Goal: Task Accomplishment & Management: Manage account settings

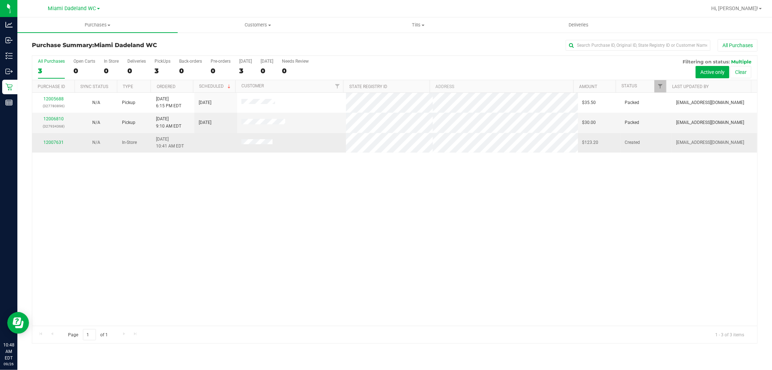
click at [60, 139] on td "12007631" at bounding box center [53, 143] width 43 height 20
click at [55, 145] on link "12007631" at bounding box center [53, 142] width 20 height 5
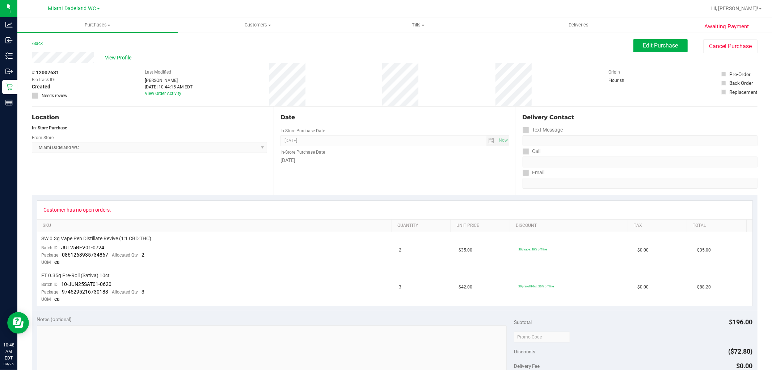
scroll to position [255, 0]
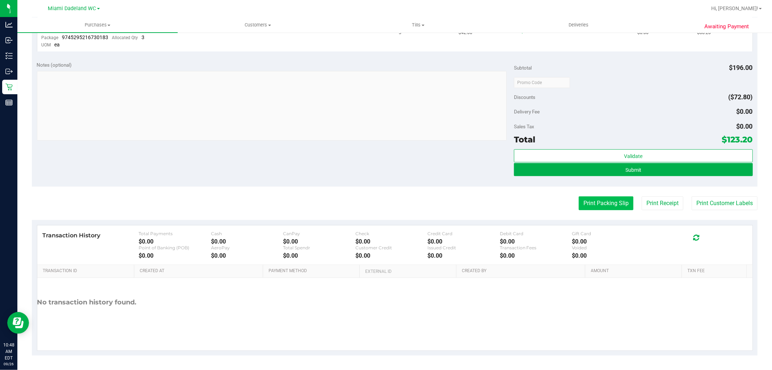
click at [596, 203] on button "Print Packing Slip" at bounding box center [606, 203] width 55 height 14
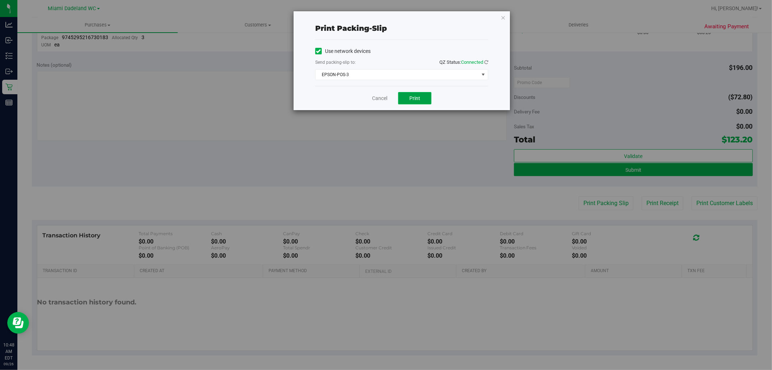
click at [421, 96] on button "Print" at bounding box center [414, 98] width 33 height 12
click at [378, 99] on link "Cancel" at bounding box center [379, 99] width 15 height 8
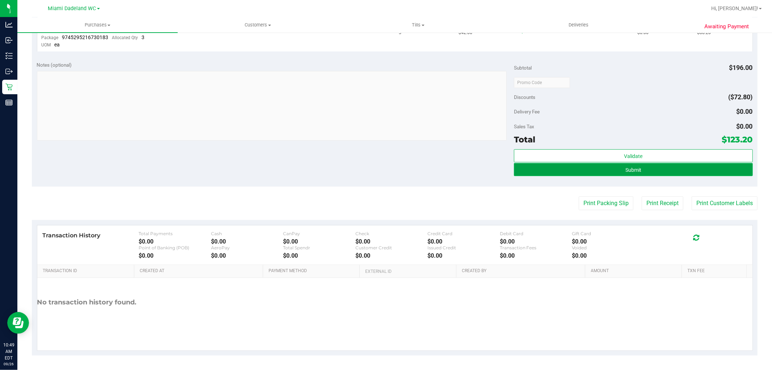
click at [637, 168] on button "Submit" at bounding box center [633, 169] width 239 height 13
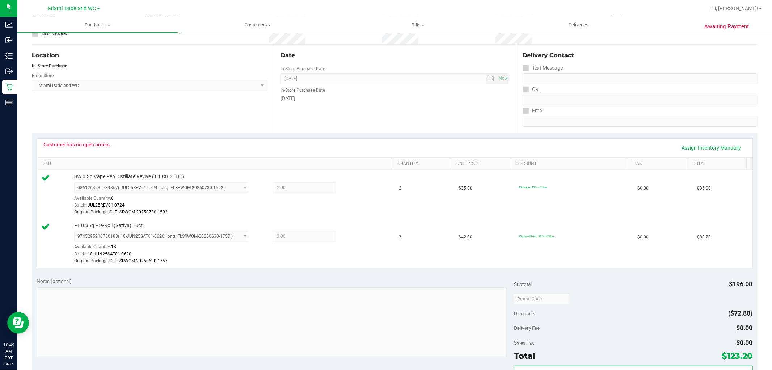
scroll to position [279, 0]
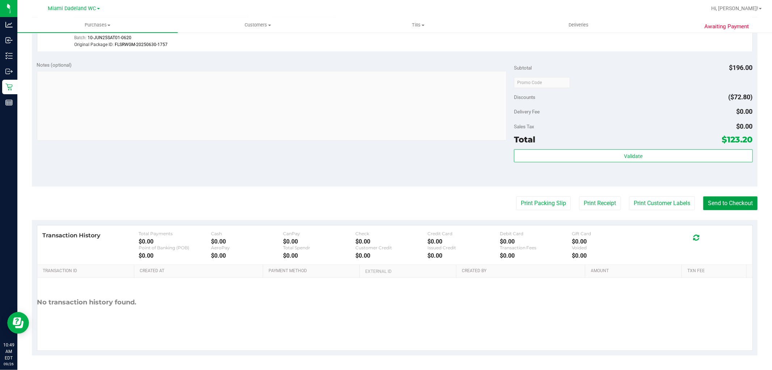
click at [719, 196] on purchase-details "Back Edit Purchase Cancel Purchase View Profile # 12007631 BioTrack ID: - Submi…" at bounding box center [395, 58] width 726 height 594
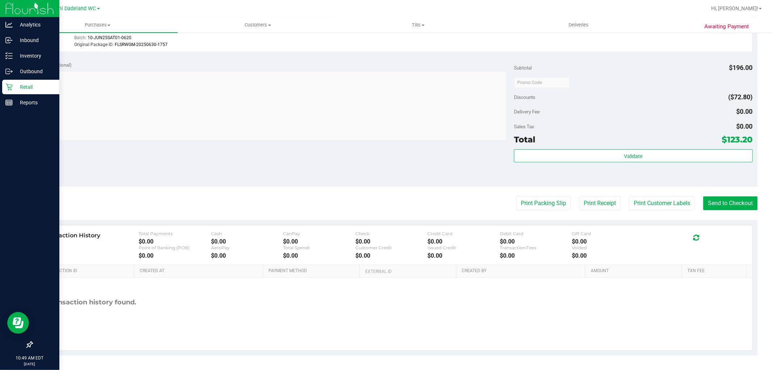
click at [7, 85] on icon at bounding box center [8, 87] width 7 height 7
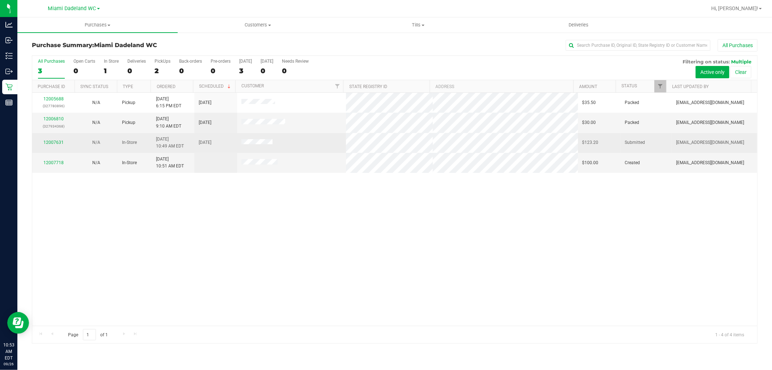
click at [56, 139] on td "12007631" at bounding box center [53, 143] width 43 height 20
click at [56, 142] on link "12007631" at bounding box center [53, 142] width 20 height 5
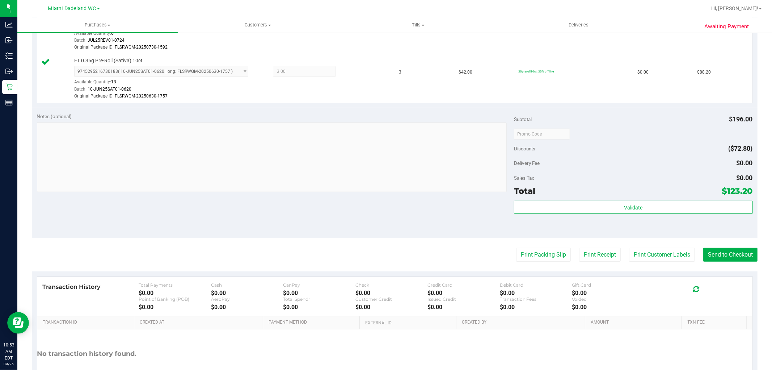
scroll to position [279, 0]
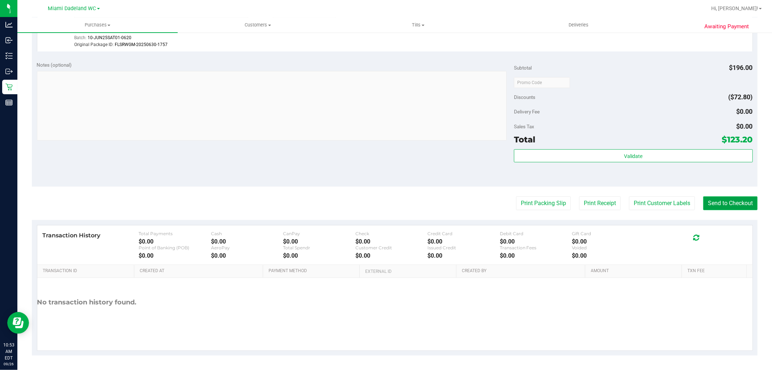
click at [723, 204] on button "Send to Checkout" at bounding box center [731, 203] width 54 height 14
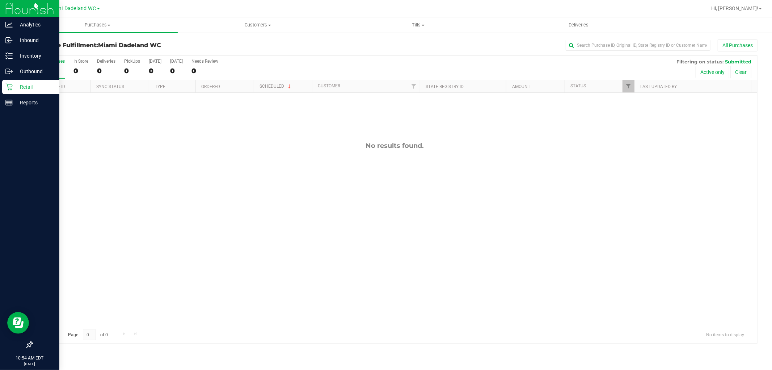
click at [40, 83] on p "Retail" at bounding box center [34, 87] width 43 height 9
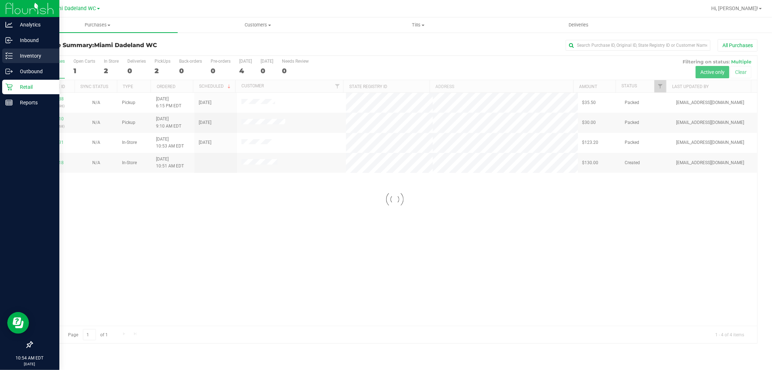
click at [36, 56] on p "Inventory" at bounding box center [34, 55] width 43 height 9
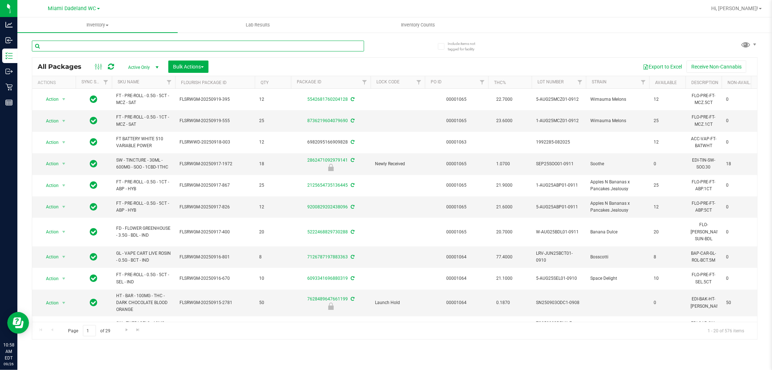
click at [109, 45] on input "text" at bounding box center [198, 46] width 332 height 11
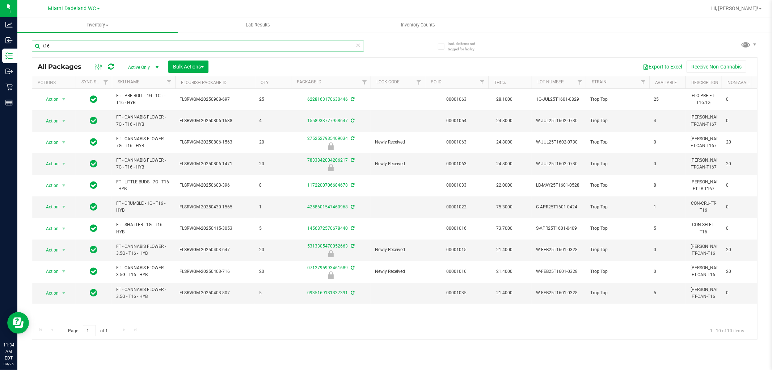
type input "t16"
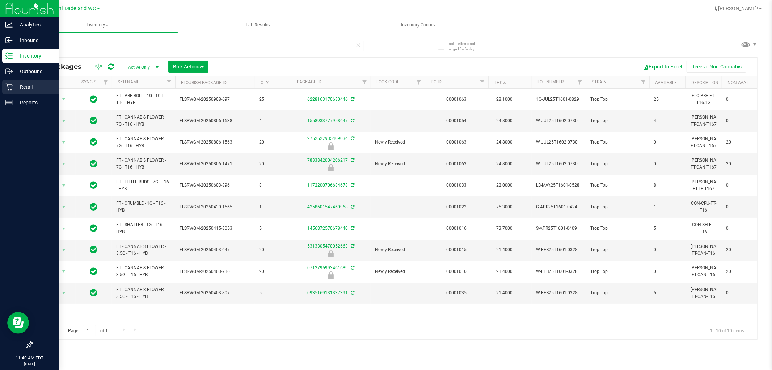
click at [8, 89] on icon at bounding box center [8, 86] width 7 height 7
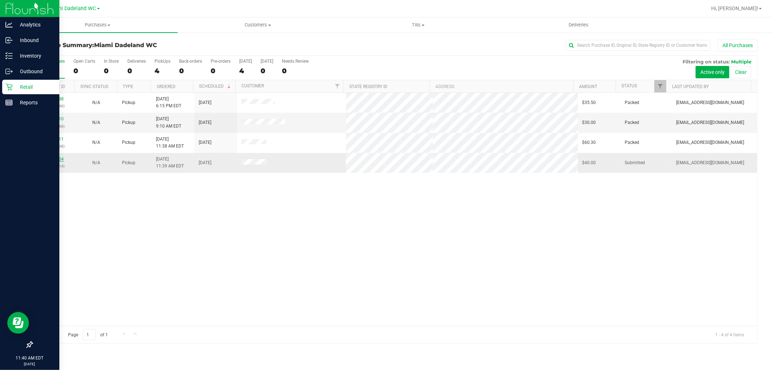
click at [55, 161] on link "12008154" at bounding box center [53, 158] width 20 height 5
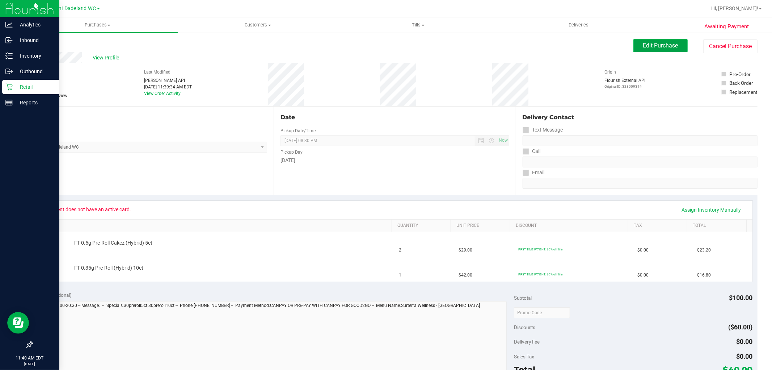
click at [643, 45] on span "Edit Purchase" at bounding box center [660, 45] width 35 height 7
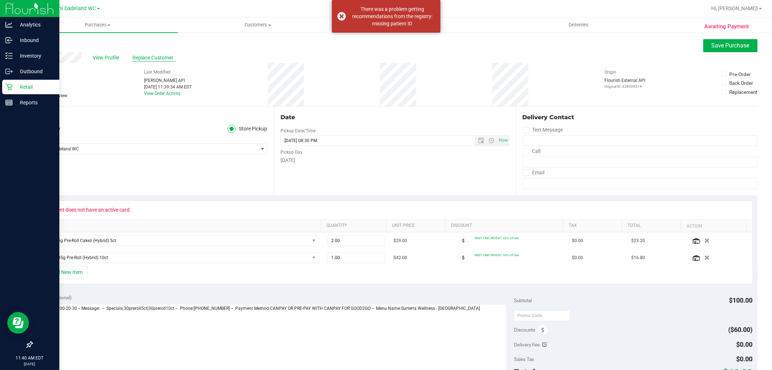
click at [162, 57] on span "Replace Customer" at bounding box center [154, 58] width 43 height 8
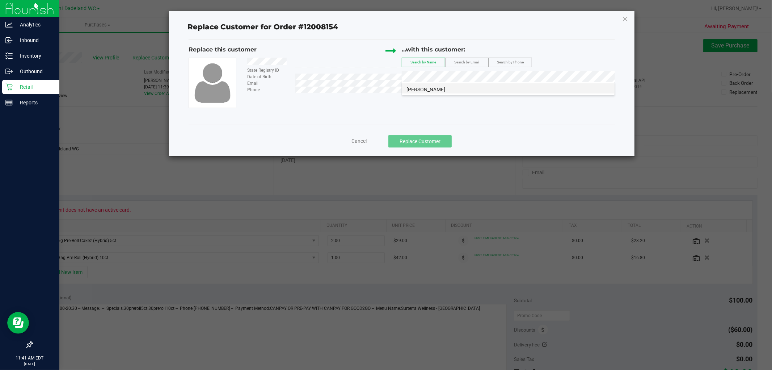
click at [427, 91] on span "ROSA DE ROSA" at bounding box center [426, 90] width 39 height 6
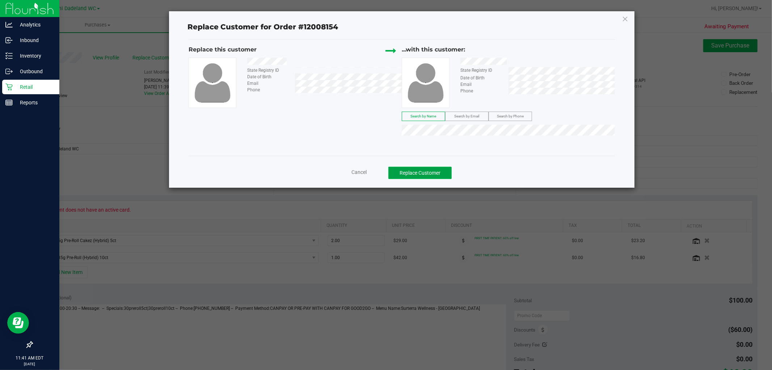
click at [433, 178] on button "Replace Customer" at bounding box center [420, 173] width 63 height 12
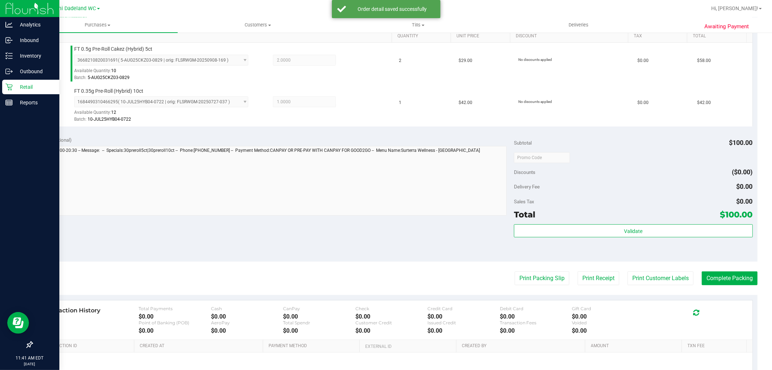
scroll to position [201, 0]
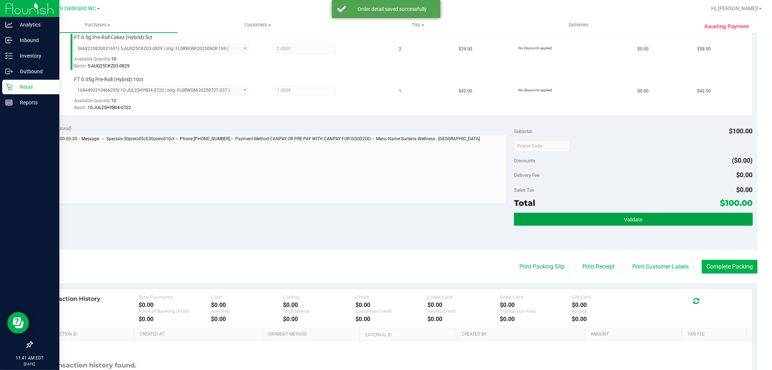
click at [596, 218] on button "Validate" at bounding box center [633, 219] width 239 height 13
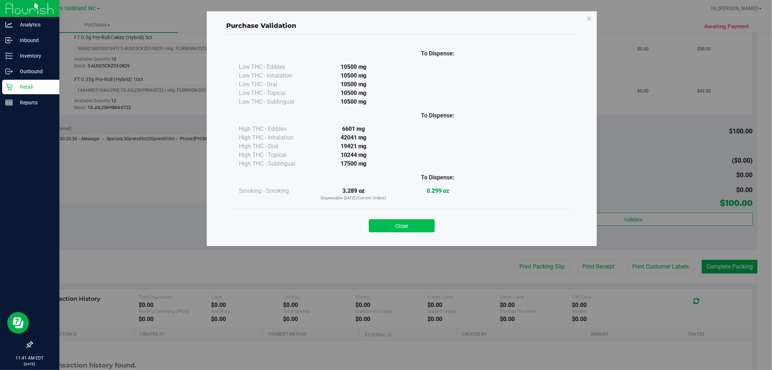
click at [396, 226] on button "Close" at bounding box center [402, 225] width 66 height 13
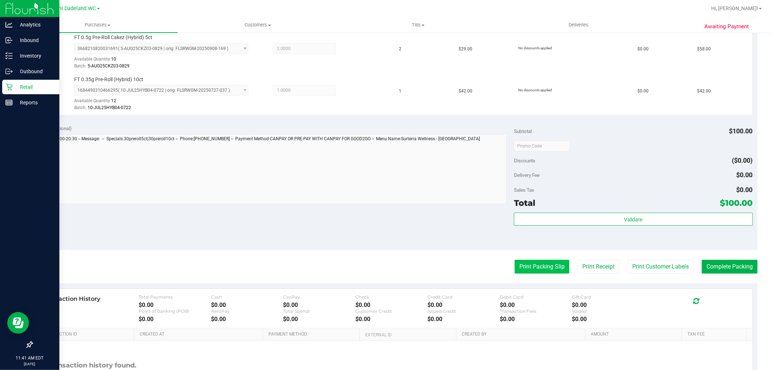
click at [543, 272] on button "Print Packing Slip" at bounding box center [542, 267] width 55 height 14
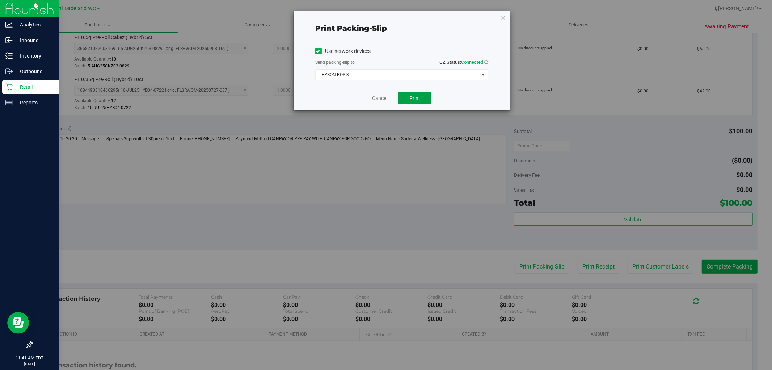
click at [420, 95] on button "Print" at bounding box center [414, 98] width 33 height 12
click at [376, 96] on link "Cancel" at bounding box center [379, 99] width 15 height 8
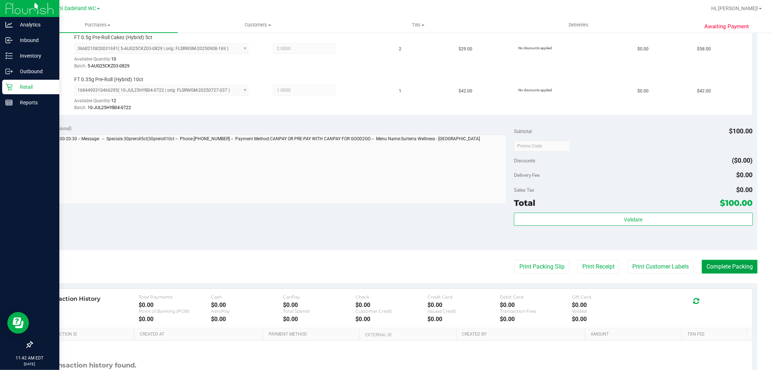
click at [736, 262] on button "Complete Packing" at bounding box center [730, 267] width 56 height 14
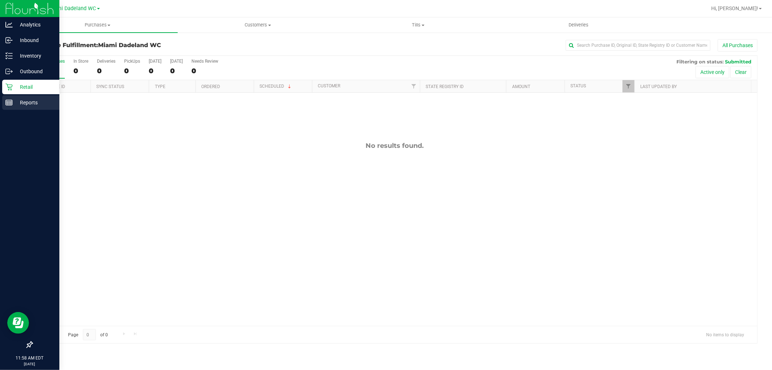
click at [14, 102] on p "Reports" at bounding box center [34, 102] width 43 height 9
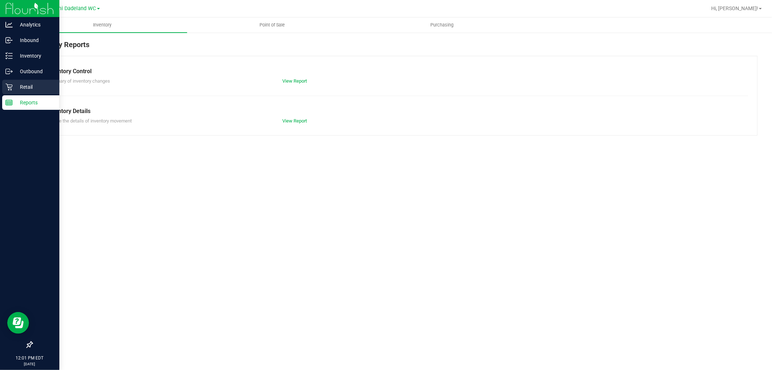
click at [35, 83] on p "Retail" at bounding box center [34, 87] width 43 height 9
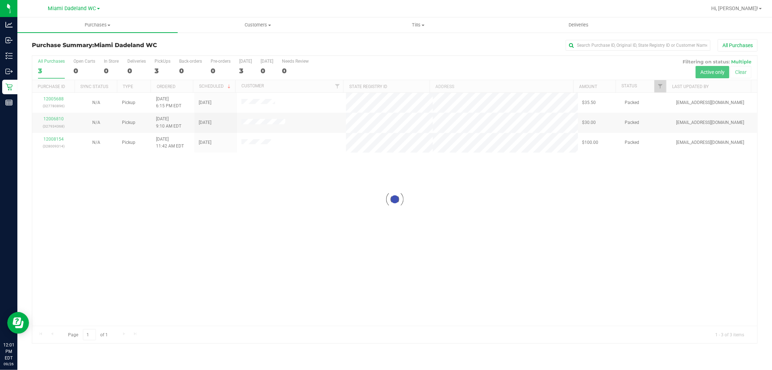
click at [356, 40] on div "All Purchases" at bounding box center [516, 45] width 484 height 12
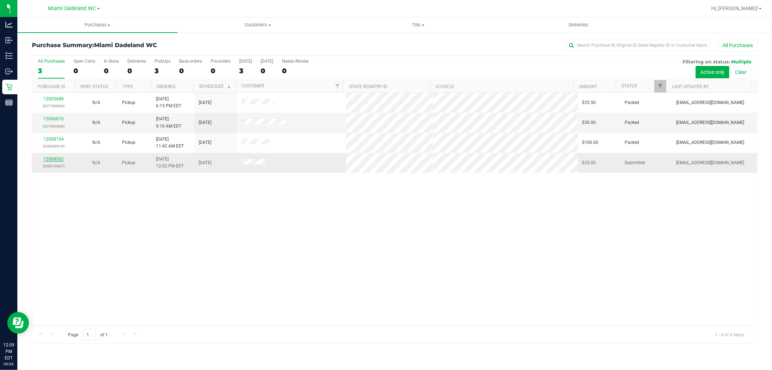
click at [57, 159] on link "12008362" at bounding box center [53, 158] width 20 height 5
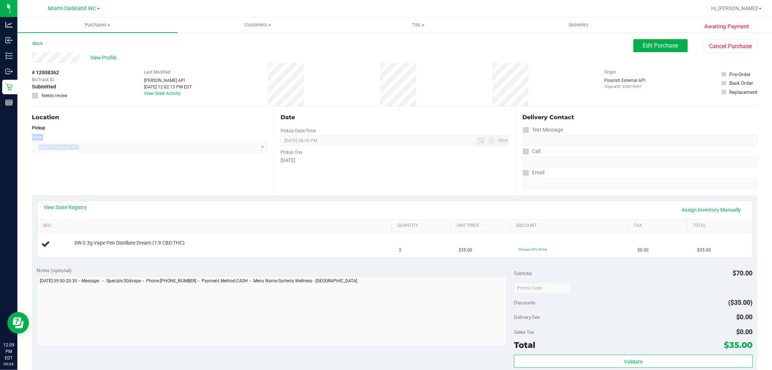
drag, startPoint x: 255, startPoint y: 140, endPoint x: 260, endPoint y: 137, distance: 6.7
click at [255, 139] on div "Location Pickup Store Miami Dadeland WC Select Store Bonita Springs WC Boynton …" at bounding box center [153, 150] width 242 height 89
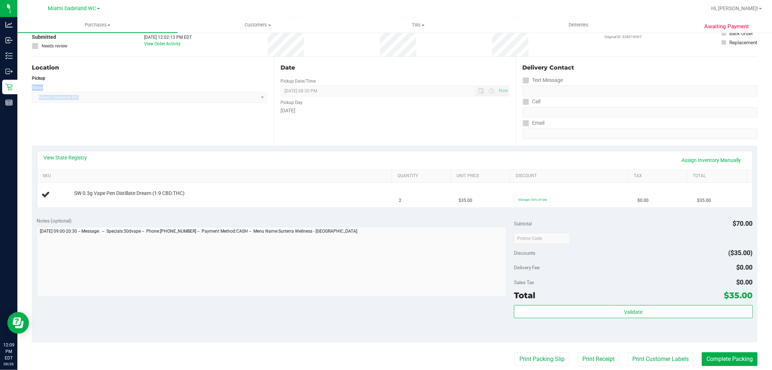
scroll to position [201, 0]
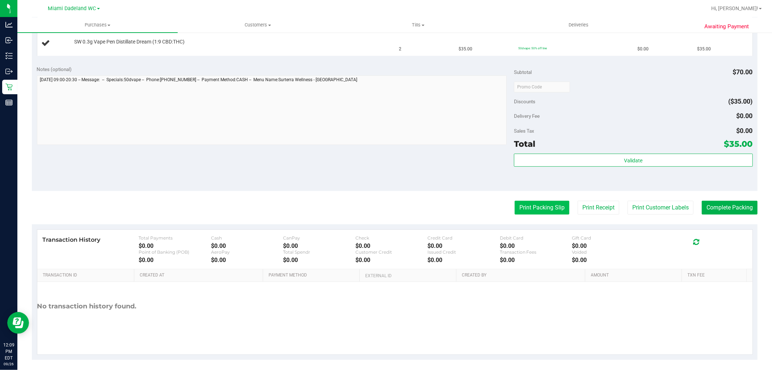
click at [538, 207] on button "Print Packing Slip" at bounding box center [542, 208] width 55 height 14
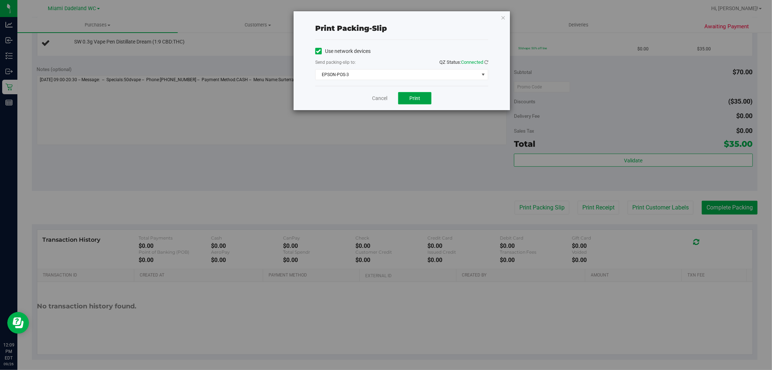
click at [413, 102] on button "Print" at bounding box center [414, 98] width 33 height 12
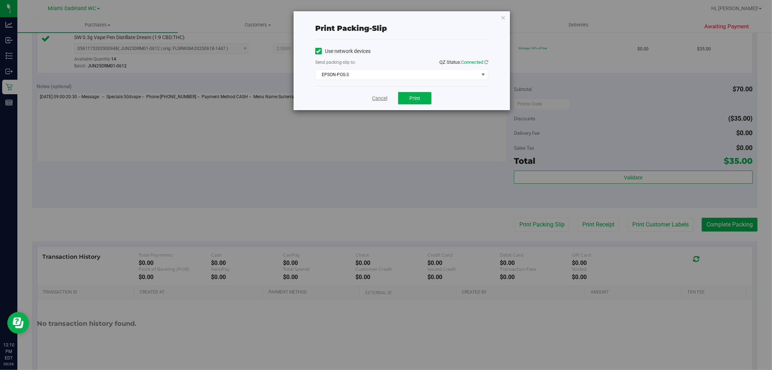
click at [374, 101] on link "Cancel" at bounding box center [379, 99] width 15 height 8
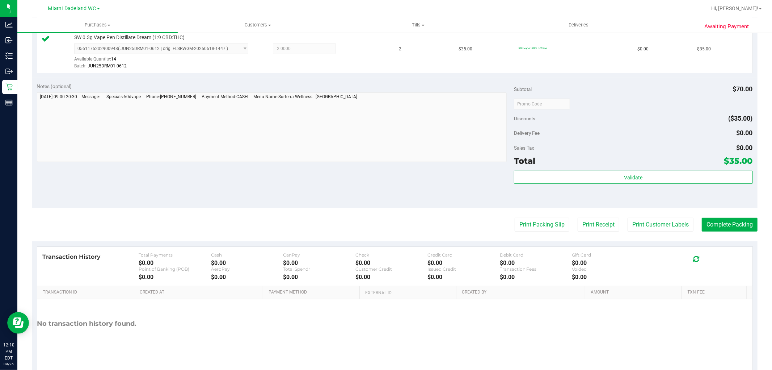
click at [734, 205] on div "Notes (optional) Subtotal $70.00 Discounts ($35.00) Delivery Fee $0.00 Sales Ta…" at bounding box center [395, 142] width 726 height 130
click at [733, 222] on button "Complete Packing" at bounding box center [730, 225] width 56 height 14
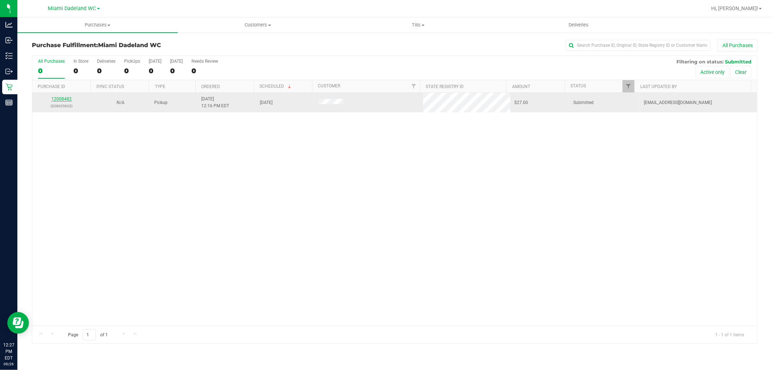
click at [64, 101] on link "12008482" at bounding box center [61, 98] width 20 height 5
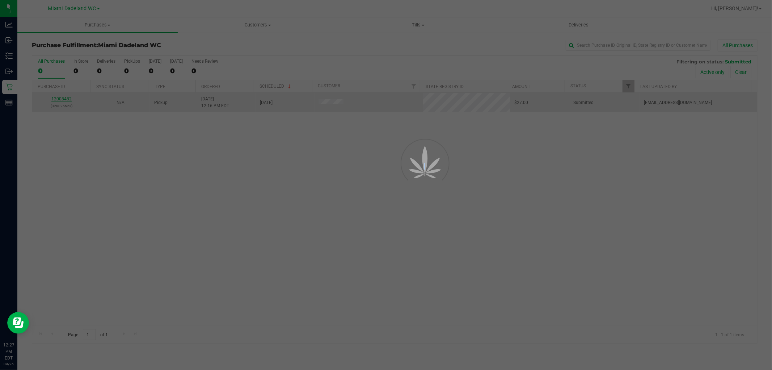
click at [64, 101] on div at bounding box center [386, 185] width 772 height 370
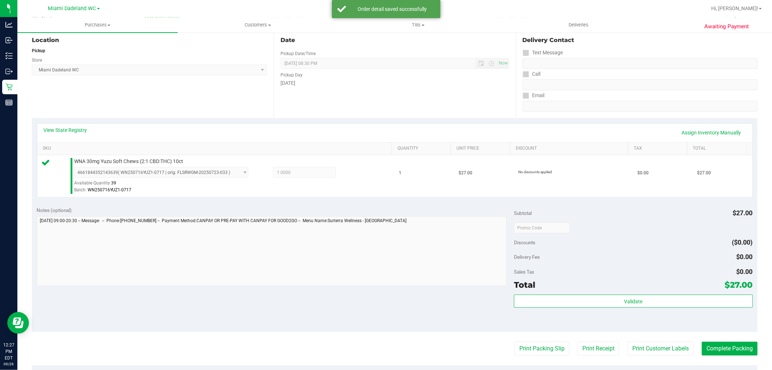
scroll to position [223, 0]
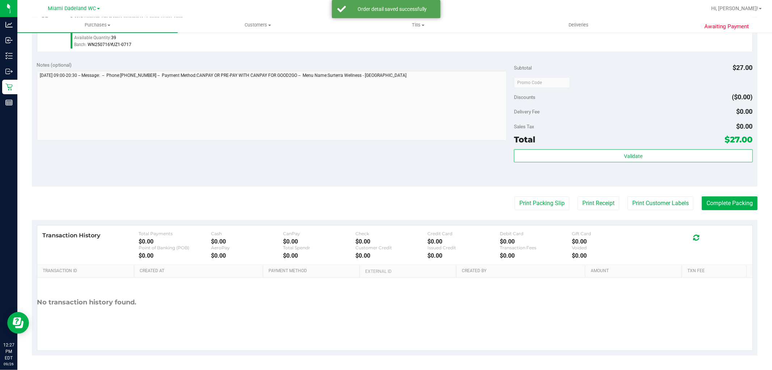
click at [591, 143] on div "Total $27.00" at bounding box center [633, 139] width 239 height 13
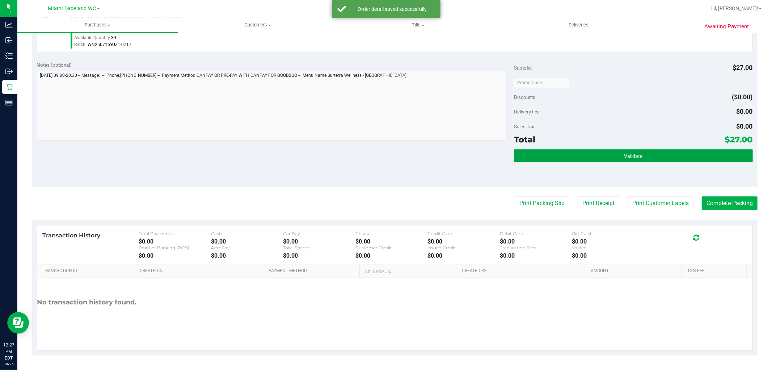
click at [592, 151] on button "Validate" at bounding box center [633, 155] width 239 height 13
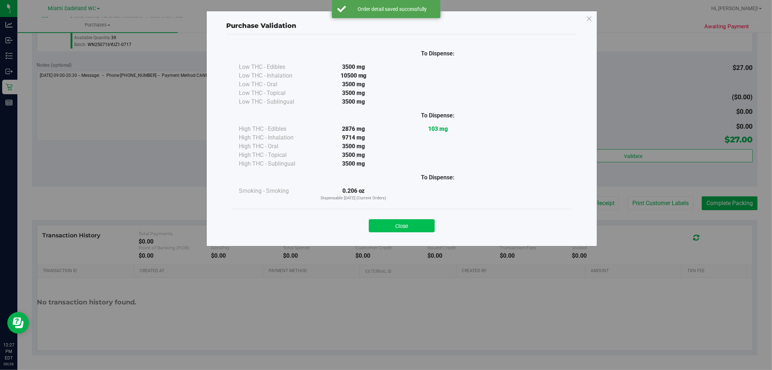
click at [403, 227] on button "Close" at bounding box center [402, 225] width 66 height 13
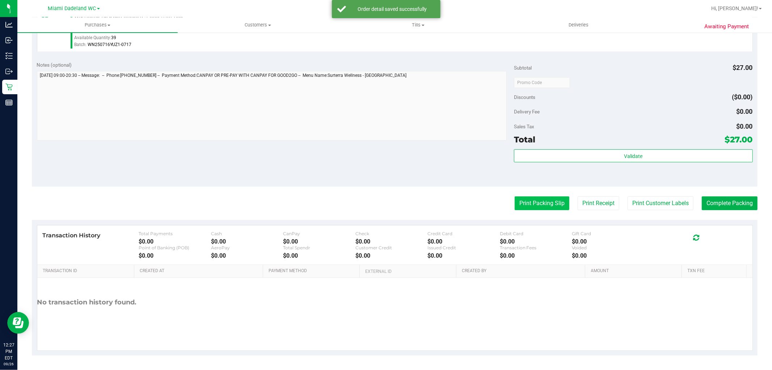
click at [537, 202] on button "Print Packing Slip" at bounding box center [542, 203] width 55 height 14
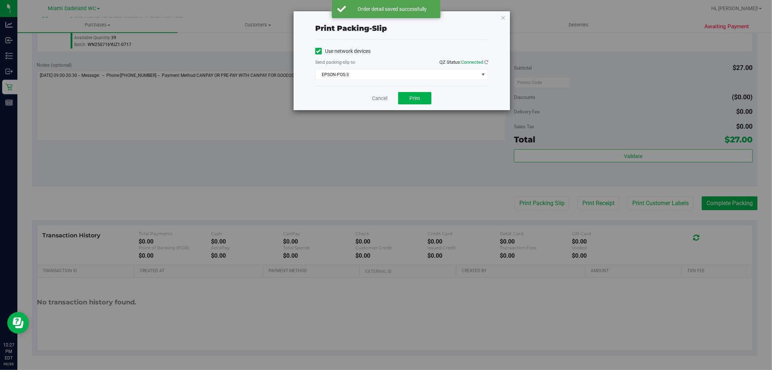
click at [416, 106] on div "Cancel Print" at bounding box center [401, 98] width 173 height 24
click at [433, 93] on div "Cancel Print" at bounding box center [401, 98] width 173 height 24
click at [425, 95] on button "Print" at bounding box center [414, 98] width 33 height 12
click at [379, 96] on link "Cancel" at bounding box center [379, 99] width 15 height 8
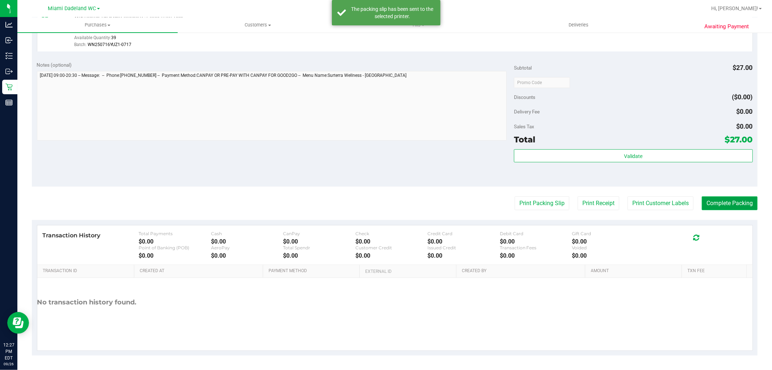
click at [744, 202] on button "Complete Packing" at bounding box center [730, 203] width 56 height 14
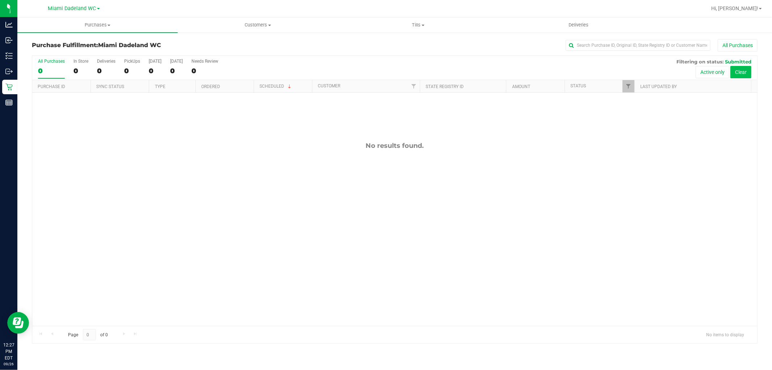
click at [749, 75] on button "Clear" at bounding box center [741, 72] width 21 height 12
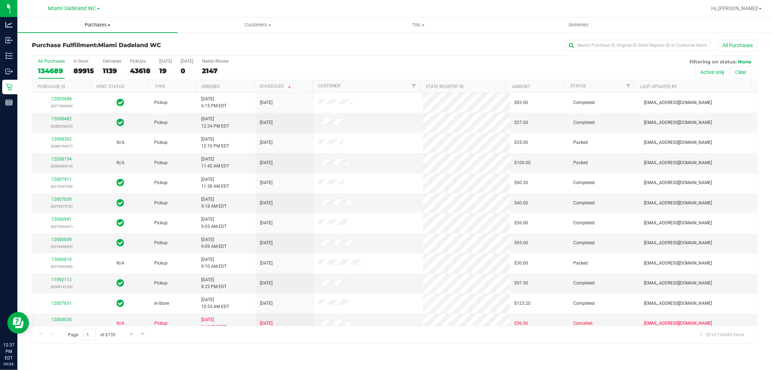
click at [89, 23] on span "Purchases" at bounding box center [97, 25] width 160 height 7
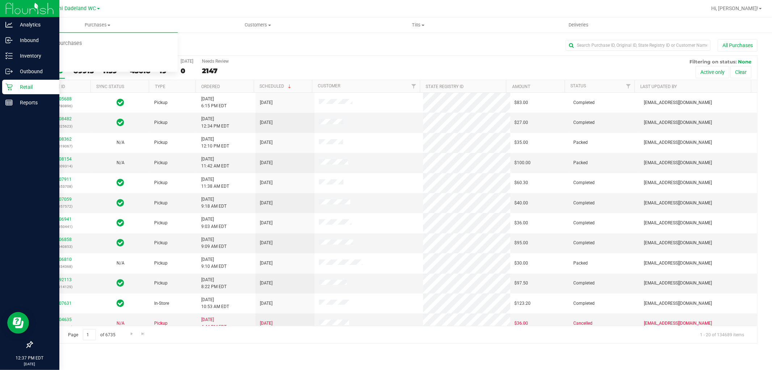
click at [8, 91] on div "Retail" at bounding box center [30, 87] width 57 height 14
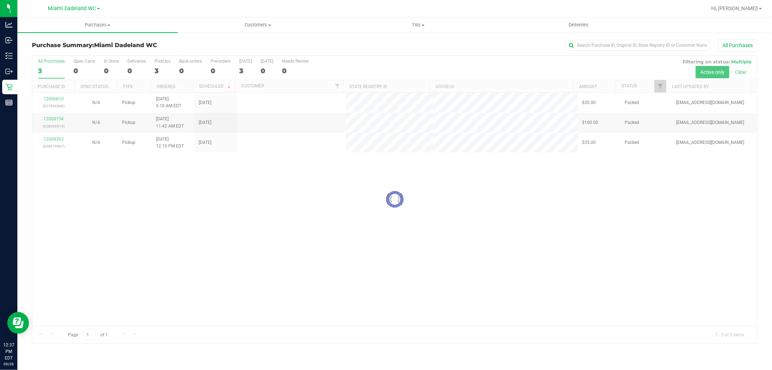
click at [226, 45] on h3 "Purchase Summary: Miami Dadeland WC" at bounding box center [153, 45] width 242 height 7
click at [389, 192] on div at bounding box center [394, 199] width 725 height 287
click at [450, 63] on div "All Purchases 3 Open Carts 0 In Store 0 Deliveries 0 PickUps 3 Back-orders 0 Pr…" at bounding box center [394, 68] width 725 height 24
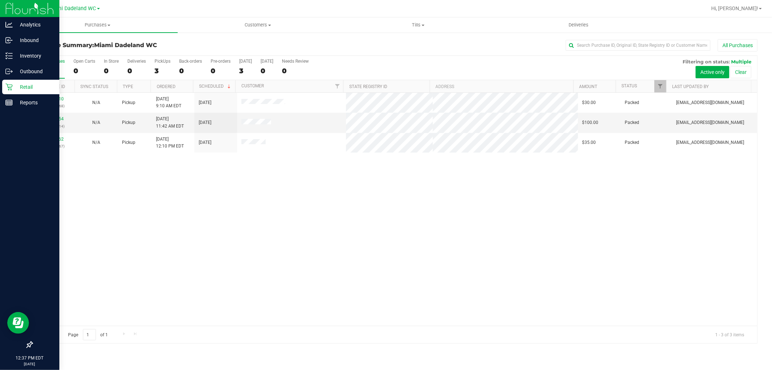
click at [23, 83] on p "Retail" at bounding box center [34, 87] width 43 height 9
click at [14, 58] on p "Inventory" at bounding box center [34, 55] width 43 height 9
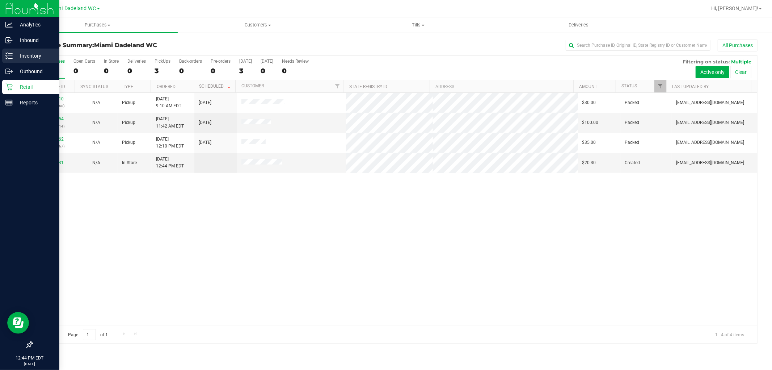
click at [26, 55] on p "Inventory" at bounding box center [34, 55] width 43 height 9
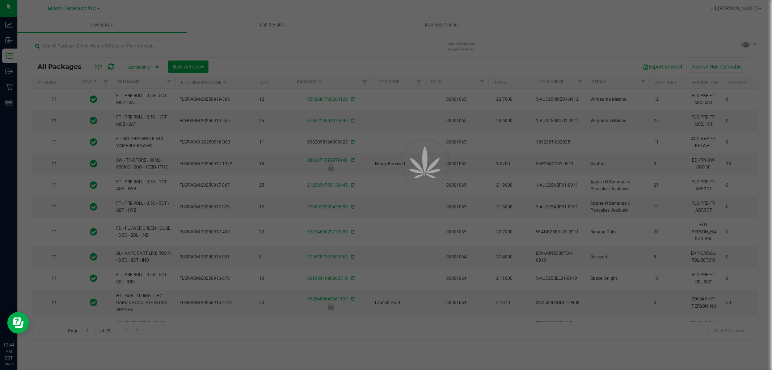
click at [169, 47] on div at bounding box center [386, 185] width 772 height 370
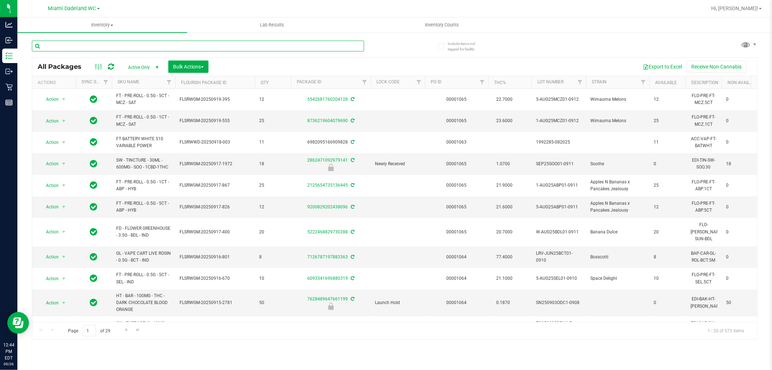
click at [169, 47] on input "text" at bounding box center [198, 46] width 332 height 11
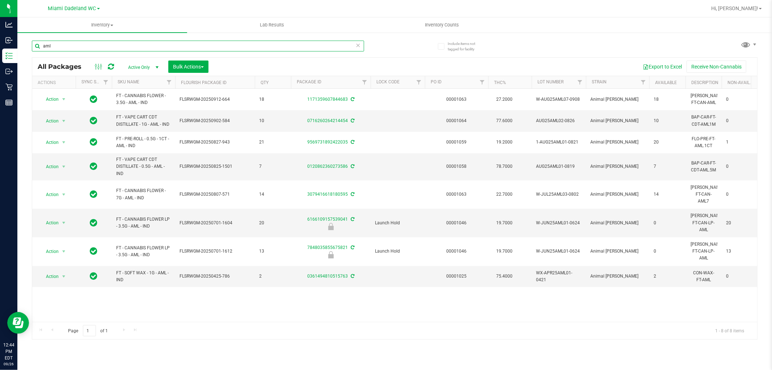
type input "aml"
click at [158, 44] on input "aml" at bounding box center [198, 46] width 332 height 11
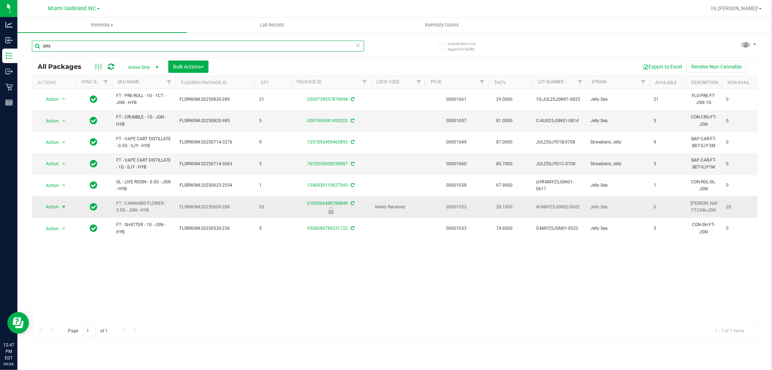
type input "jelly"
click at [63, 205] on span "select" at bounding box center [64, 207] width 6 height 6
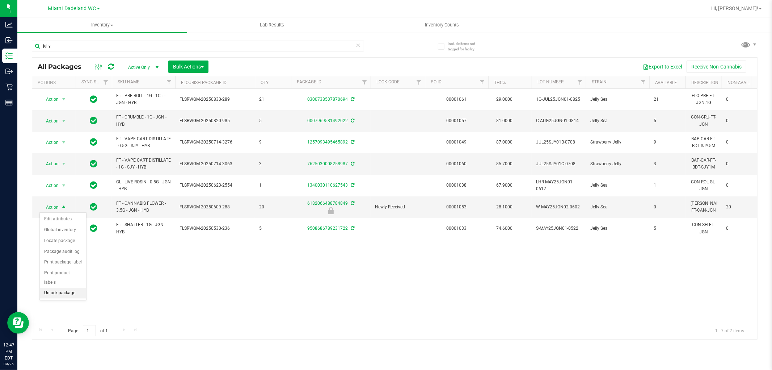
click at [71, 291] on li "Unlock package" at bounding box center [63, 292] width 46 height 11
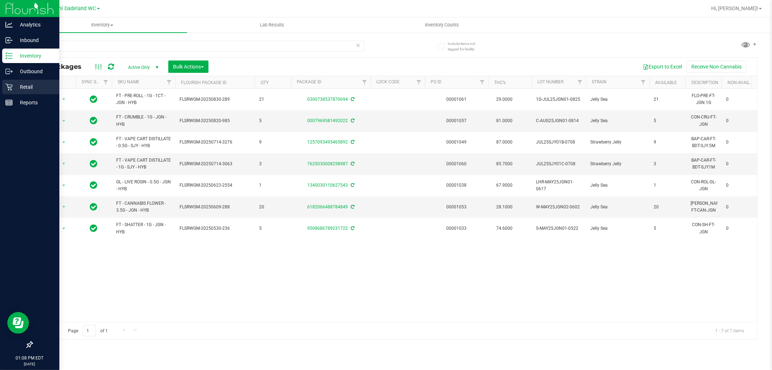
click at [17, 83] on p "Retail" at bounding box center [34, 87] width 43 height 9
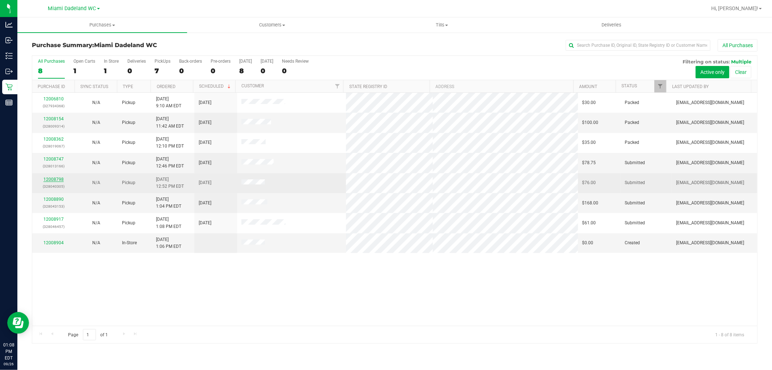
click at [55, 180] on link "12008798" at bounding box center [53, 179] width 20 height 5
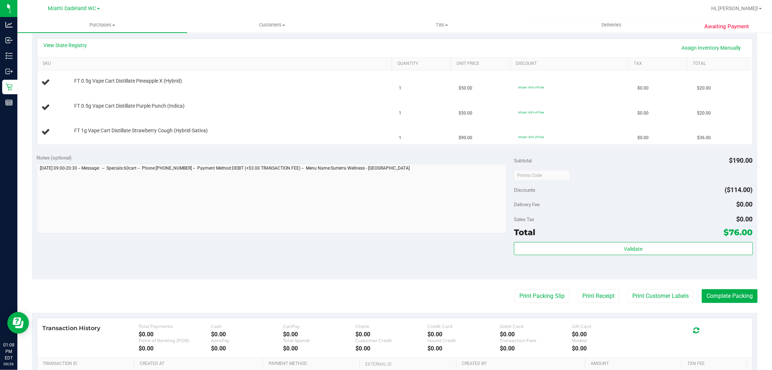
scroll to position [201, 0]
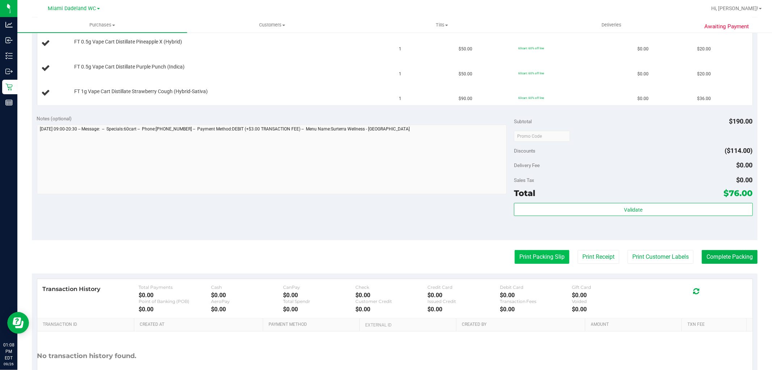
click at [538, 256] on button "Print Packing Slip" at bounding box center [542, 257] width 55 height 14
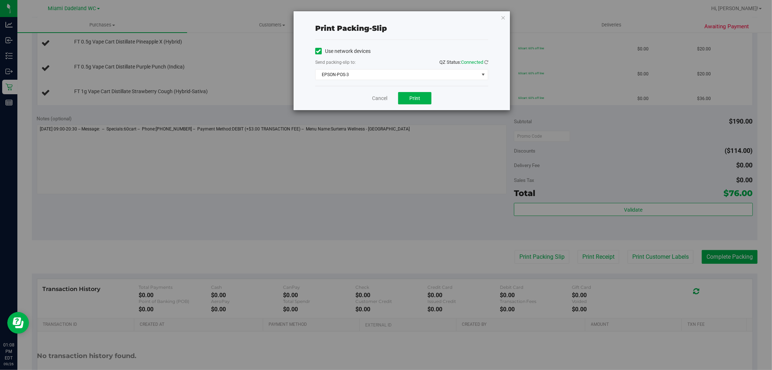
click at [367, 95] on div "Cancel Print" at bounding box center [401, 98] width 173 height 24
click at [375, 96] on link "Cancel" at bounding box center [379, 99] width 15 height 8
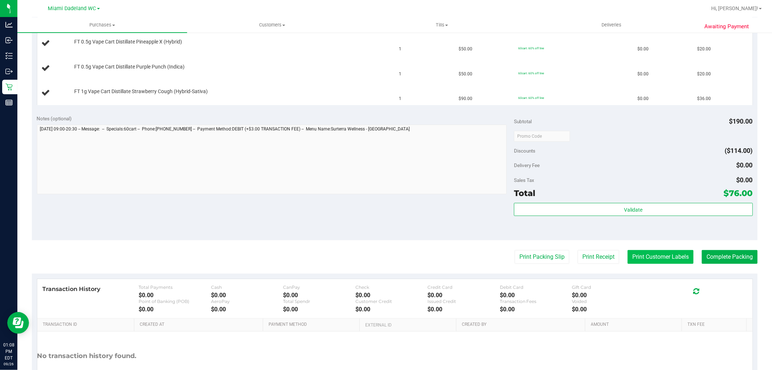
click at [650, 253] on button "Print Customer Labels" at bounding box center [661, 257] width 66 height 14
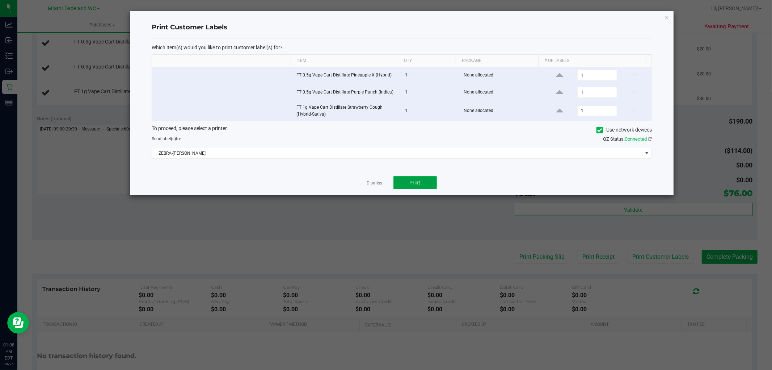
click at [411, 181] on span "Print" at bounding box center [415, 183] width 11 height 6
click at [370, 182] on link "Dismiss" at bounding box center [375, 183] width 16 height 6
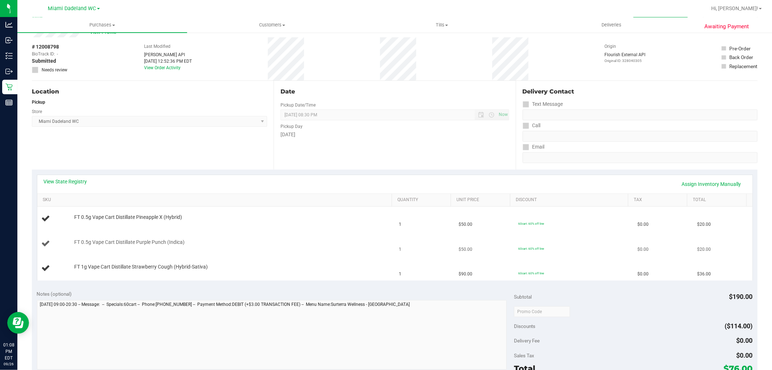
scroll to position [40, 0]
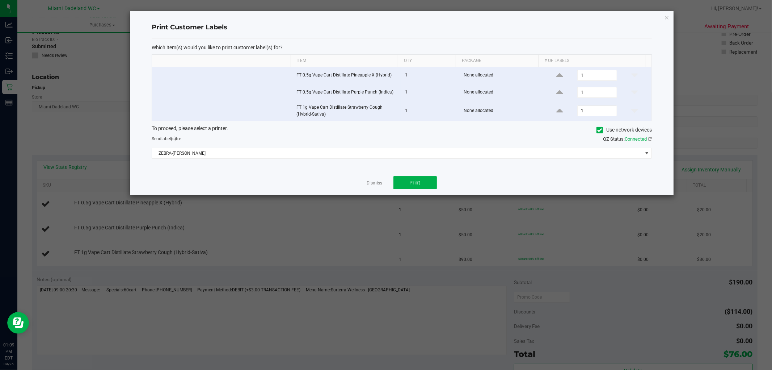
click at [370, 177] on div "Dismiss Print" at bounding box center [402, 182] width 500 height 25
click at [371, 184] on link "Dismiss" at bounding box center [375, 183] width 16 height 6
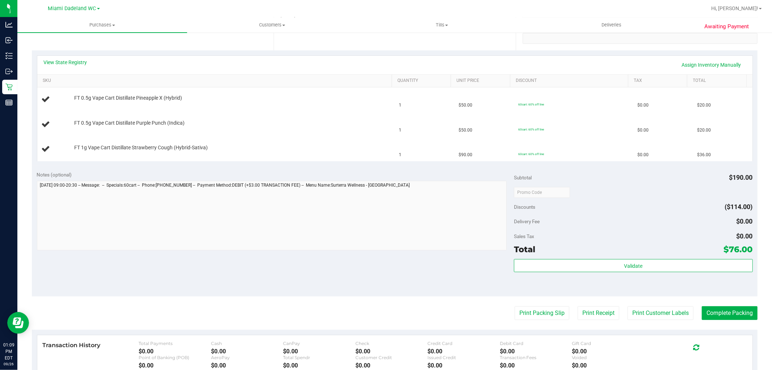
scroll to position [13, 0]
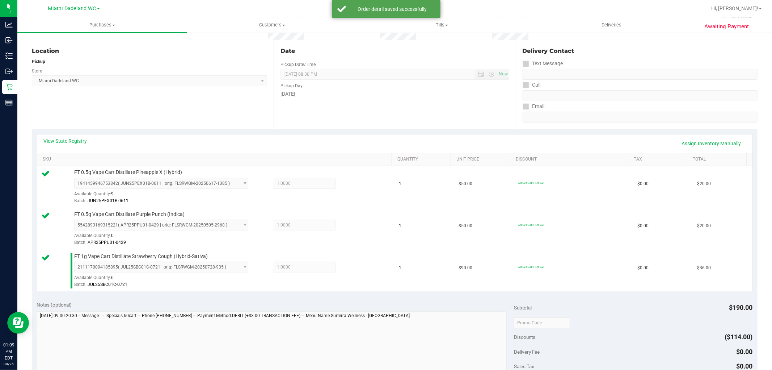
scroll to position [241, 0]
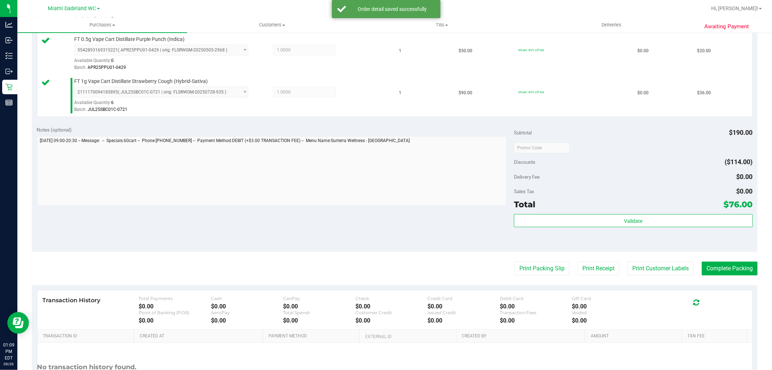
click at [651, 206] on div "Total $76.00" at bounding box center [633, 204] width 239 height 13
click at [652, 213] on div "Subtotal $190.00 Discounts ($114.00) Delivery Fee $0.00 Sales Tax $0.00 Total $…" at bounding box center [633, 186] width 239 height 121
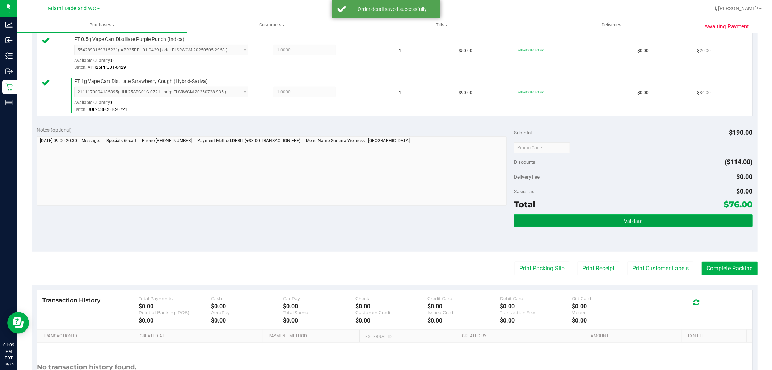
drag, startPoint x: 646, startPoint y: 223, endPoint x: 425, endPoint y: 229, distance: 221.3
click at [646, 223] on button "Validate" at bounding box center [633, 220] width 239 height 13
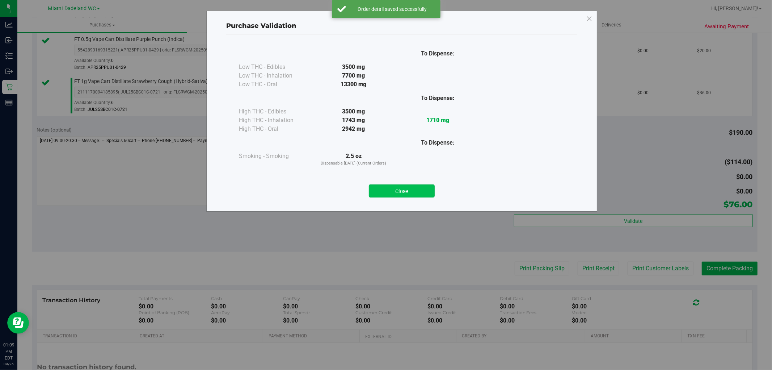
click at [395, 184] on div "Close" at bounding box center [401, 189] width 329 height 18
click at [408, 187] on button "Close" at bounding box center [402, 190] width 66 height 13
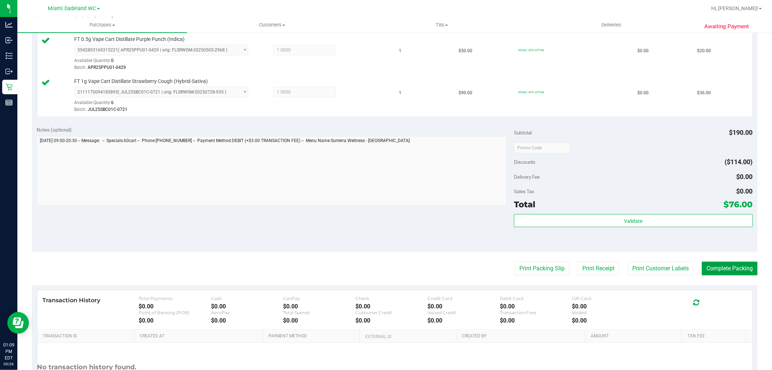
click at [726, 274] on button "Complete Packing" at bounding box center [730, 268] width 56 height 14
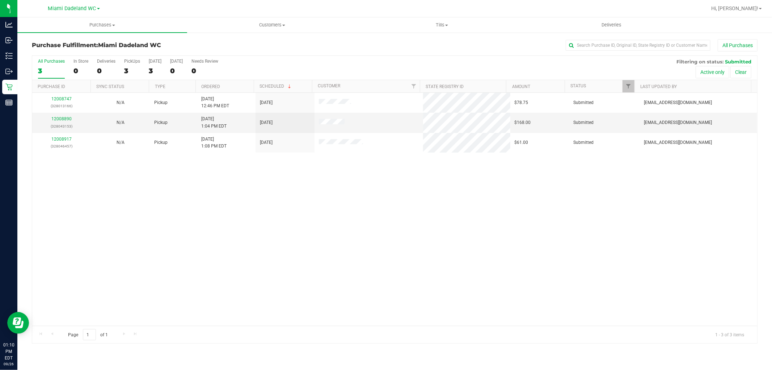
drag, startPoint x: 483, startPoint y: 290, endPoint x: 490, endPoint y: 287, distance: 7.5
click at [484, 289] on div "12008747 (328013166) N/A Pickup [DATE] 12:46 PM EDT 9/26/2025 $78.75 Submitted …" at bounding box center [394, 209] width 725 height 233
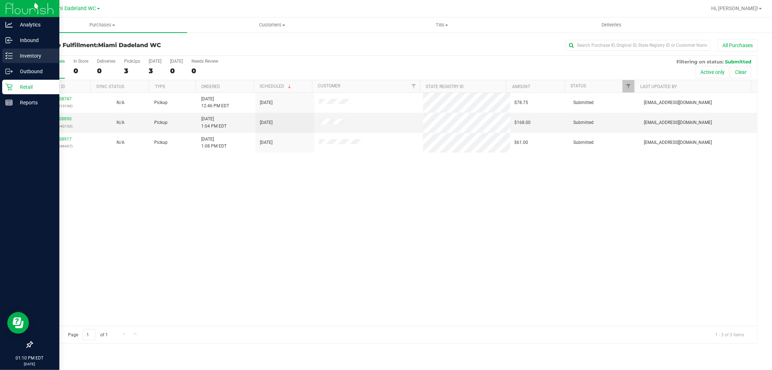
click at [43, 58] on p "Inventory" at bounding box center [34, 55] width 43 height 9
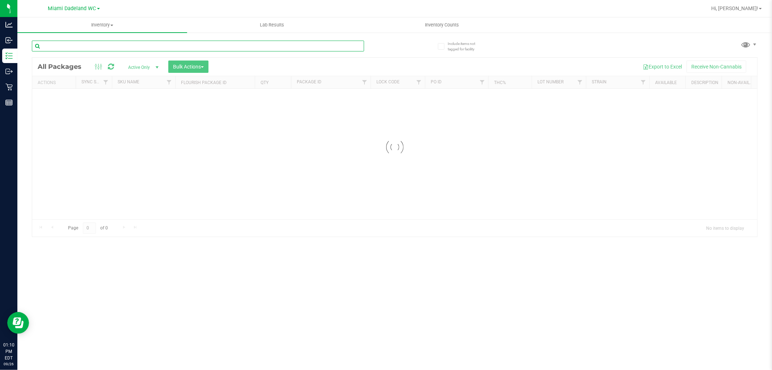
click at [138, 46] on input "text" at bounding box center [198, 46] width 332 height 11
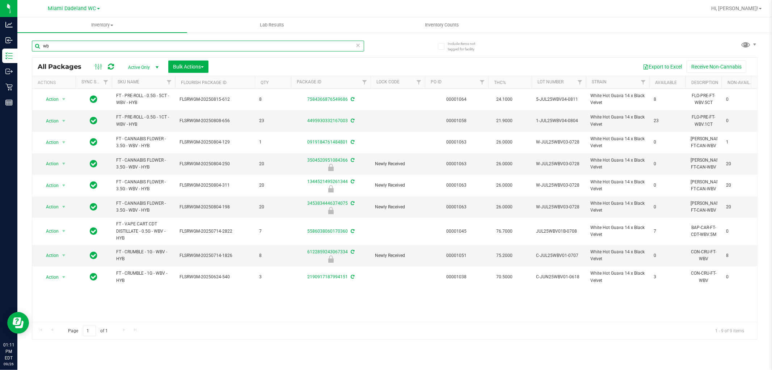
type input "w"
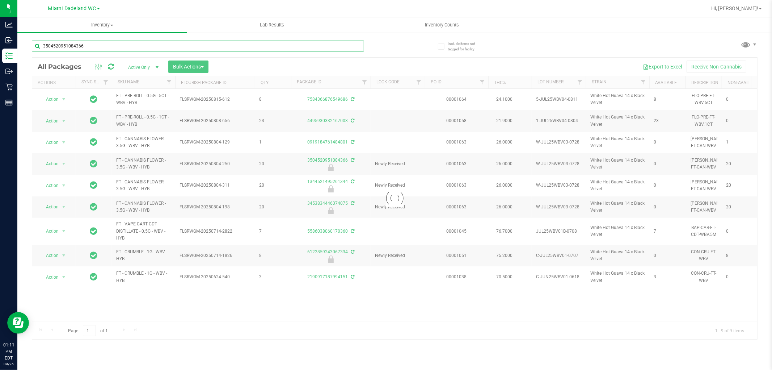
type input "3504520951084366"
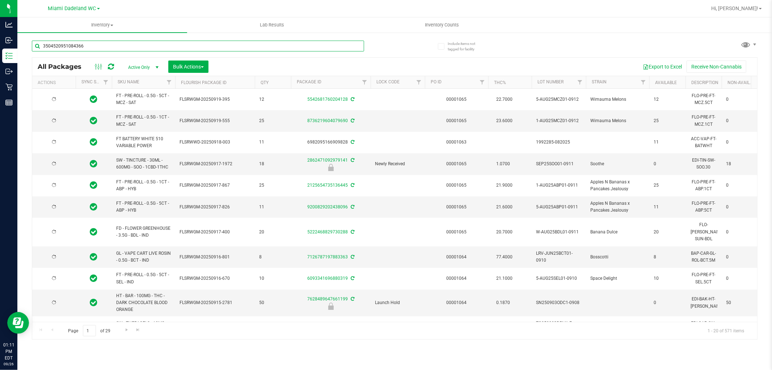
type input "[DATE]"
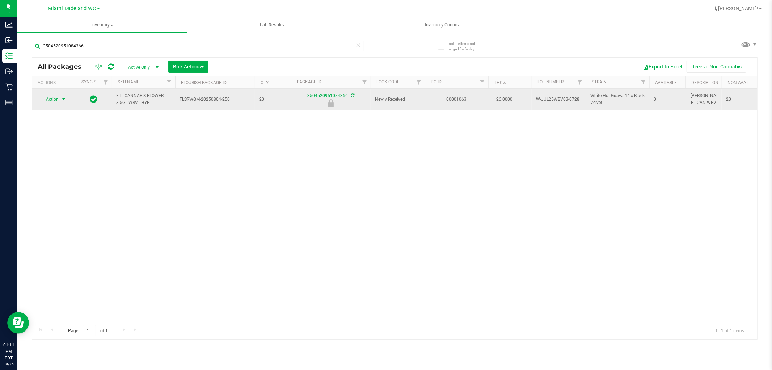
click at [55, 101] on span "Action" at bounding box center [49, 99] width 20 height 10
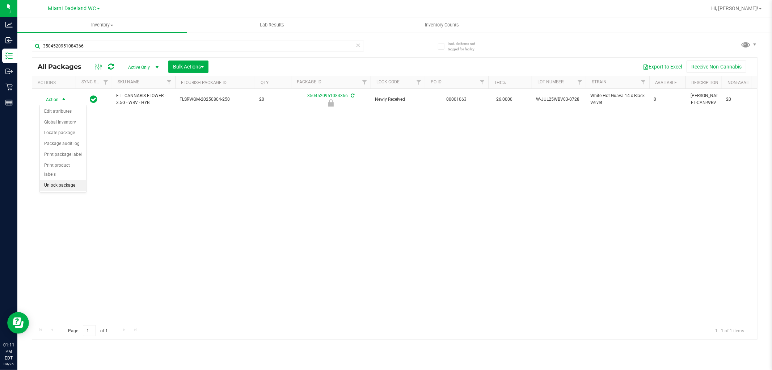
click at [72, 186] on li "Unlock package" at bounding box center [63, 185] width 46 height 11
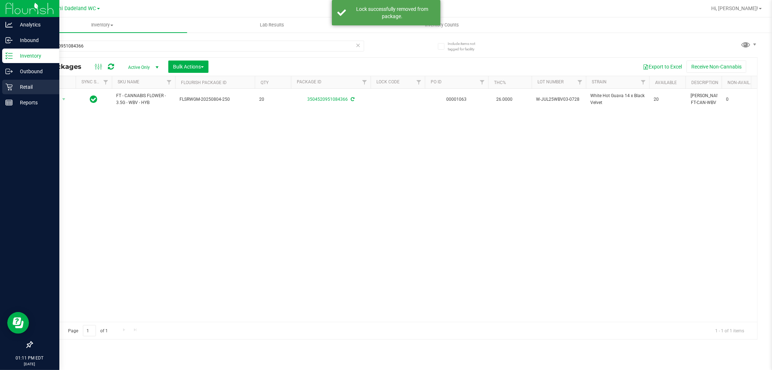
click at [12, 87] on icon at bounding box center [8, 87] width 7 height 7
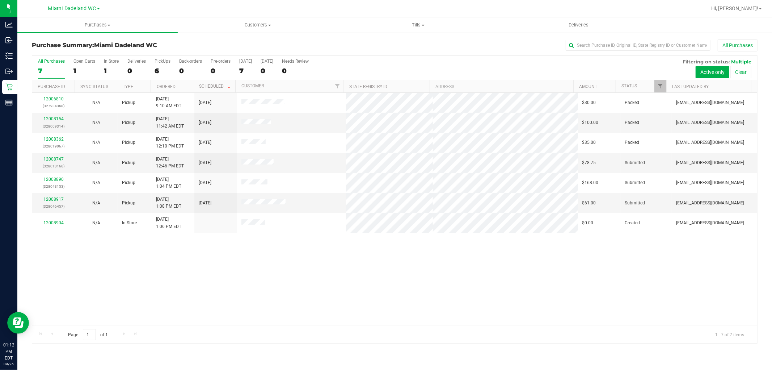
click at [189, 260] on div "12006810 (327934368) N/A Pickup [DATE] 9:10 AM EDT 9/26/2025 $30.00 Packed [EMA…" at bounding box center [394, 209] width 725 height 233
click at [53, 158] on link "12008747" at bounding box center [53, 158] width 20 height 5
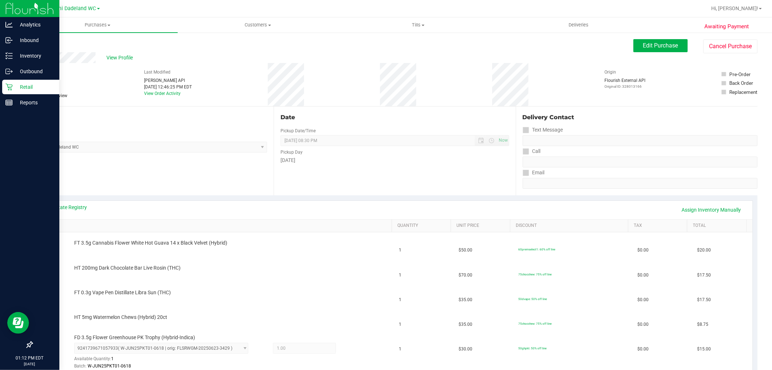
click at [11, 86] on icon at bounding box center [8, 86] width 7 height 7
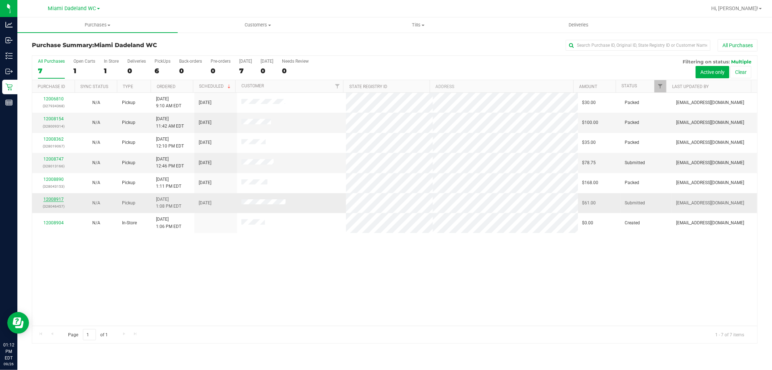
click at [49, 198] on link "12008917" at bounding box center [53, 199] width 20 height 5
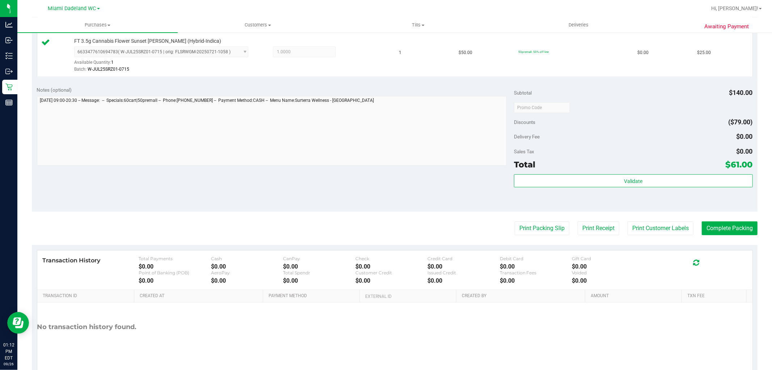
scroll to position [265, 0]
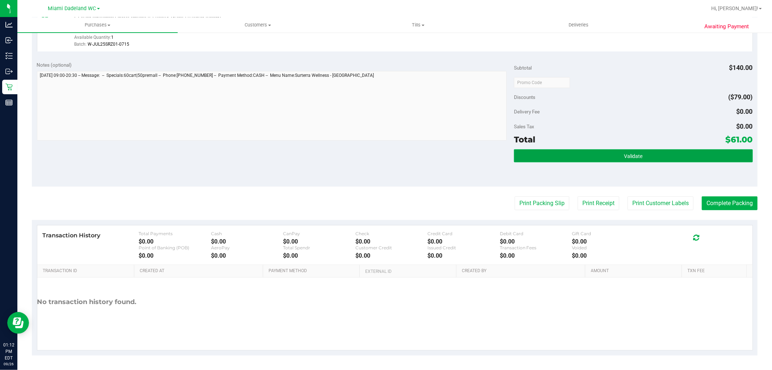
click at [599, 151] on button "Validate" at bounding box center [633, 155] width 239 height 13
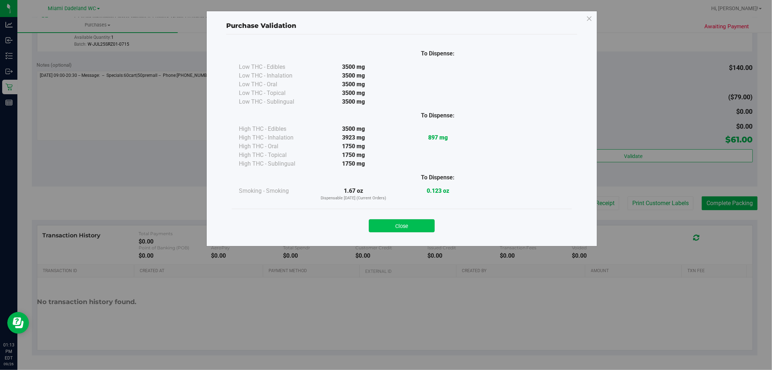
click at [401, 228] on button "Close" at bounding box center [402, 225] width 66 height 13
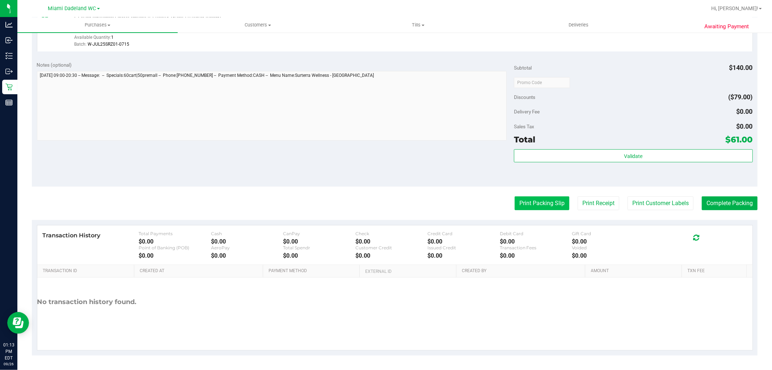
click at [526, 201] on button "Print Packing Slip" at bounding box center [542, 203] width 55 height 14
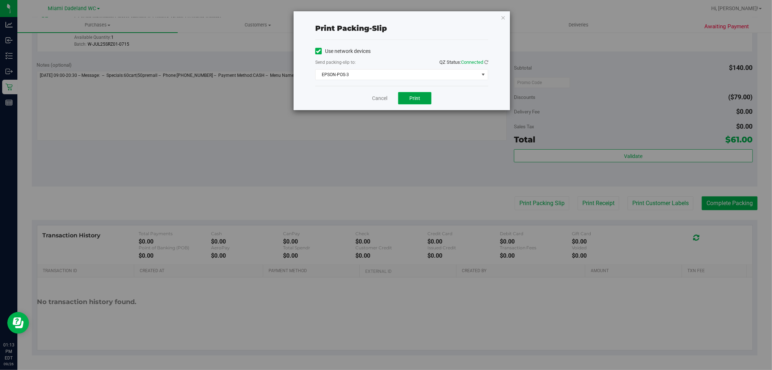
click at [399, 102] on button "Print" at bounding box center [414, 98] width 33 height 12
click at [382, 102] on link "Cancel" at bounding box center [379, 99] width 15 height 8
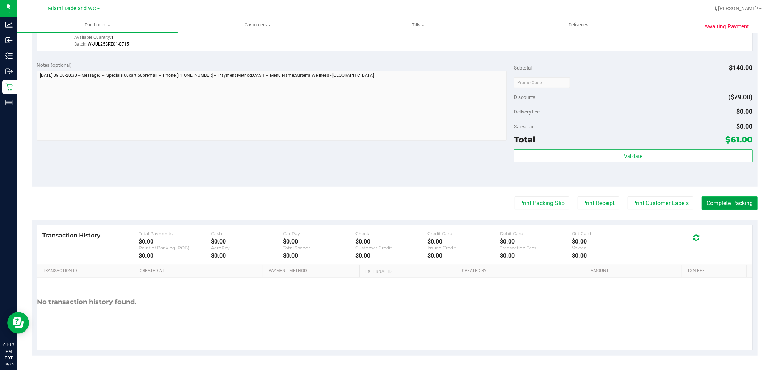
click at [740, 203] on button "Complete Packing" at bounding box center [730, 203] width 56 height 14
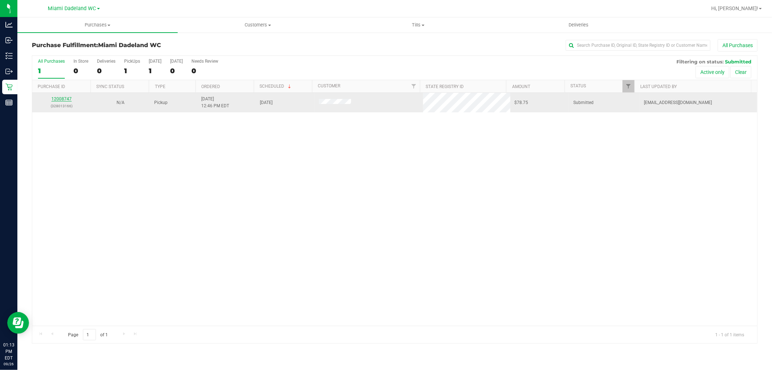
click at [64, 99] on link "12008747" at bounding box center [61, 98] width 20 height 5
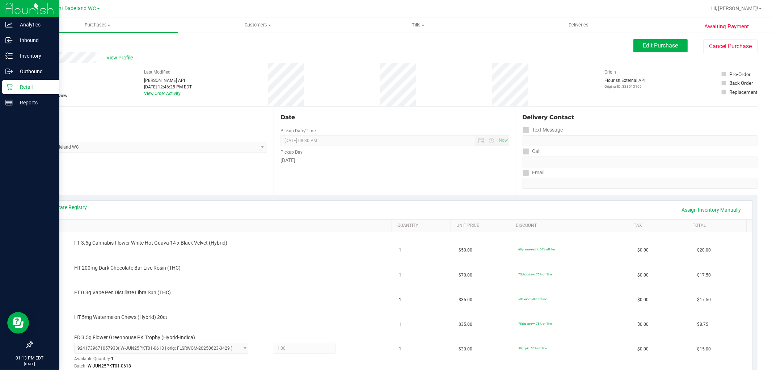
click at [21, 88] on p "Retail" at bounding box center [34, 87] width 43 height 9
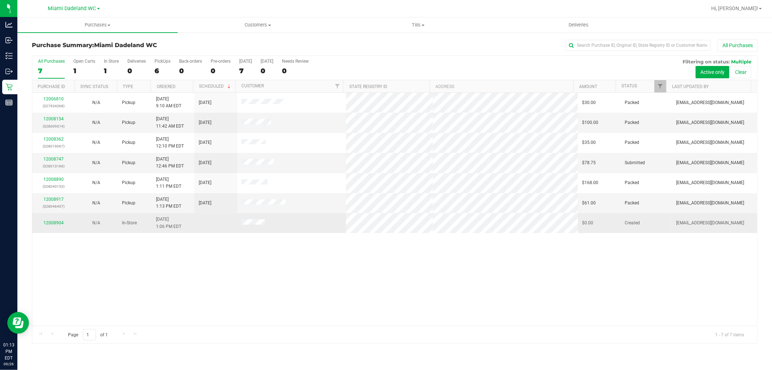
click at [59, 220] on div "12008904" at bounding box center [54, 222] width 34 height 7
click at [60, 221] on link "12008904" at bounding box center [53, 222] width 20 height 5
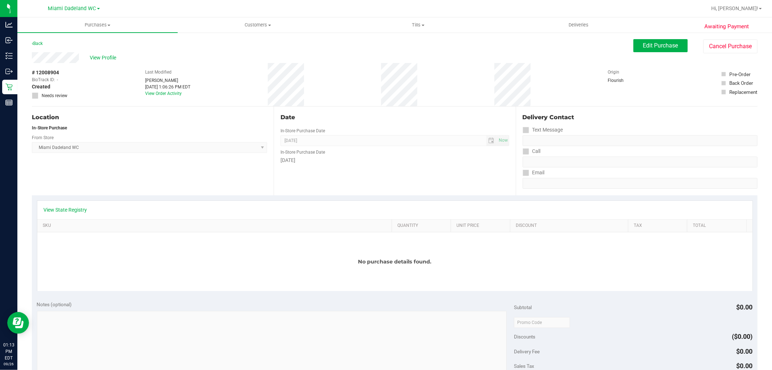
click at [756, 53] on div "Awaiting Payment Back Edit Purchase Cancel Purchase View Profile # 12008904 Bio…" at bounding box center [394, 321] width 755 height 578
click at [736, 44] on button "Cancel Purchase" at bounding box center [731, 46] width 54 height 14
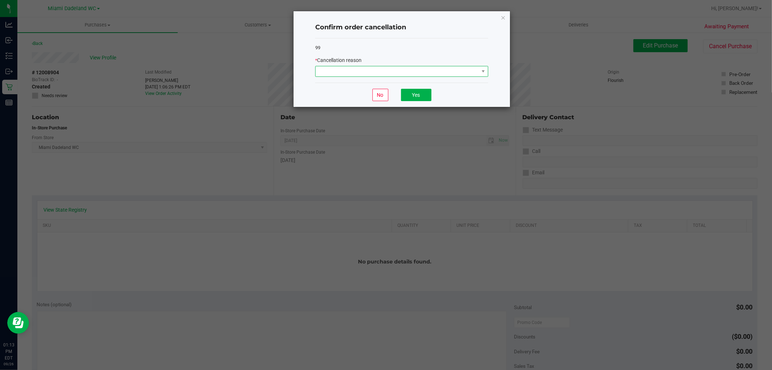
click at [423, 67] on span at bounding box center [397, 71] width 163 height 10
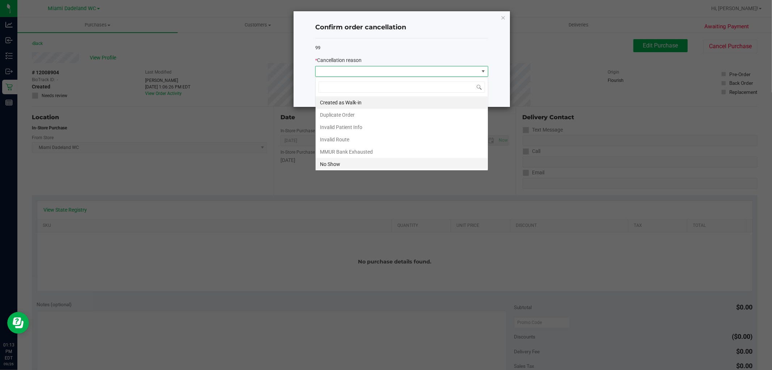
scroll to position [11, 173]
click at [381, 163] on li "No Show" at bounding box center [402, 164] width 172 height 12
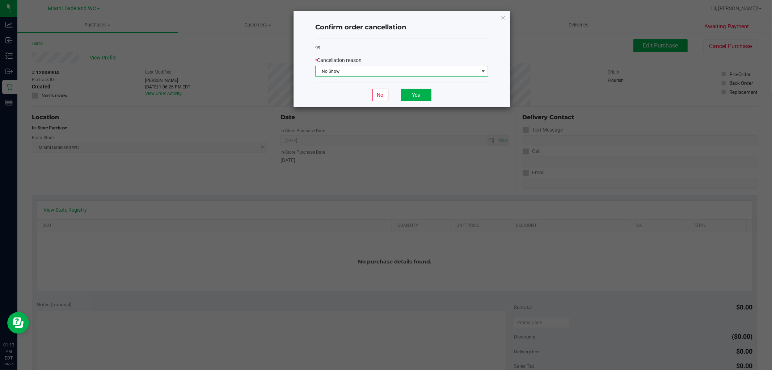
click at [422, 71] on span "No Show" at bounding box center [397, 71] width 163 height 10
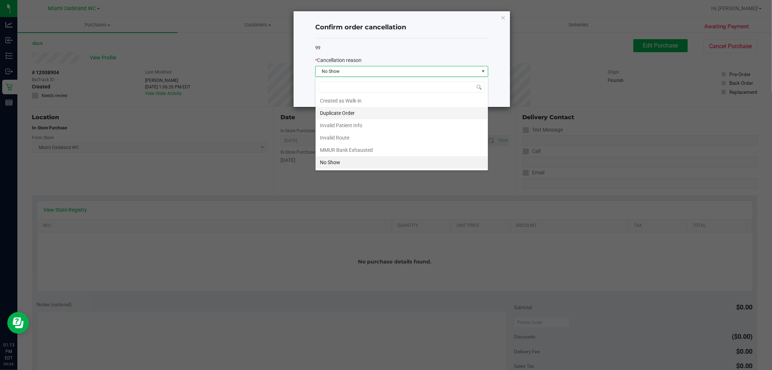
click at [409, 111] on li "Duplicate Order" at bounding box center [402, 113] width 172 height 12
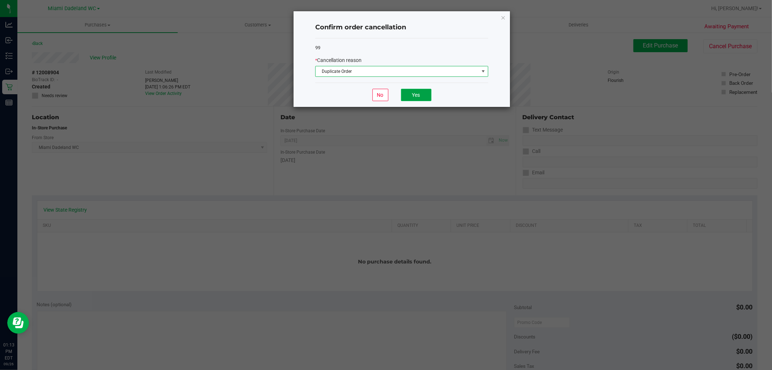
click at [419, 89] on button "Yes" at bounding box center [416, 95] width 30 height 12
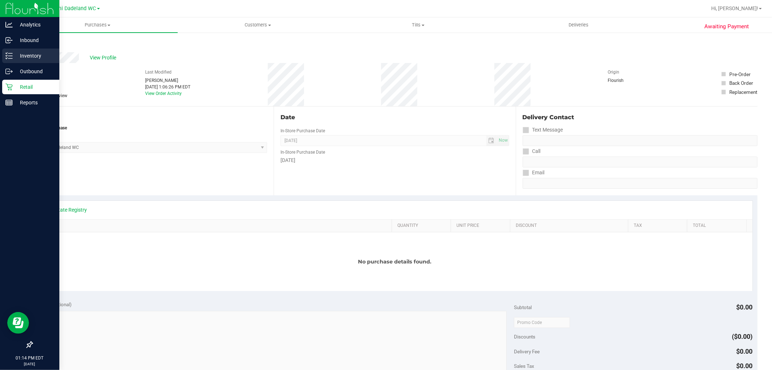
click at [36, 56] on p "Inventory" at bounding box center [34, 55] width 43 height 9
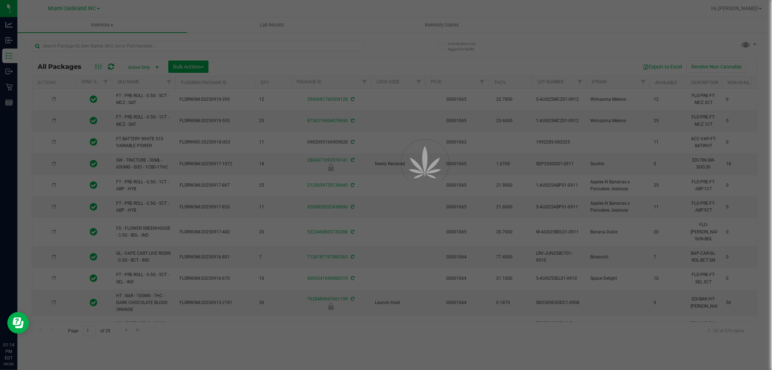
click at [129, 49] on div at bounding box center [386, 185] width 772 height 370
type input "[DATE]"
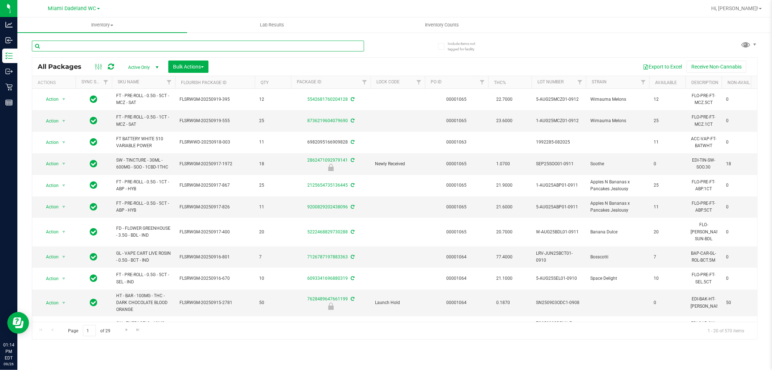
click at [129, 45] on input "text" at bounding box center [198, 46] width 332 height 11
type input "w"
type input "3504520951084366"
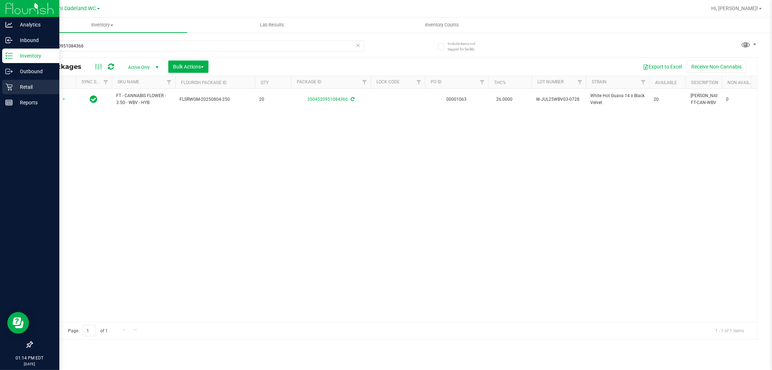
click at [27, 86] on p "Retail" at bounding box center [34, 87] width 43 height 9
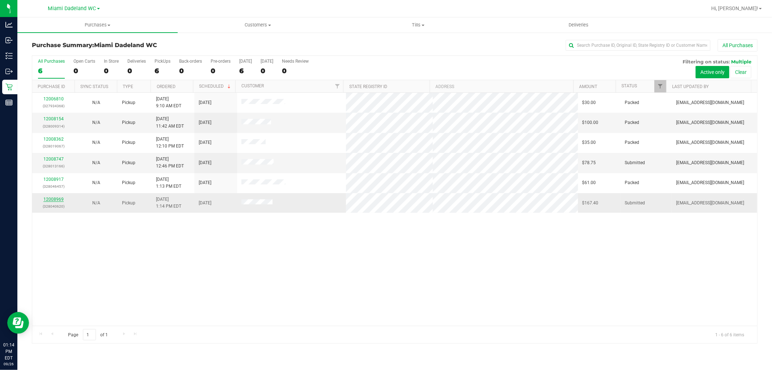
click at [56, 201] on link "12008969" at bounding box center [53, 199] width 20 height 5
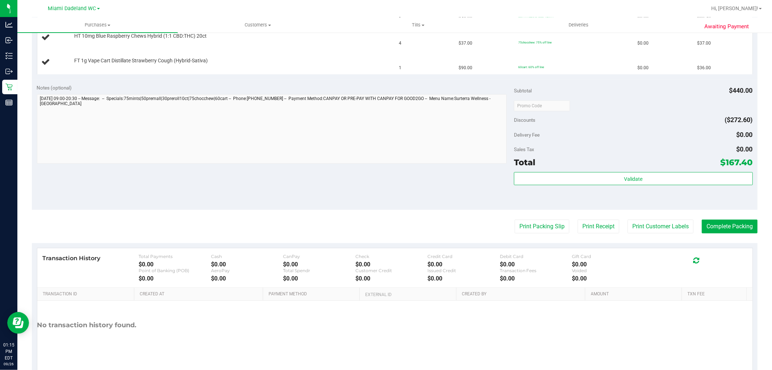
scroll to position [281, 0]
click at [526, 222] on button "Print Packing Slip" at bounding box center [542, 226] width 55 height 14
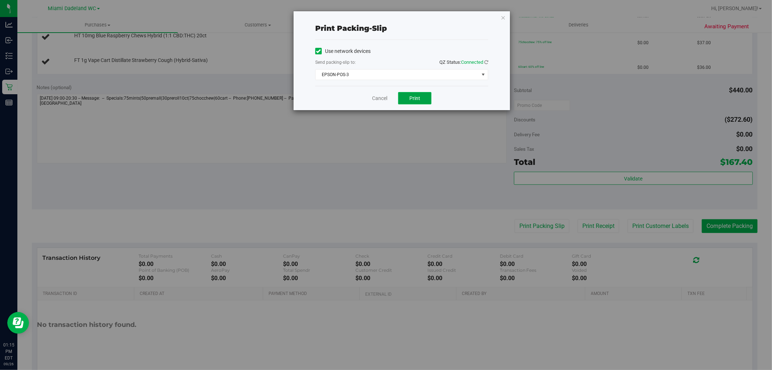
click at [414, 99] on span "Print" at bounding box center [415, 98] width 11 height 6
click at [377, 99] on link "Cancel" at bounding box center [379, 99] width 15 height 8
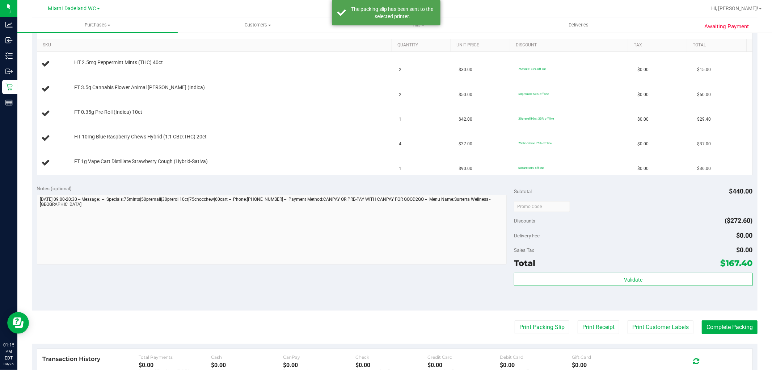
scroll to position [161, 0]
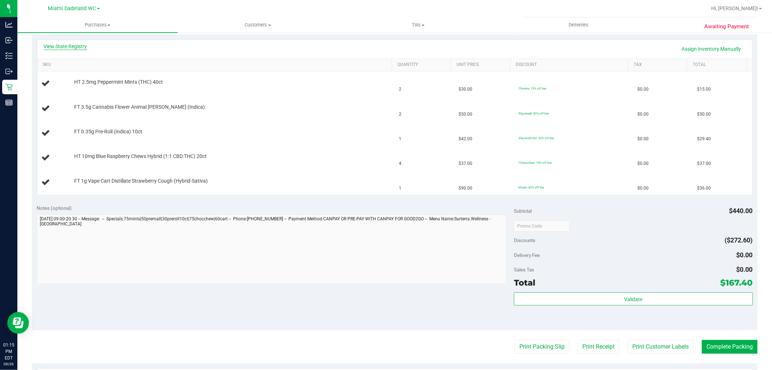
click at [66, 43] on link "View State Registry" at bounding box center [65, 46] width 43 height 7
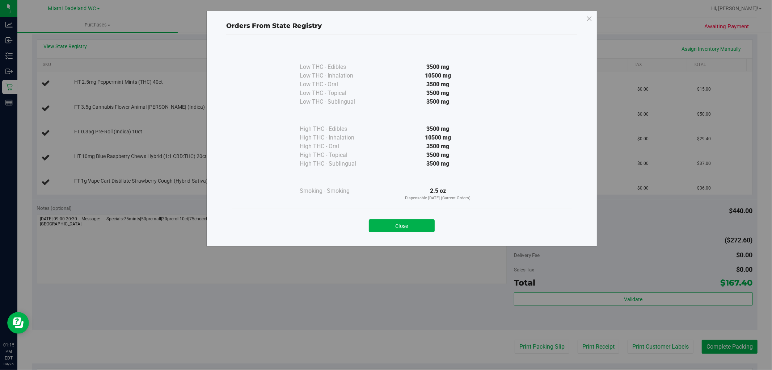
click at [425, 227] on button "Close" at bounding box center [402, 225] width 66 height 13
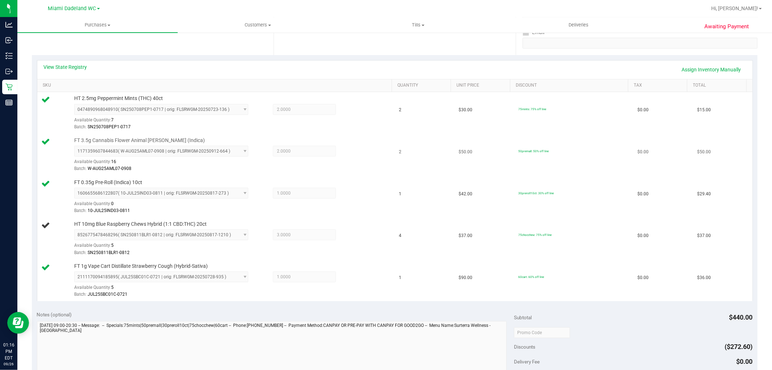
scroll to position [121, 0]
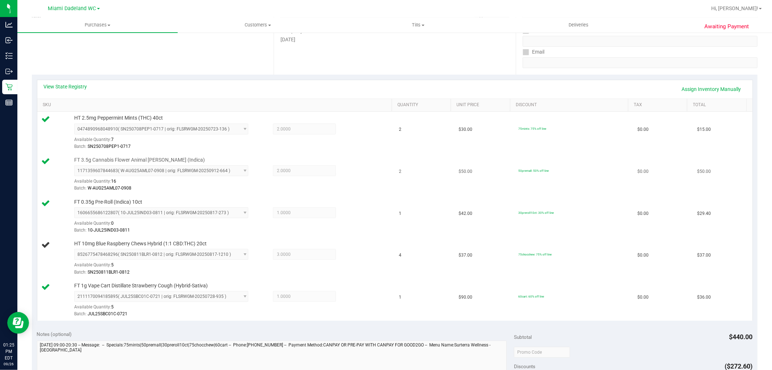
click at [366, 177] on div "1171359607844683 ( W-AUG25AML07-0908 | orig: FLSRWGM-20250912-664 ) 11713596078…" at bounding box center [231, 178] width 314 height 26
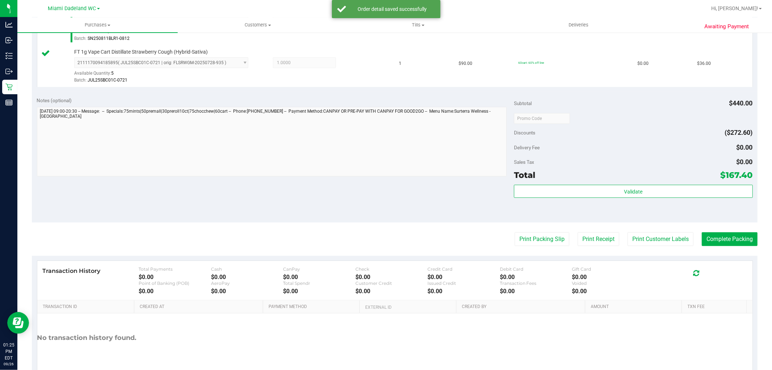
scroll to position [362, 0]
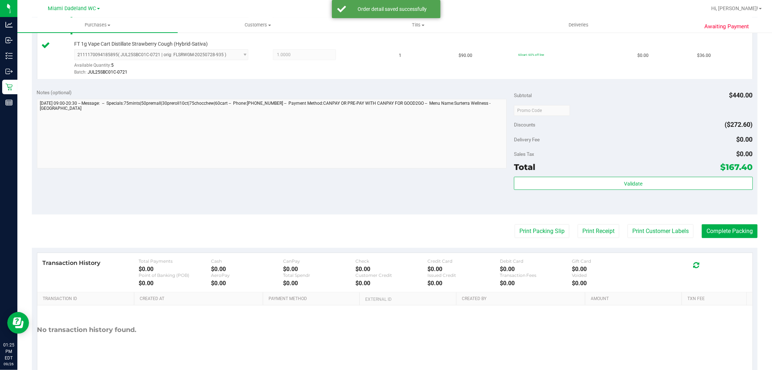
click at [662, 173] on div "Total $167.40" at bounding box center [633, 166] width 239 height 13
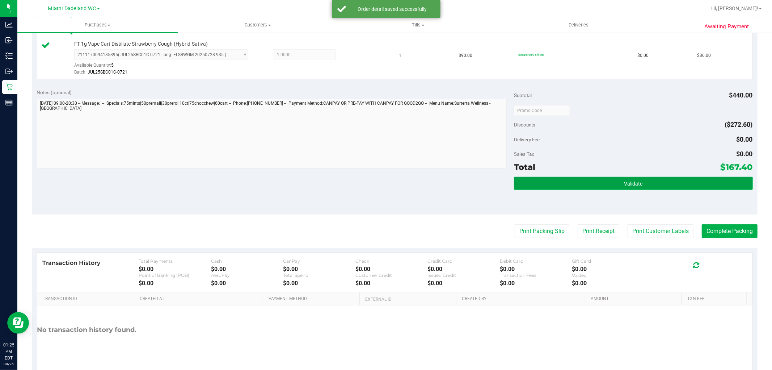
click at [661, 187] on button "Validate" at bounding box center [633, 183] width 239 height 13
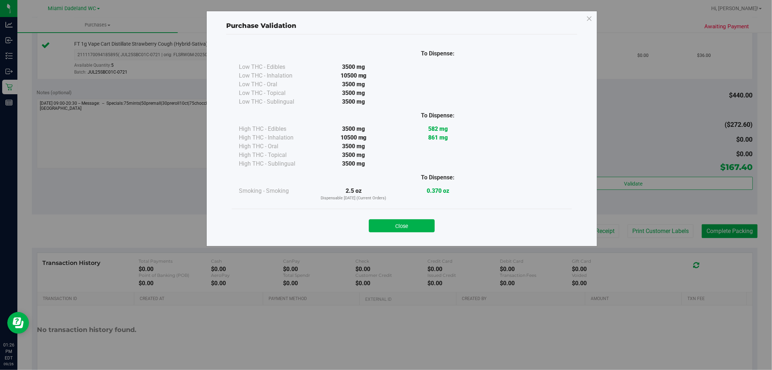
click at [392, 219] on button "Close" at bounding box center [402, 225] width 66 height 13
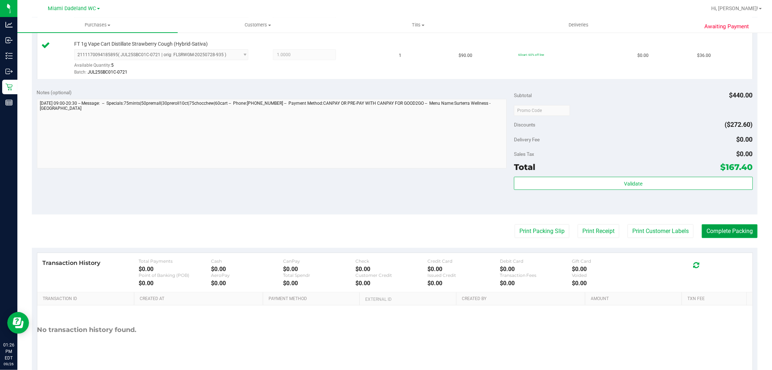
click at [715, 230] on button "Complete Packing" at bounding box center [730, 231] width 56 height 14
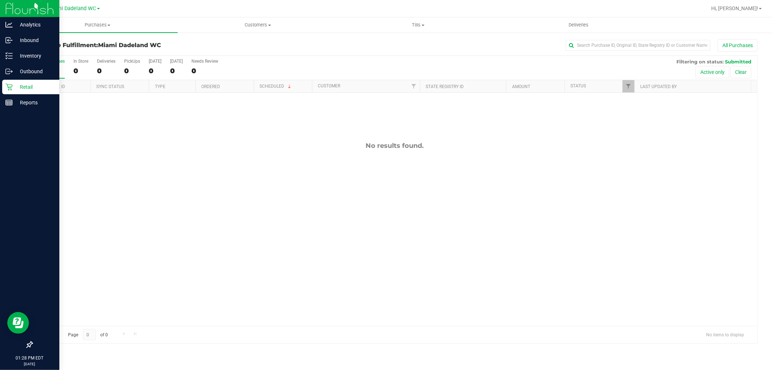
click at [12, 85] on icon at bounding box center [8, 87] width 7 height 7
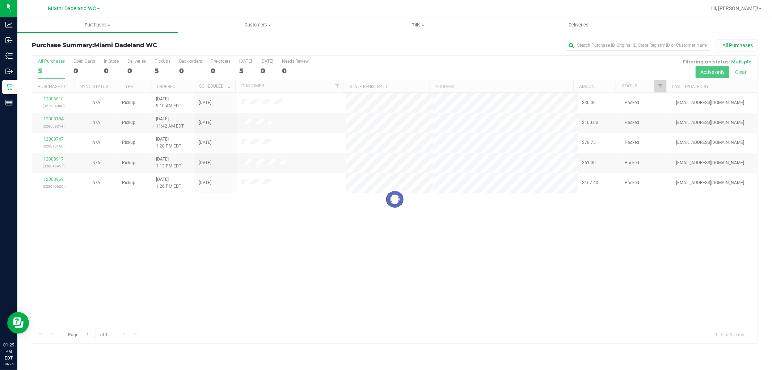
click at [441, 67] on div at bounding box center [394, 199] width 725 height 287
click at [448, 58] on div "All Purchases 5 Open Carts 0 In Store 0 Deliveries 0 PickUps 5 Back-orders 0 Pr…" at bounding box center [394, 59] width 725 height 6
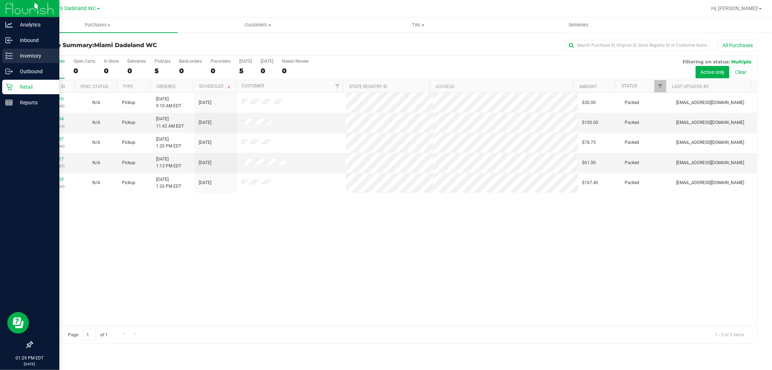
click at [24, 50] on div "Inventory" at bounding box center [30, 56] width 57 height 14
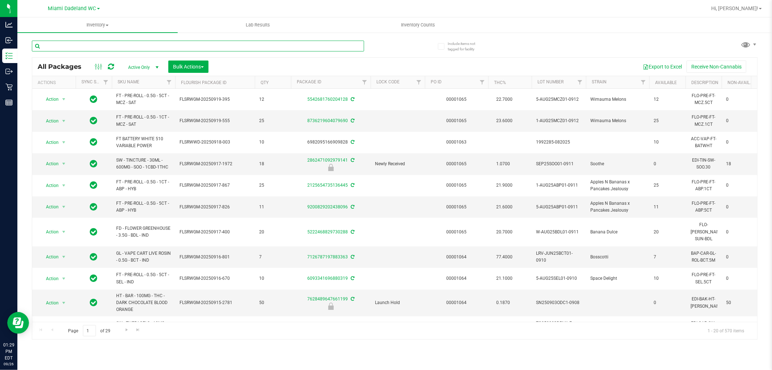
click at [172, 41] on input "text" at bounding box center [198, 46] width 332 height 11
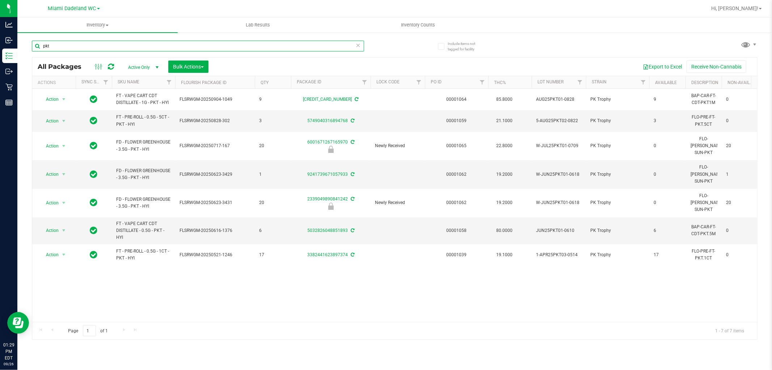
type input "pkt"
click at [333, 265] on div "Action Action Adjust qty Create package Edit attributes Global inventory Locate…" at bounding box center [394, 205] width 725 height 233
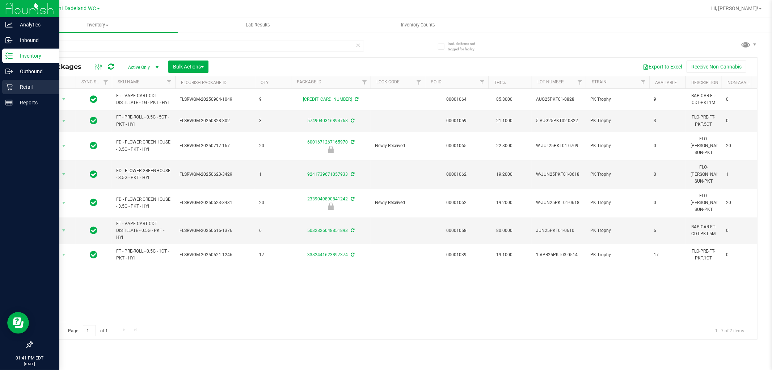
click at [17, 84] on p "Retail" at bounding box center [34, 87] width 43 height 9
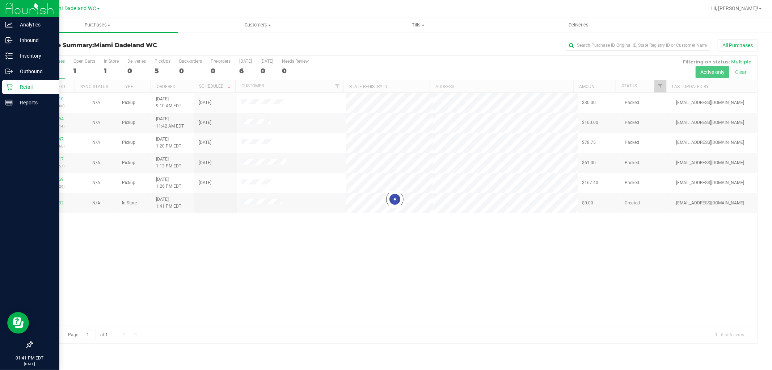
drag, startPoint x: 463, startPoint y: 283, endPoint x: 466, endPoint y: 268, distance: 15.1
click at [465, 277] on div at bounding box center [394, 199] width 725 height 287
click at [466, 267] on div "12006810 (327934368) N/A Pickup [DATE] 9:10 AM EDT 9/26/2025 $30.00 Packed [EMA…" at bounding box center [394, 209] width 725 height 233
drag, startPoint x: 482, startPoint y: 259, endPoint x: 461, endPoint y: 262, distance: 20.9
click at [481, 259] on div "12006810 (327934368) N/A Pickup [DATE] 9:10 AM EDT 9/26/2025 $30.00 Packed [EMA…" at bounding box center [394, 209] width 725 height 233
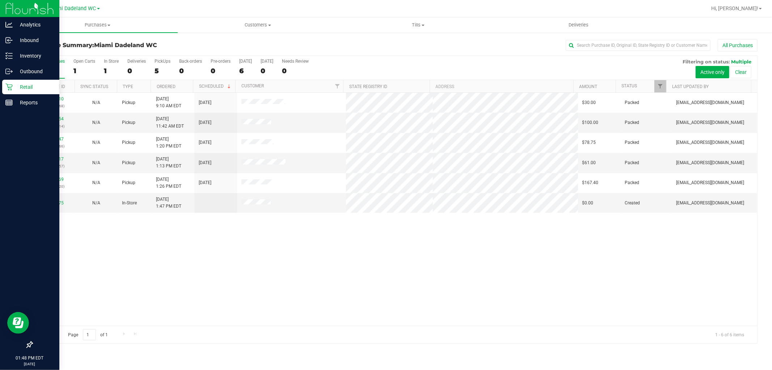
click at [378, 42] on div "All Purchases" at bounding box center [516, 45] width 484 height 12
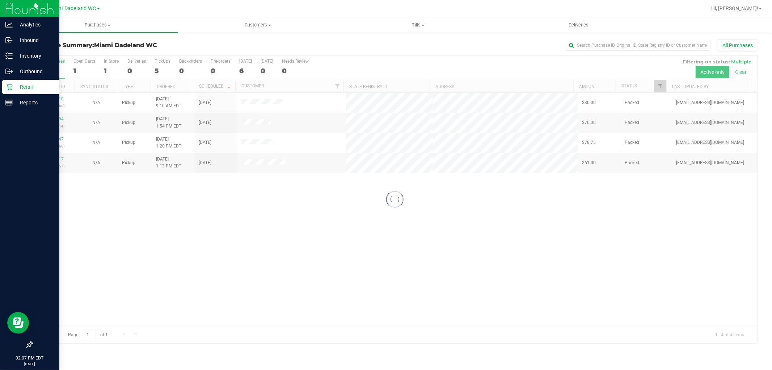
click at [344, 216] on div at bounding box center [394, 199] width 725 height 287
click at [373, 49] on div "All Purchases" at bounding box center [516, 45] width 484 height 12
click at [506, 252] on div "12006810 (327934368) N/A Pickup [DATE] 9:10 AM EDT 9/26/2025 $30.00 Packed [EMA…" at bounding box center [394, 209] width 725 height 233
click at [266, 223] on div "Loading... 12006810 (327934368) N/A Pickup [DATE] 9:10 AM EDT 9/26/2025 $30.00 …" at bounding box center [394, 209] width 725 height 233
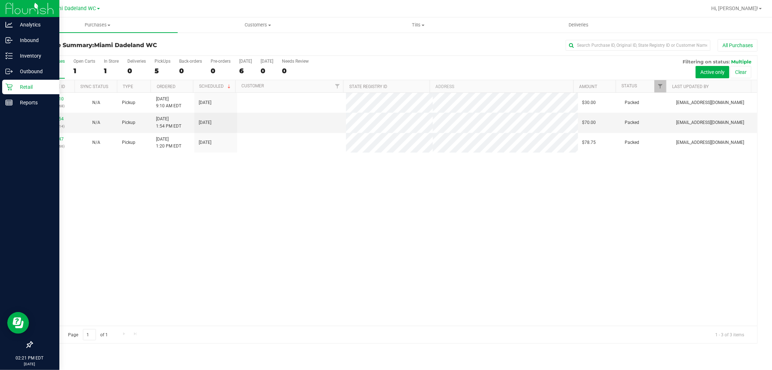
click at [250, 226] on div "12006810 (327934368) N/A Pickup [DATE] 9:10 AM EDT 9/26/2025 $30.00 Packed [EMA…" at bounding box center [394, 209] width 725 height 233
click at [317, 215] on div "12006810 (327934368) N/A Pickup [DATE] 9:10 AM EDT 9/26/2025 $30.00 Packed [EMA…" at bounding box center [394, 209] width 725 height 233
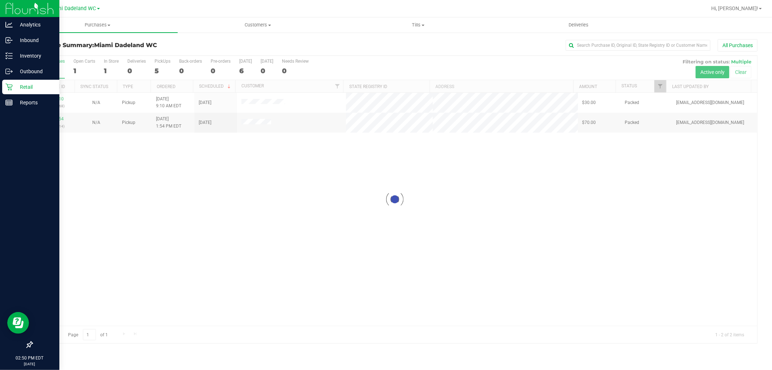
click at [50, 121] on div at bounding box center [394, 199] width 725 height 287
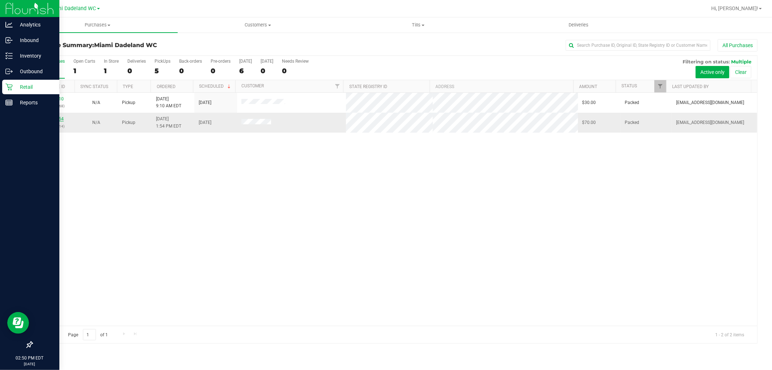
click at [54, 118] on link "12008154" at bounding box center [53, 118] width 20 height 5
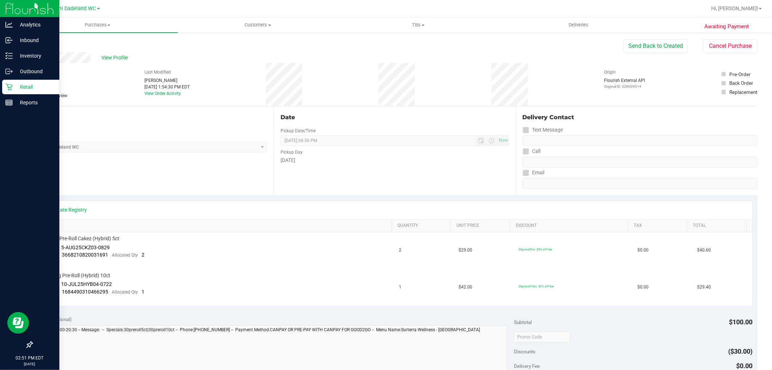
click at [4, 87] on div "Retail" at bounding box center [30, 87] width 57 height 14
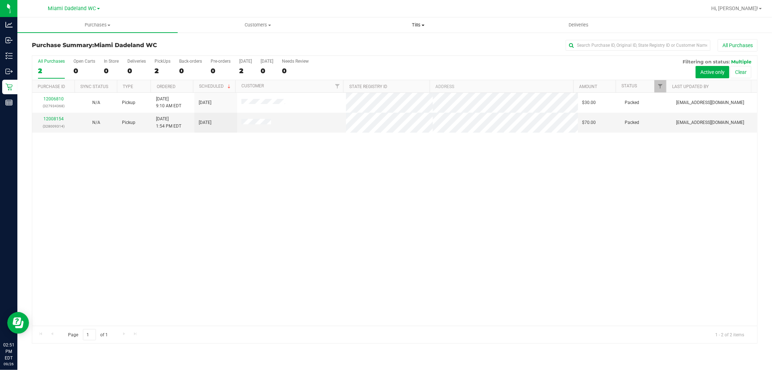
click at [417, 27] on span "Tills" at bounding box center [419, 25] width 160 height 7
click at [403, 41] on li "Manage tills" at bounding box center [418, 43] width 160 height 9
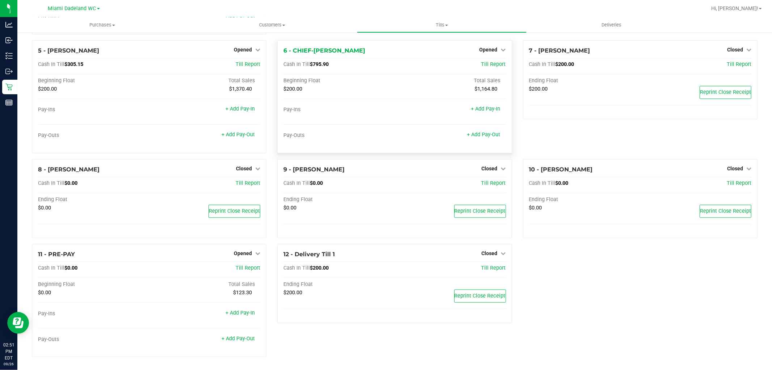
scroll to position [123, 0]
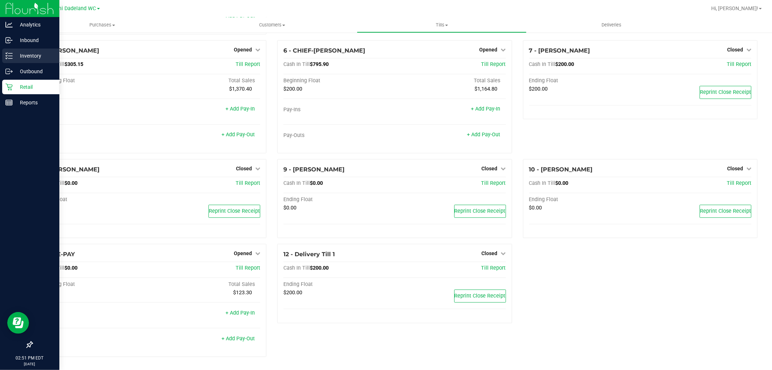
click at [39, 58] on p "Inventory" at bounding box center [34, 55] width 43 height 9
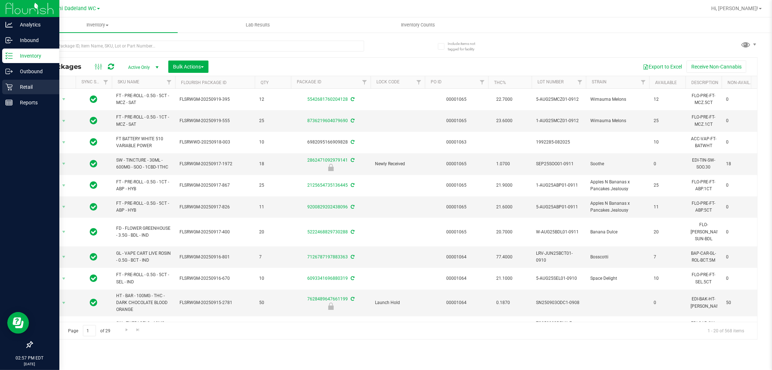
click at [22, 88] on p "Retail" at bounding box center [34, 87] width 43 height 9
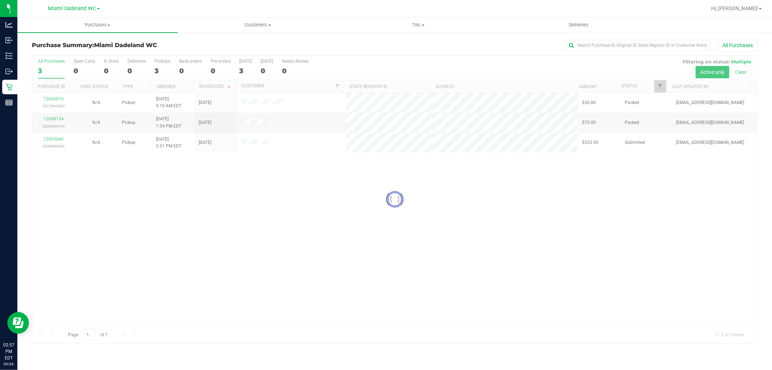
click at [213, 175] on div at bounding box center [394, 199] width 725 height 287
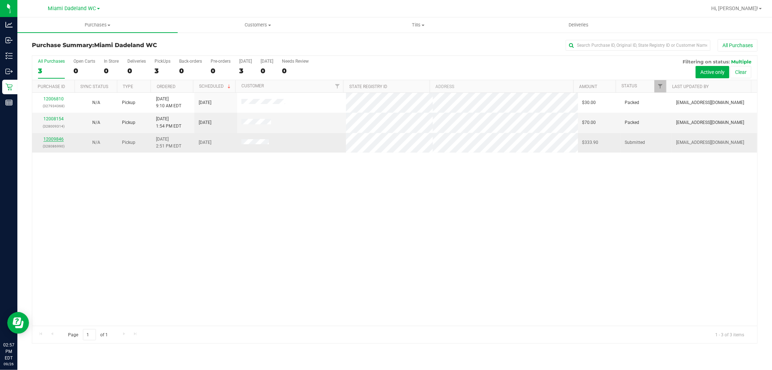
click at [56, 140] on link "12009846" at bounding box center [53, 139] width 20 height 5
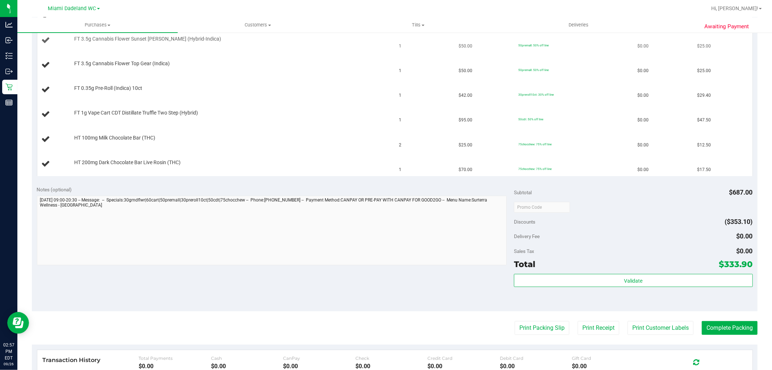
scroll to position [121, 0]
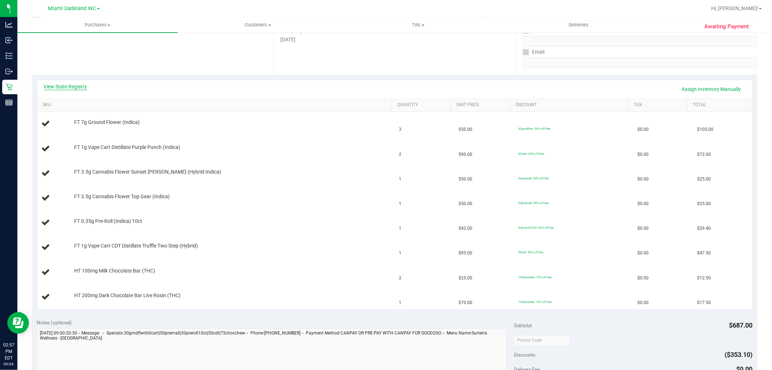
click at [72, 88] on link "View State Registry" at bounding box center [65, 86] width 43 height 7
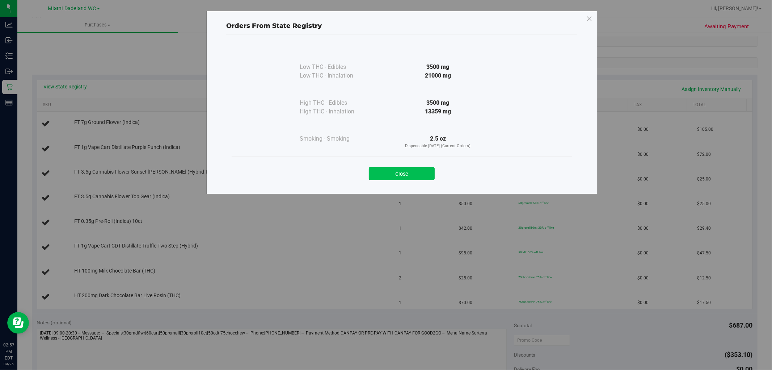
click at [409, 180] on button "Close" at bounding box center [402, 173] width 66 height 13
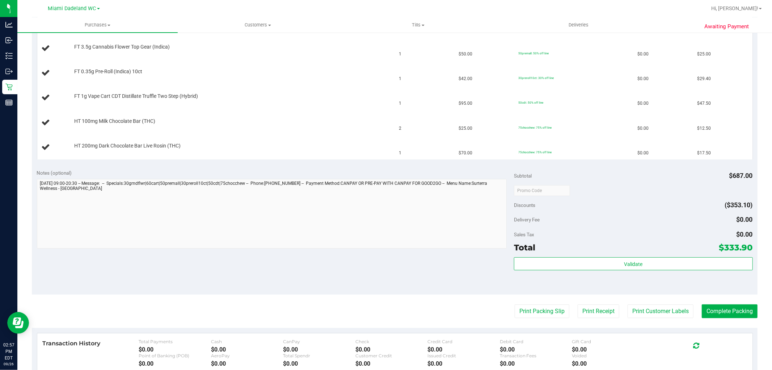
scroll to position [281, 0]
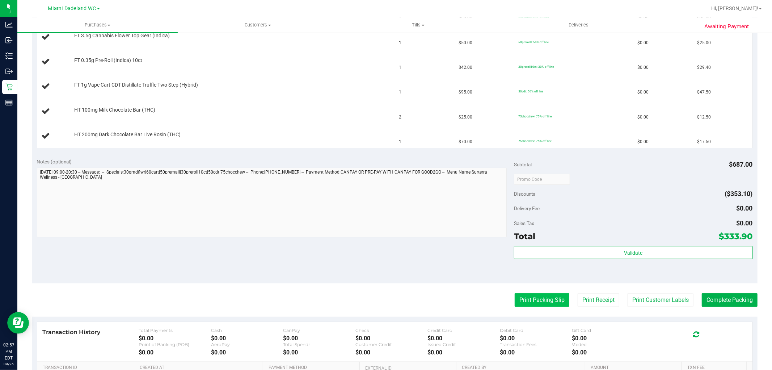
click at [545, 294] on button "Print Packing Slip" at bounding box center [542, 300] width 55 height 14
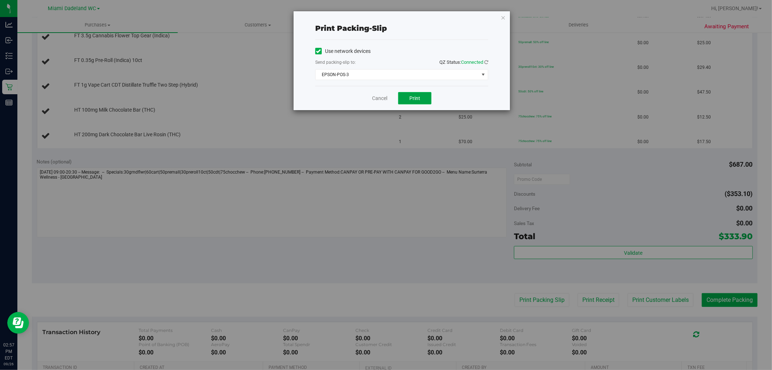
click at [420, 99] on span "Print" at bounding box center [415, 98] width 11 height 6
click at [378, 96] on link "Cancel" at bounding box center [379, 99] width 15 height 8
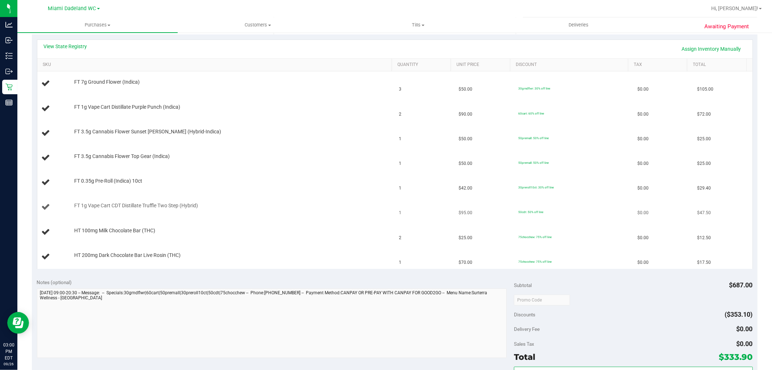
scroll to position [121, 0]
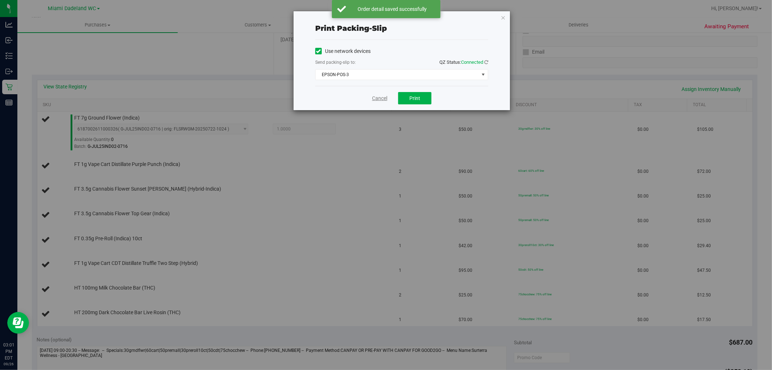
click at [378, 96] on link "Cancel" at bounding box center [379, 99] width 15 height 8
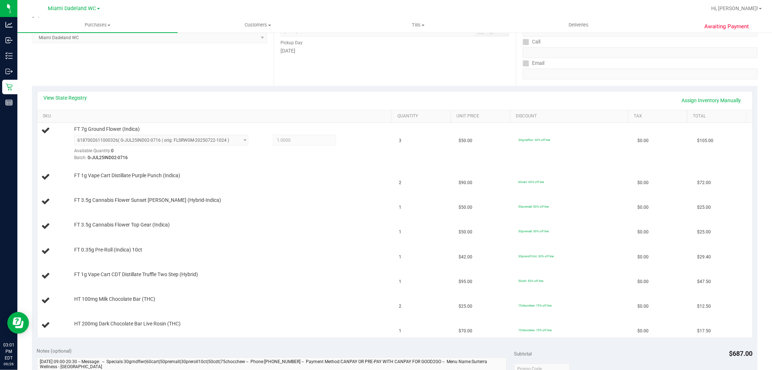
scroll to position [74, 0]
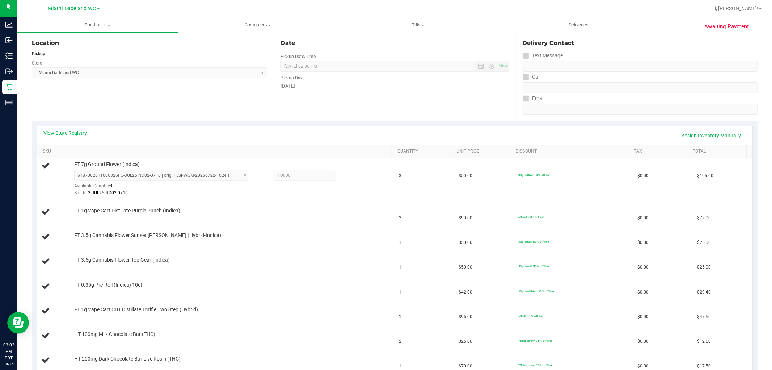
click at [363, 108] on div "Date Pickup Date/Time [DATE] Now [DATE] 08:30 PM Now Pickup Day [DATE]" at bounding box center [395, 76] width 242 height 89
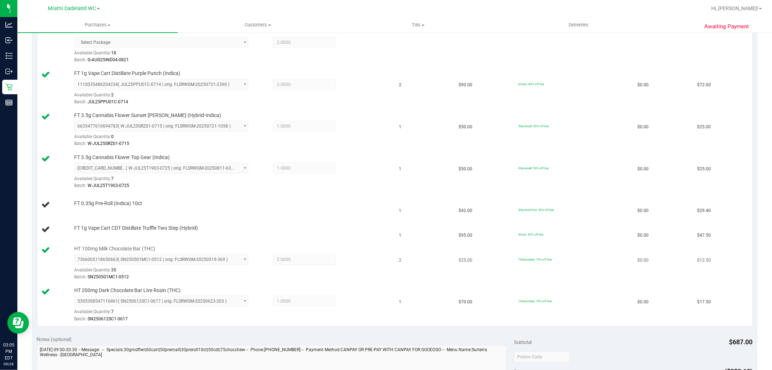
scroll to position [0, 0]
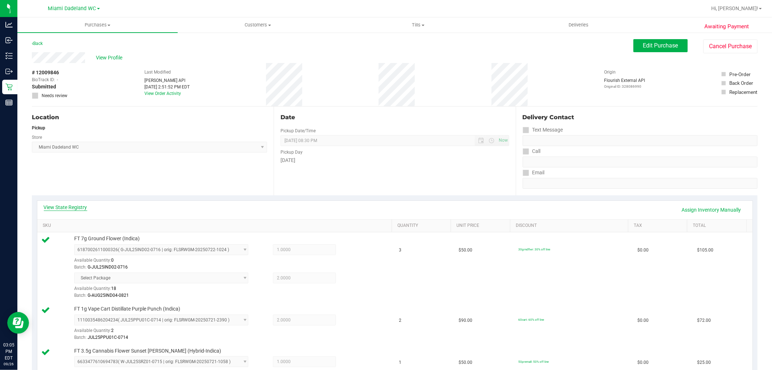
click at [80, 208] on link "View State Registry" at bounding box center [65, 206] width 43 height 7
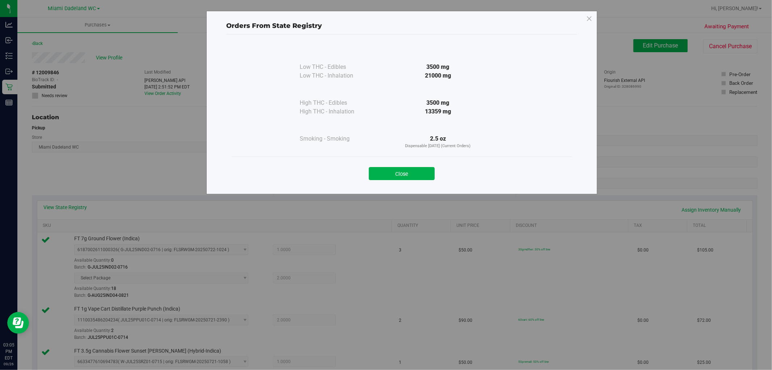
click at [417, 165] on div "Close" at bounding box center [401, 171] width 329 height 18
click at [425, 178] on button "Close" at bounding box center [402, 173] width 66 height 13
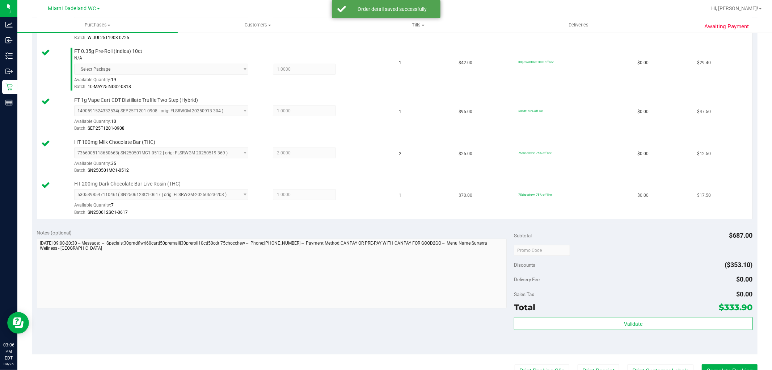
scroll to position [402, 0]
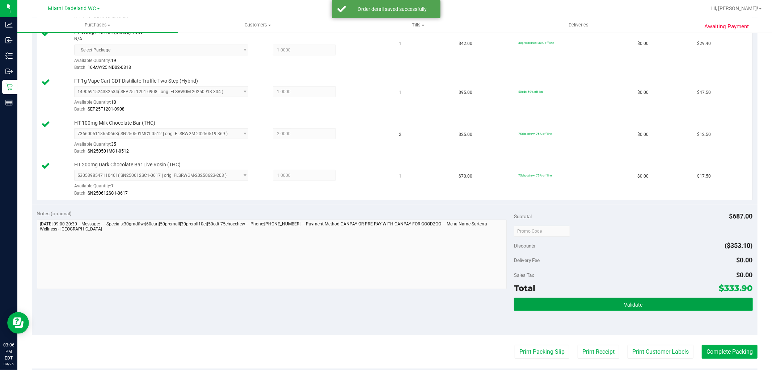
click at [613, 310] on button "Validate" at bounding box center [633, 304] width 239 height 13
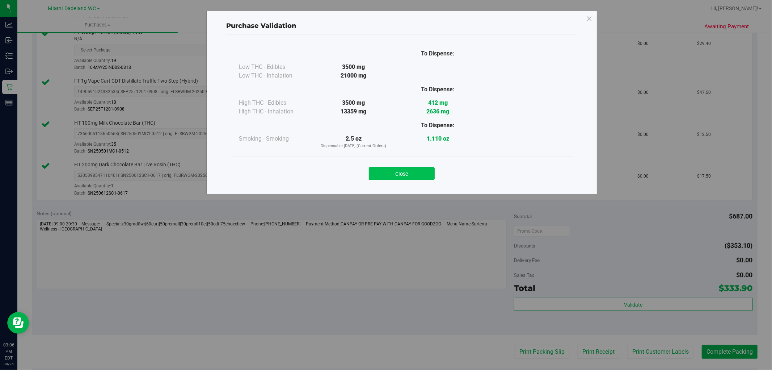
click at [395, 171] on button "Close" at bounding box center [402, 173] width 66 height 13
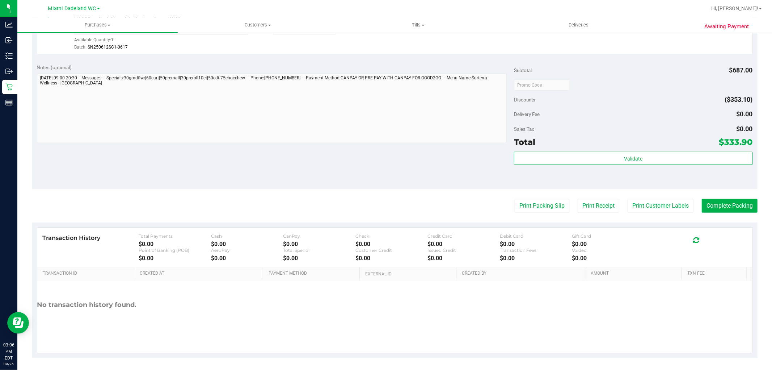
scroll to position [552, 0]
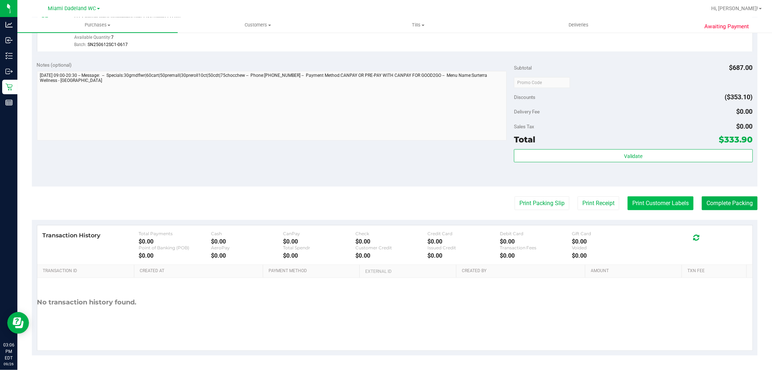
click at [656, 202] on button "Print Customer Labels" at bounding box center [661, 203] width 66 height 14
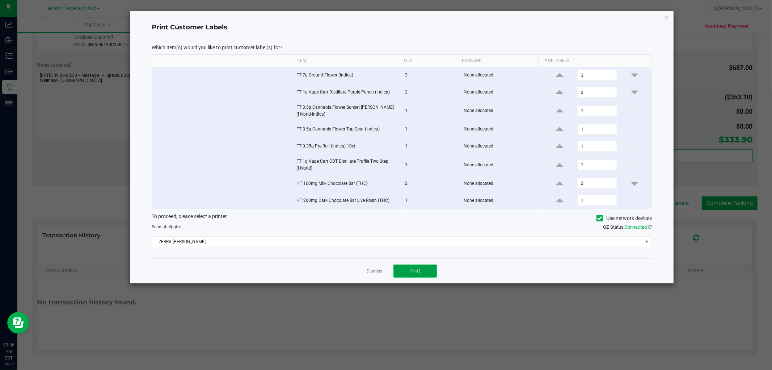
click at [415, 268] on button "Print" at bounding box center [415, 270] width 43 height 13
click at [369, 268] on app-cancel-button "Dismiss" at bounding box center [375, 271] width 16 height 8
click at [375, 271] on link "Dismiss" at bounding box center [375, 271] width 16 height 6
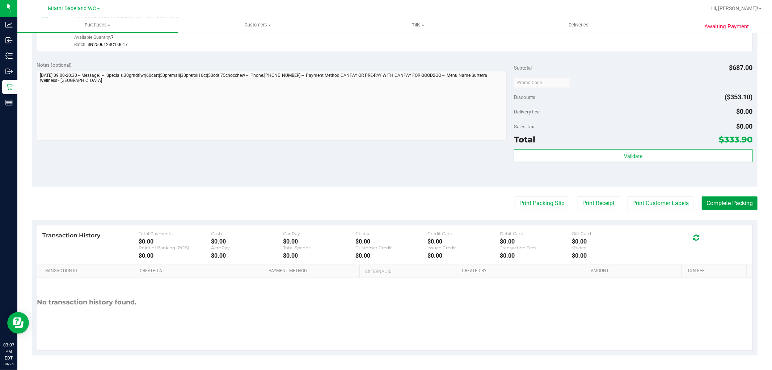
drag, startPoint x: 722, startPoint y: 203, endPoint x: 729, endPoint y: 202, distance: 7.0
click at [723, 203] on button "Complete Packing" at bounding box center [730, 203] width 56 height 14
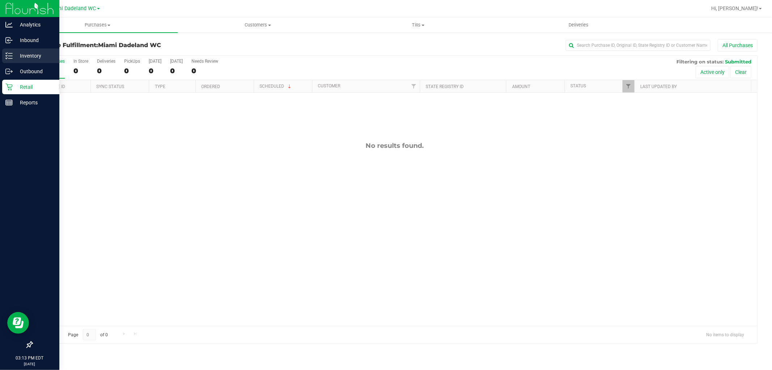
click at [32, 54] on p "Inventory" at bounding box center [34, 55] width 43 height 9
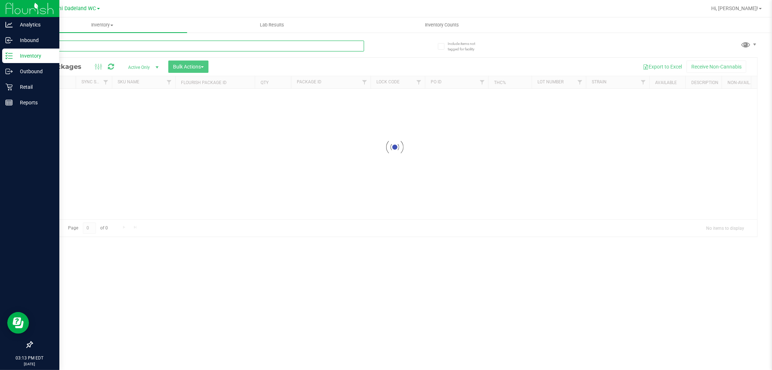
click at [127, 45] on input "text" at bounding box center [198, 46] width 332 height 11
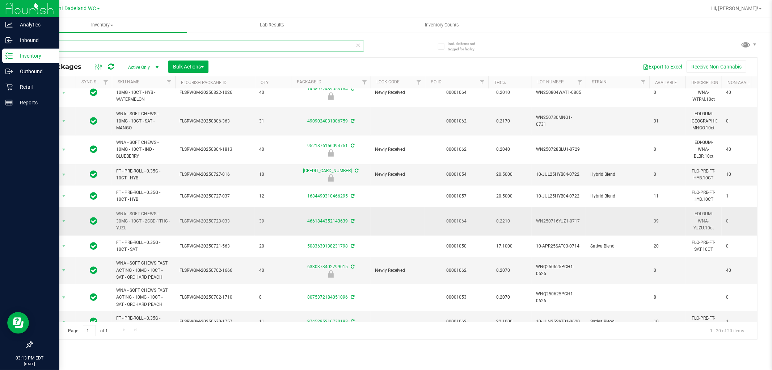
scroll to position [40, 0]
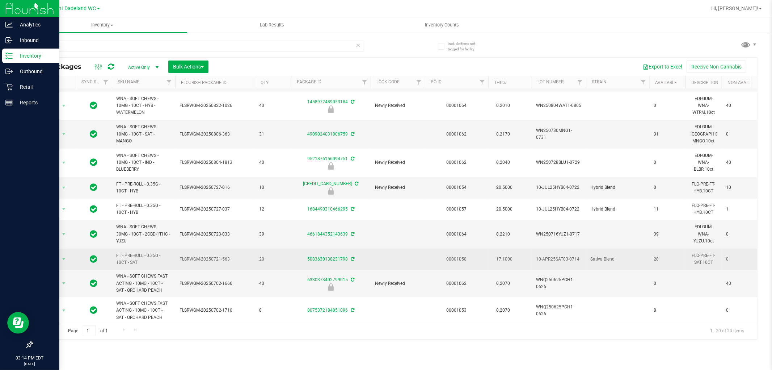
click at [135, 255] on span "FT - PRE-ROLL - 0.35G - 10CT - SAT" at bounding box center [143, 259] width 55 height 14
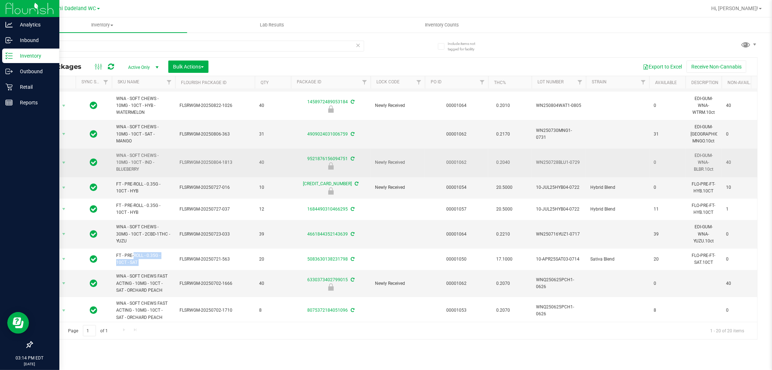
copy tr "FT - PRE-ROLL - 0.35G - 10CT - SAT"
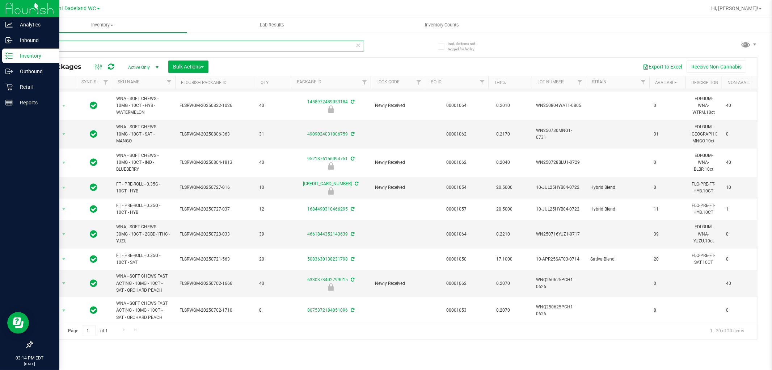
click at [161, 48] on input "10ct" at bounding box center [198, 46] width 332 height 11
paste input "FT - PRE-ROLL - 0.35G - 10CT - SAT"
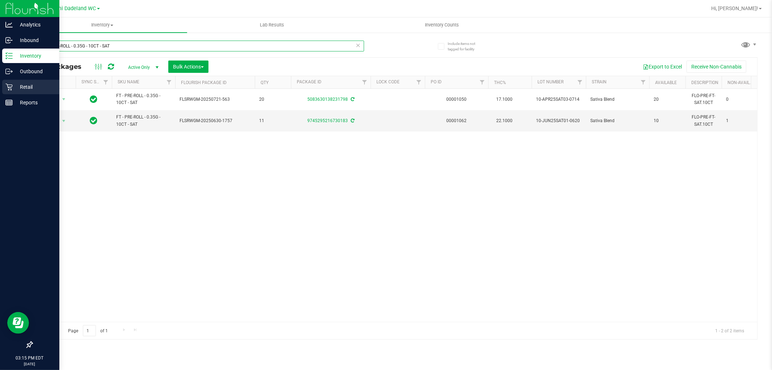
type input "FT - PRE-ROLL - 0.35G - 10CT - SAT"
click at [24, 85] on p "Retail" at bounding box center [34, 87] width 43 height 9
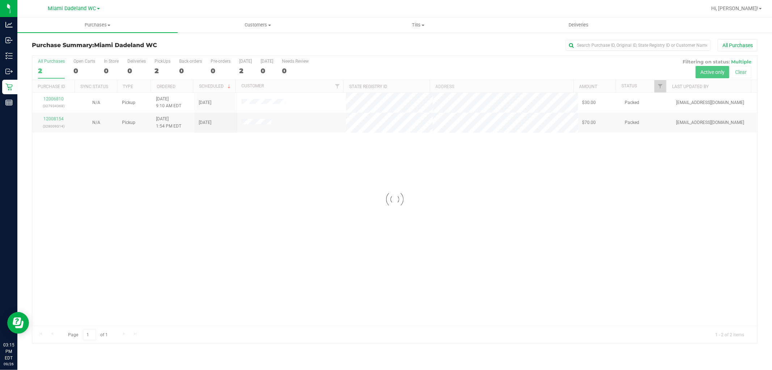
click at [360, 160] on div at bounding box center [394, 199] width 725 height 287
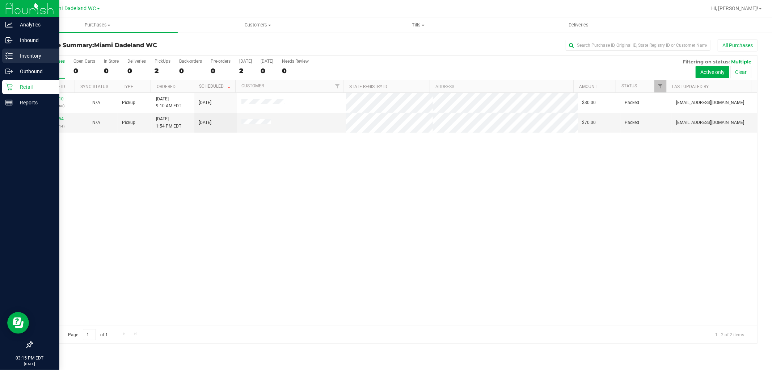
click at [45, 56] on p "Inventory" at bounding box center [34, 55] width 43 height 9
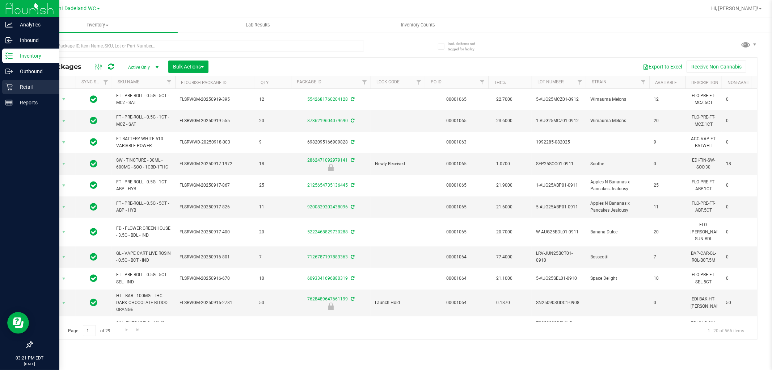
click at [34, 91] on div "Retail" at bounding box center [30, 87] width 57 height 14
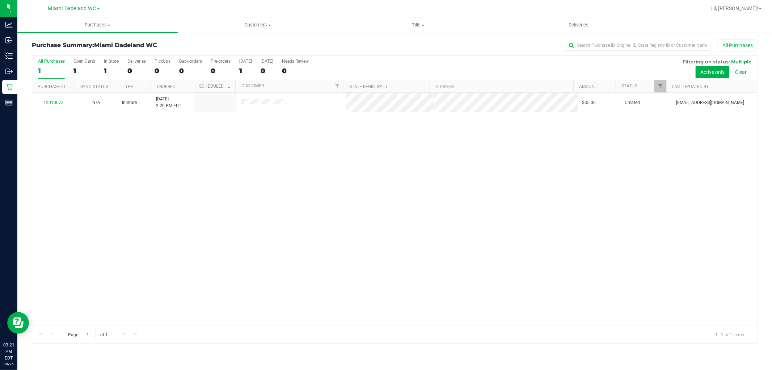
click at [186, 49] on div "Purchase Summary: Miami Dadeland WC All Purchases" at bounding box center [395, 47] width 726 height 16
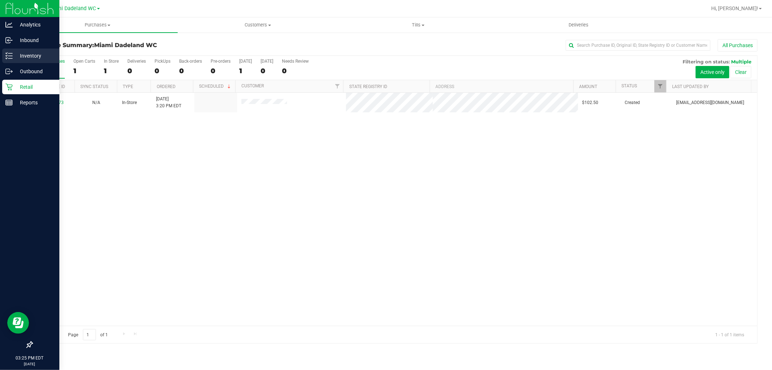
click at [8, 53] on icon at bounding box center [8, 55] width 7 height 7
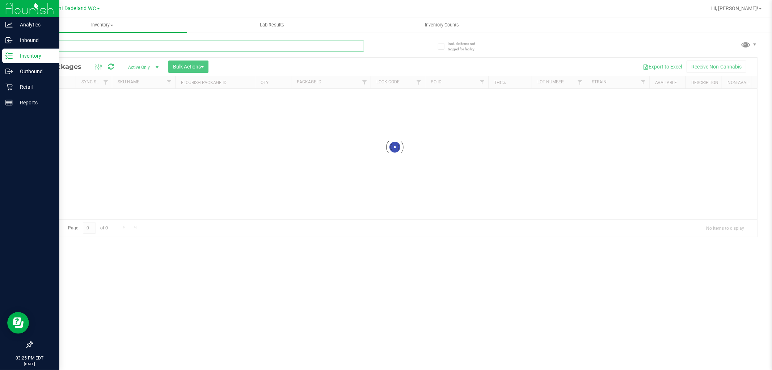
click at [171, 44] on input "text" at bounding box center [198, 46] width 332 height 11
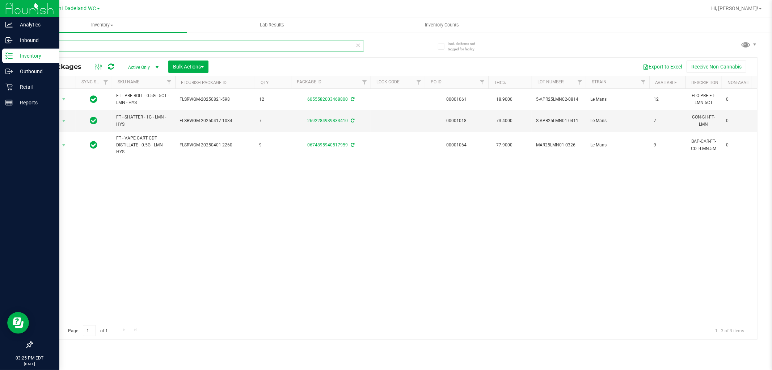
type input "lmn"
click at [250, 39] on div "lmn" at bounding box center [213, 45] width 363 height 23
click at [254, 49] on input "lmn" at bounding box center [198, 46] width 332 height 11
type input "htm"
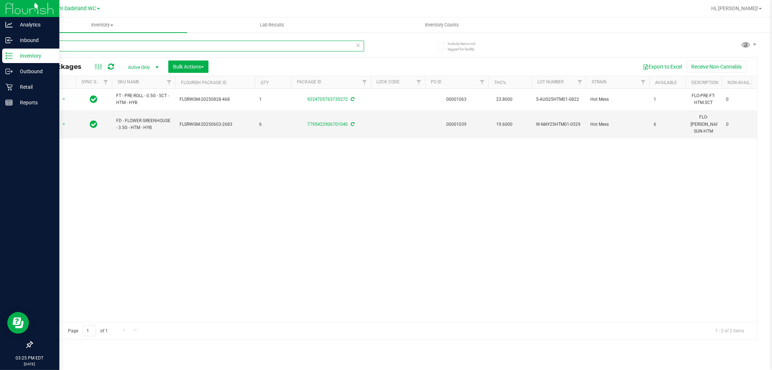
click at [208, 49] on input "htm" at bounding box center [198, 46] width 332 height 11
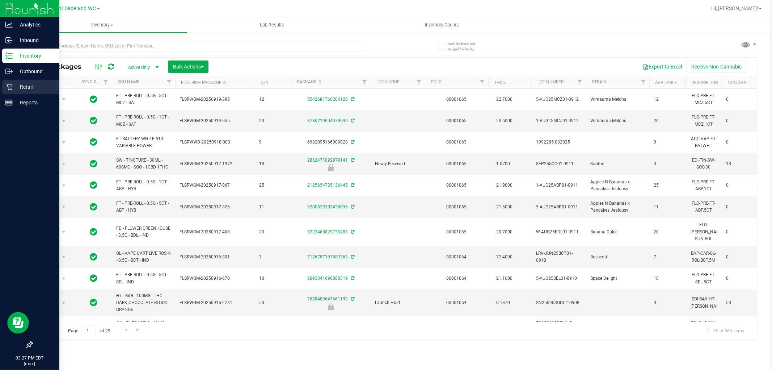
click at [8, 84] on icon at bounding box center [8, 86] width 7 height 7
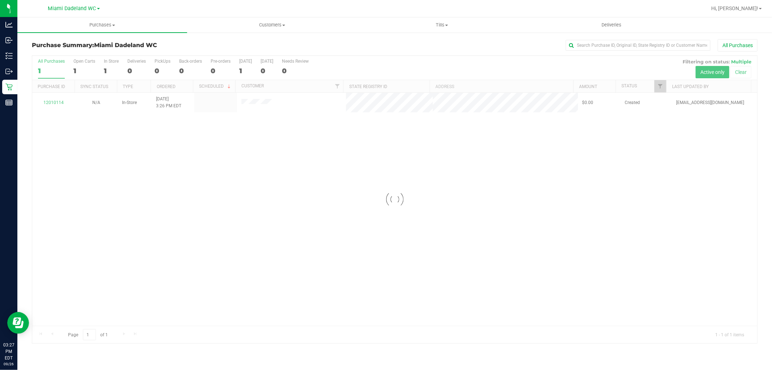
click at [386, 55] on div "Loading... All Purchases 1 Open Carts 1 In Store 1 Deliveries 0 PickUps 0 Back-…" at bounding box center [395, 199] width 726 height 288
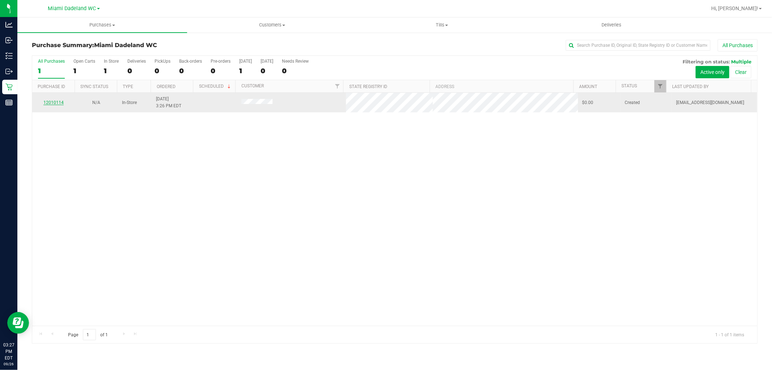
click at [62, 100] on link "12010114" at bounding box center [53, 102] width 20 height 5
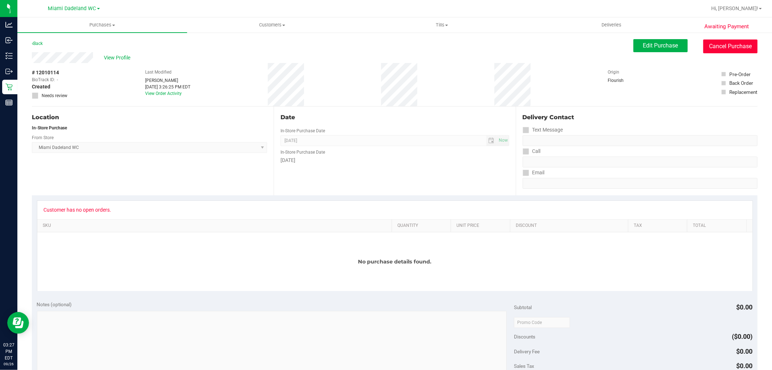
click at [725, 46] on button "Cancel Purchase" at bounding box center [731, 46] width 54 height 14
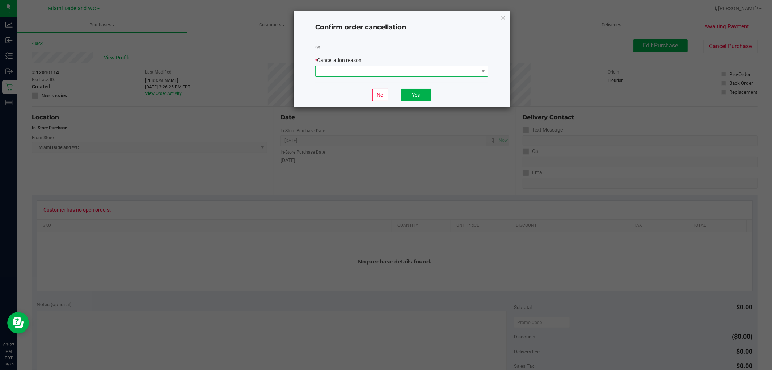
click at [381, 66] on span at bounding box center [401, 71] width 173 height 11
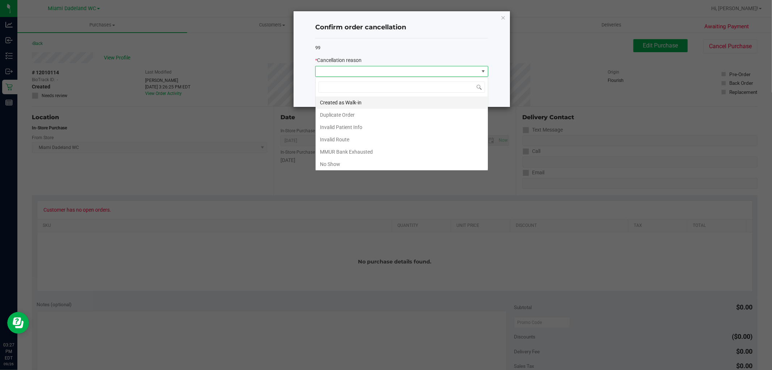
scroll to position [11, 173]
click at [361, 161] on li "No Show" at bounding box center [402, 164] width 172 height 12
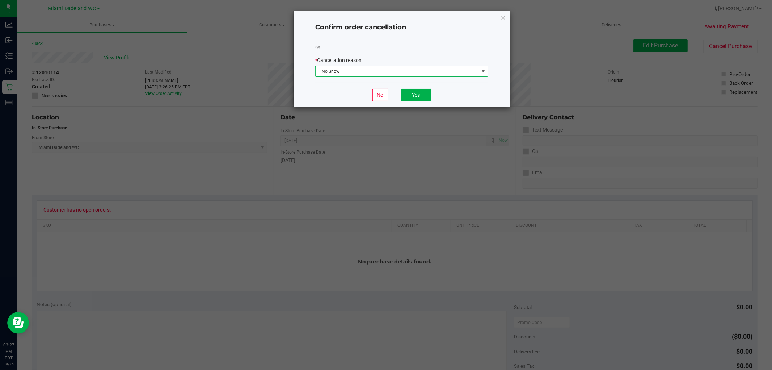
click at [413, 72] on span "No Show" at bounding box center [397, 71] width 163 height 10
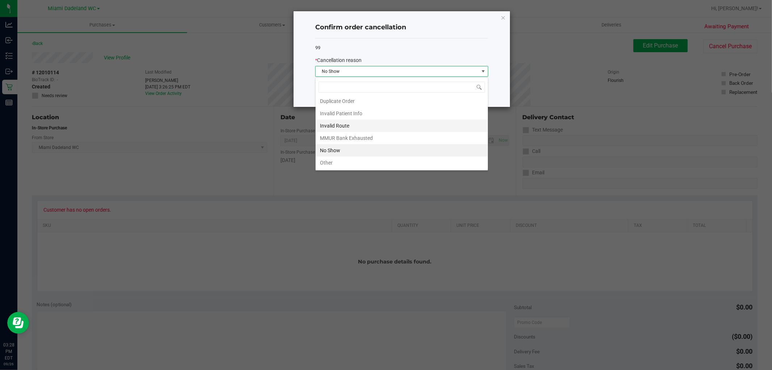
scroll to position [0, 0]
click at [398, 154] on li "MMUR Bank Exhausted" at bounding box center [402, 152] width 172 height 12
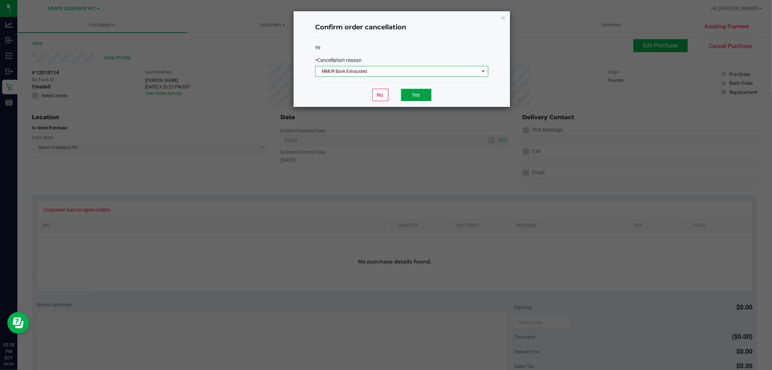
click at [417, 95] on button "Yes" at bounding box center [416, 95] width 30 height 12
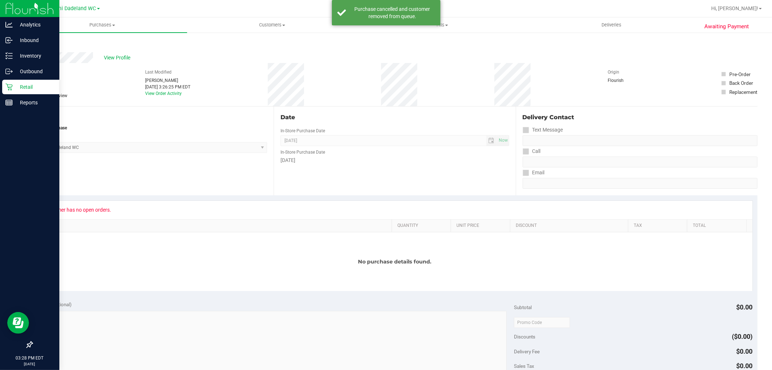
click at [30, 83] on p "Retail" at bounding box center [34, 87] width 43 height 9
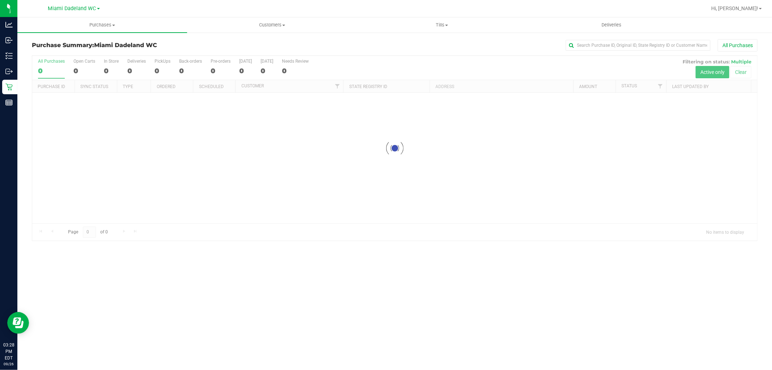
click at [287, 49] on div "All Purchases" at bounding box center [516, 45] width 484 height 12
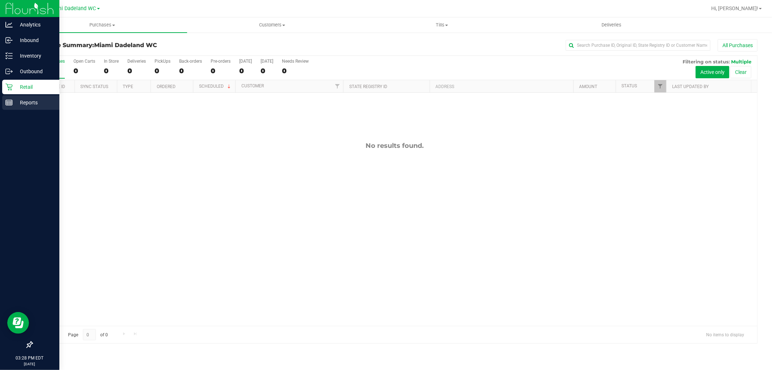
click at [11, 107] on div "Reports" at bounding box center [30, 102] width 57 height 14
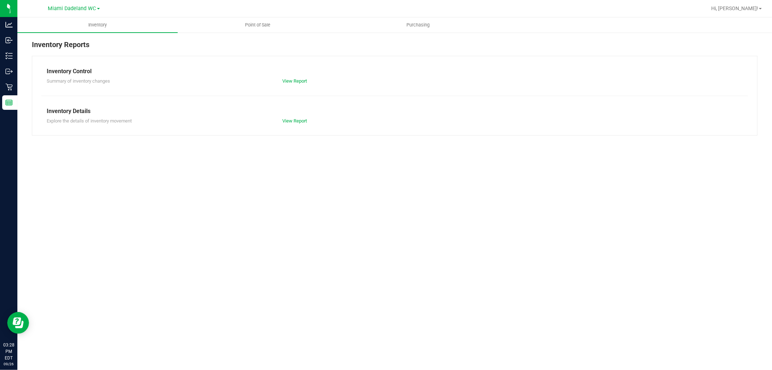
click at [269, 17] on link "Point of Sale" at bounding box center [258, 24] width 160 height 15
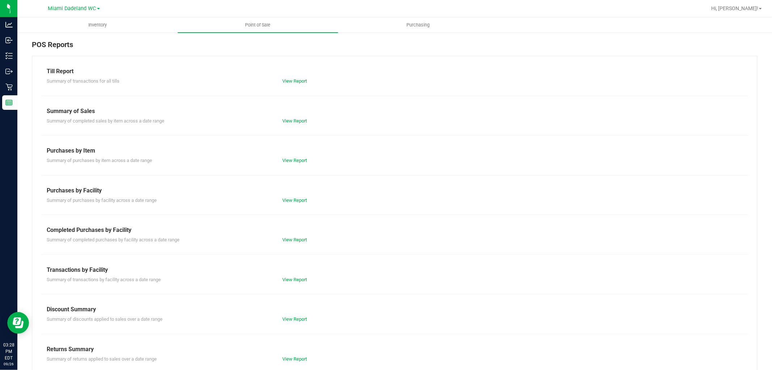
click at [299, 230] on div "Completed Purchases by Facility" at bounding box center [395, 230] width 696 height 9
click at [301, 240] on link "View Report" at bounding box center [294, 239] width 25 height 5
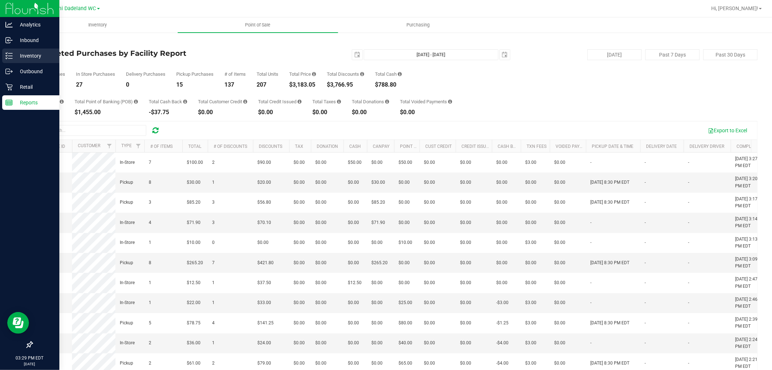
click at [33, 52] on p "Inventory" at bounding box center [34, 55] width 43 height 9
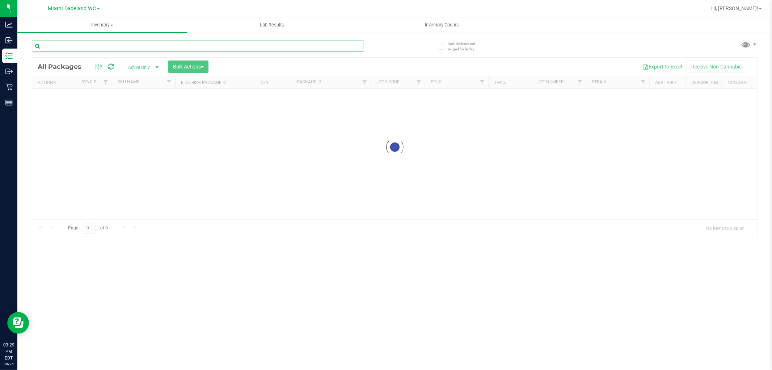
click at [111, 45] on input "text" at bounding box center [198, 46] width 332 height 11
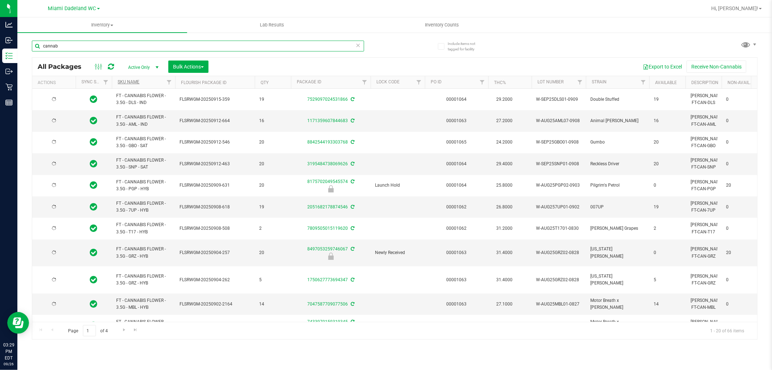
type input "cannab"
click at [133, 82] on link "SKU Name" at bounding box center [129, 81] width 22 height 5
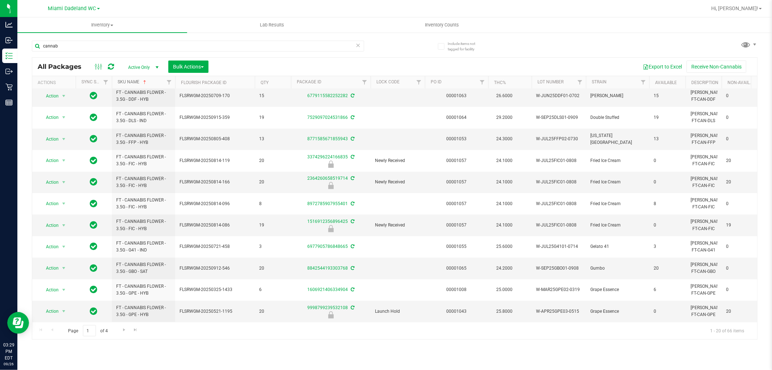
scroll to position [209, 0]
click at [123, 331] on span "Go to the next page" at bounding box center [124, 330] width 6 height 6
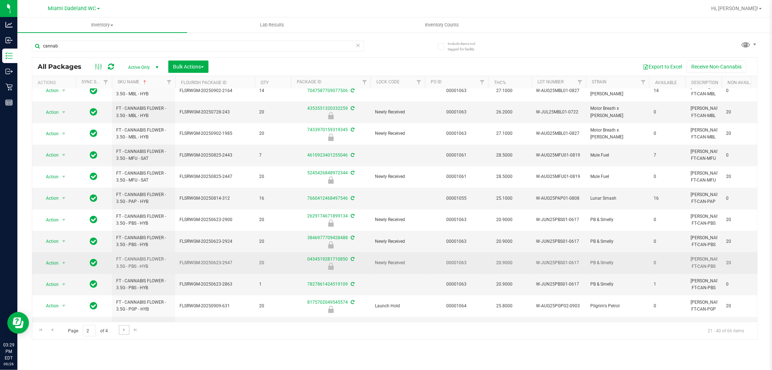
scroll to position [161, 0]
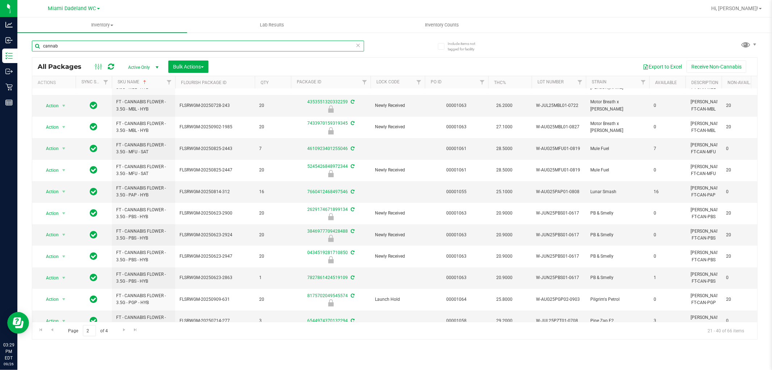
click at [288, 45] on input "cannab" at bounding box center [198, 46] width 332 height 11
type input "cdt"
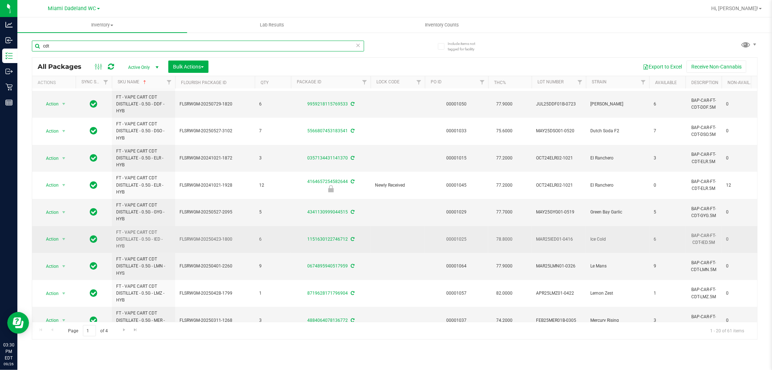
scroll to position [313, 0]
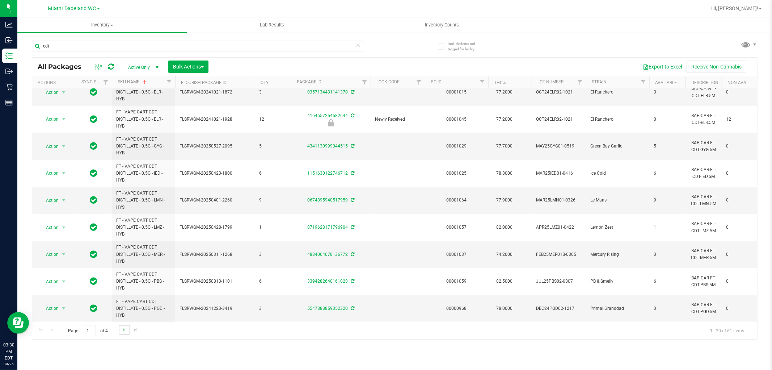
click at [120, 327] on link "Go to the next page" at bounding box center [124, 330] width 11 height 10
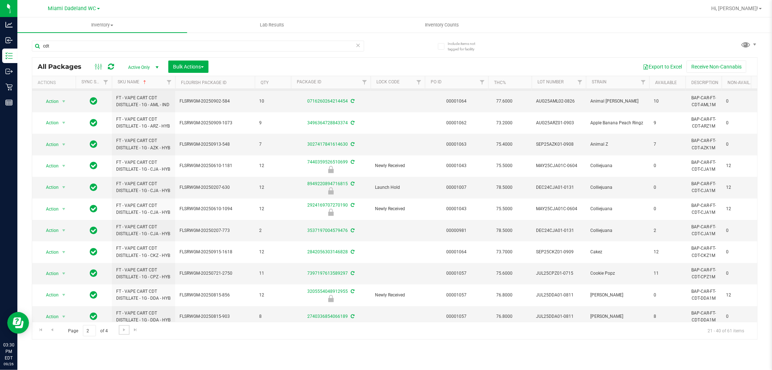
scroll to position [265, 0]
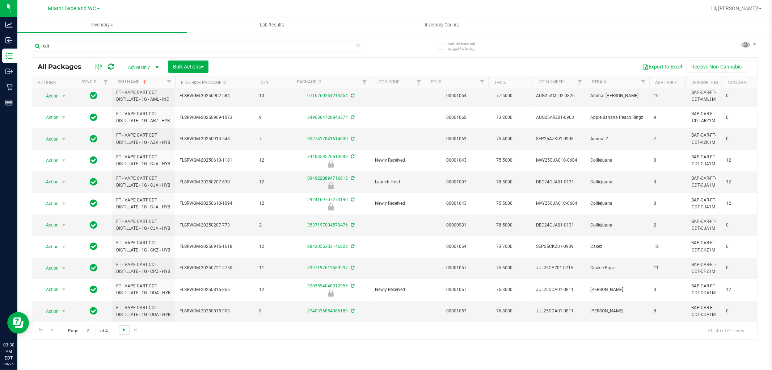
click at [121, 328] on span "Go to the next page" at bounding box center [124, 330] width 6 height 6
click at [125, 329] on span "Go to the next page" at bounding box center [124, 330] width 6 height 6
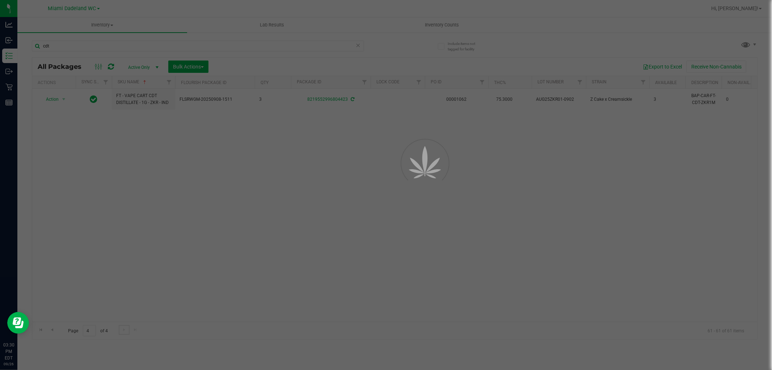
scroll to position [0, 0]
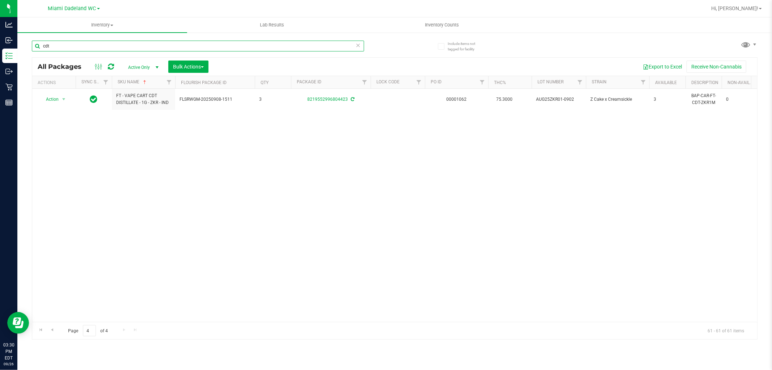
click at [274, 41] on input "cdt" at bounding box center [198, 46] width 332 height 11
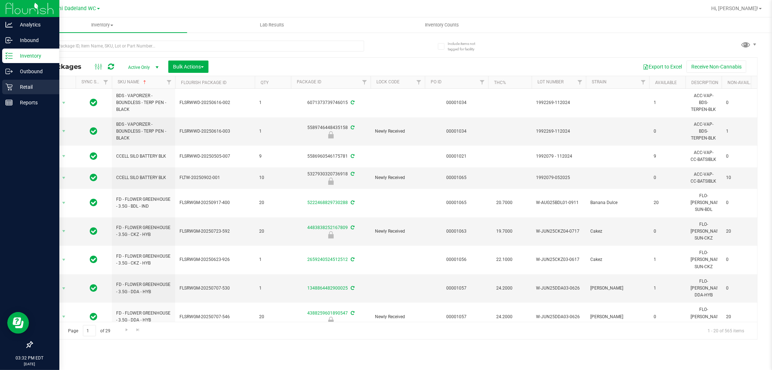
click at [3, 89] on div "Retail" at bounding box center [30, 87] width 57 height 14
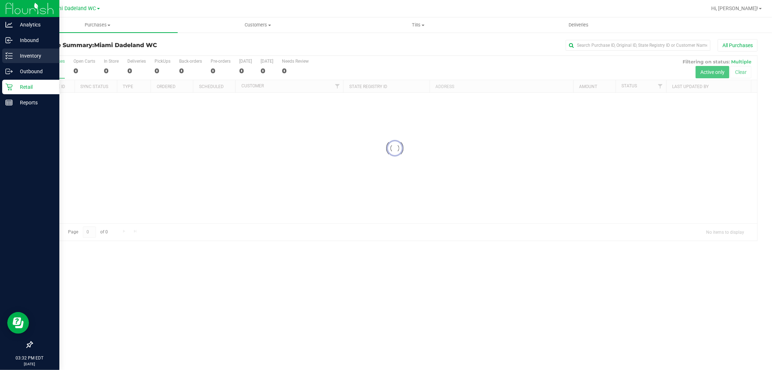
click at [34, 53] on p "Inventory" at bounding box center [34, 55] width 43 height 9
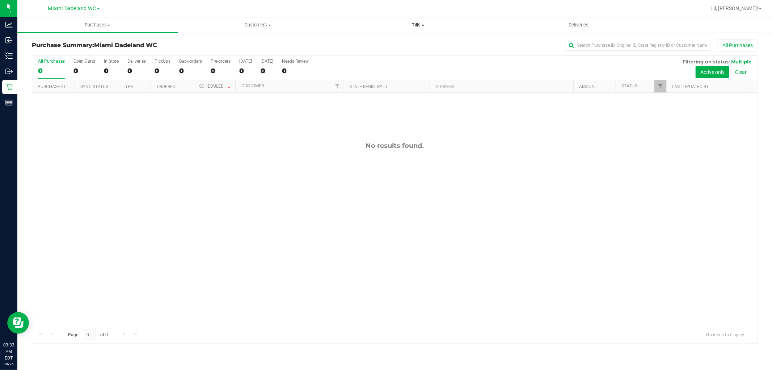
click at [432, 26] on span "Tills" at bounding box center [419, 25] width 160 height 7
click at [395, 45] on li "Manage tills" at bounding box center [418, 43] width 160 height 9
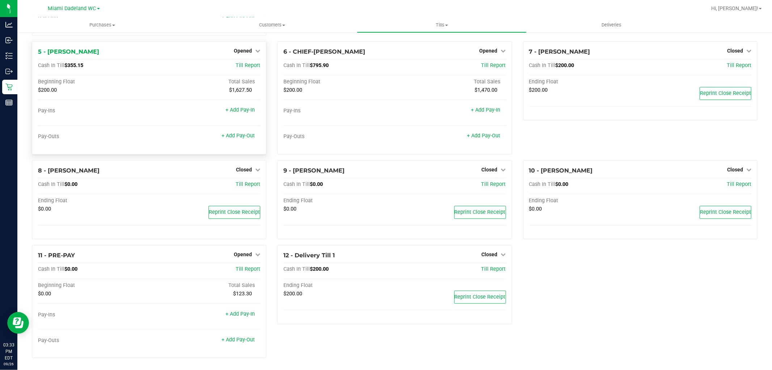
scroll to position [123, 0]
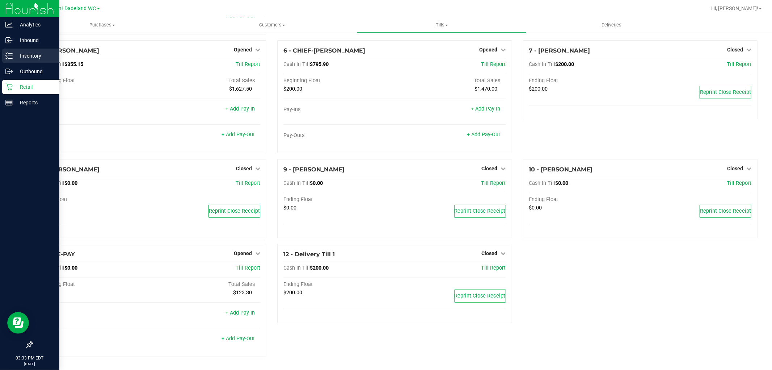
click at [42, 56] on p "Inventory" at bounding box center [34, 55] width 43 height 9
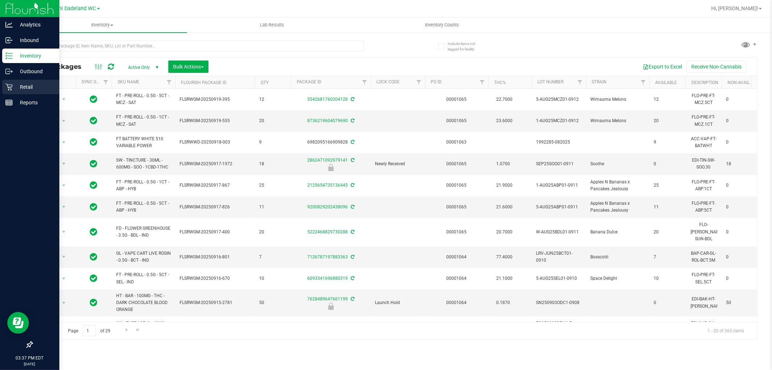
click at [33, 88] on p "Retail" at bounding box center [34, 87] width 43 height 9
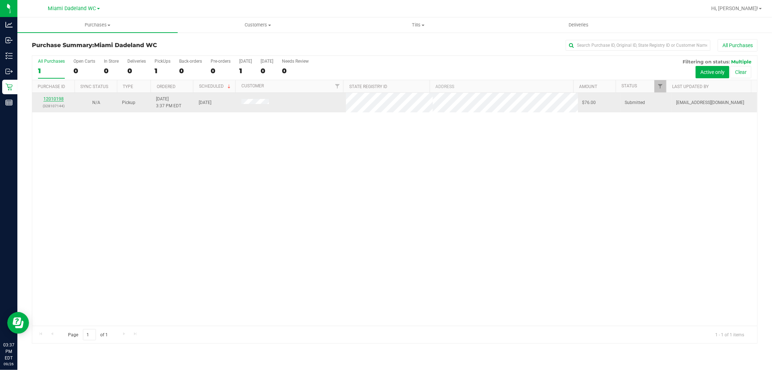
click at [57, 100] on link "12010198" at bounding box center [53, 98] width 20 height 5
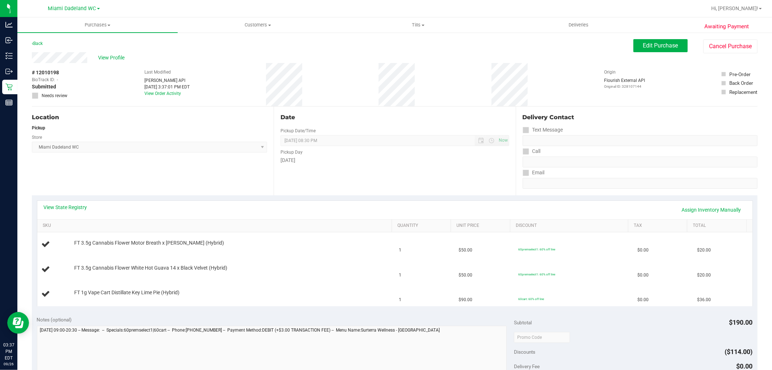
scroll to position [40, 0]
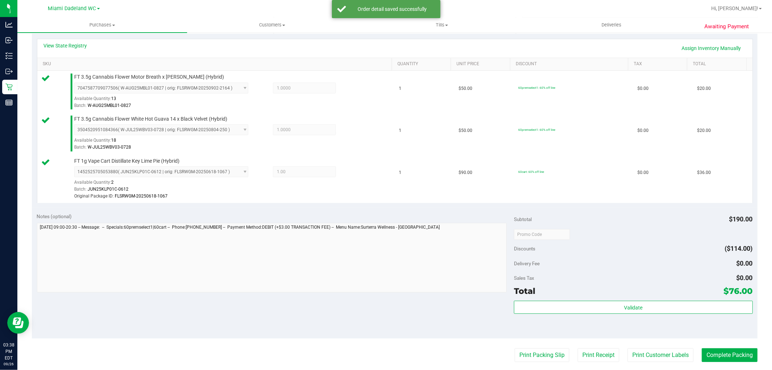
scroll to position [201, 0]
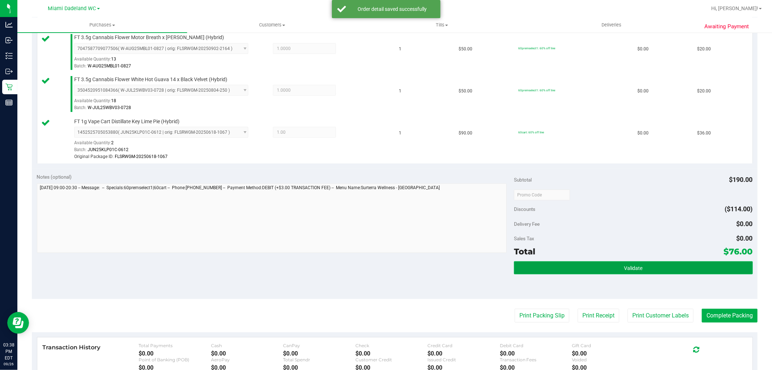
click at [667, 269] on button "Validate" at bounding box center [633, 267] width 239 height 13
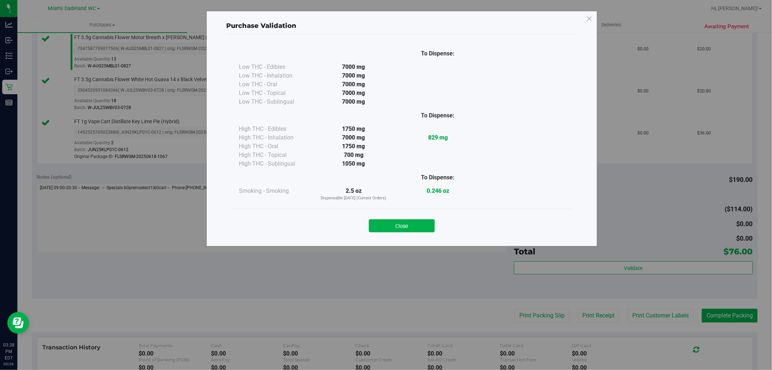
click at [397, 218] on div "Close" at bounding box center [401, 223] width 329 height 18
click at [412, 223] on button "Close" at bounding box center [402, 225] width 66 height 13
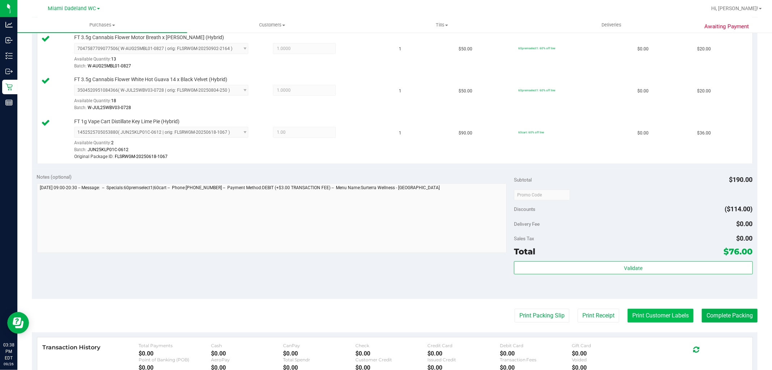
click at [654, 314] on button "Print Customer Labels" at bounding box center [661, 315] width 66 height 14
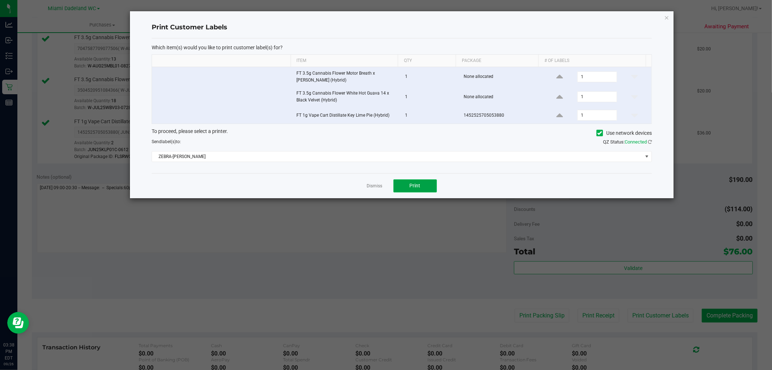
click at [414, 190] on button "Print" at bounding box center [415, 185] width 43 height 13
click at [371, 186] on link "Dismiss" at bounding box center [375, 186] width 16 height 6
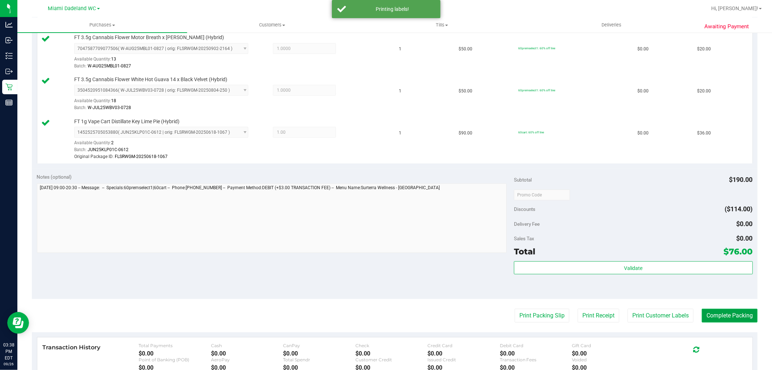
click at [734, 318] on button "Complete Packing" at bounding box center [730, 315] width 56 height 14
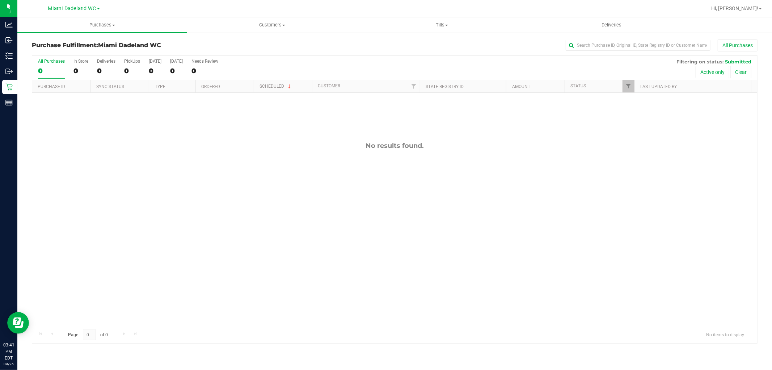
drag, startPoint x: 317, startPoint y: 36, endPoint x: 312, endPoint y: 38, distance: 5.3
click at [316, 36] on div "Purchase Fulfillment: Miami Dadeland WC All Purchases All Purchases 0 In Store …" at bounding box center [394, 191] width 755 height 319
